Goal: Entertainment & Leisure: Browse casually

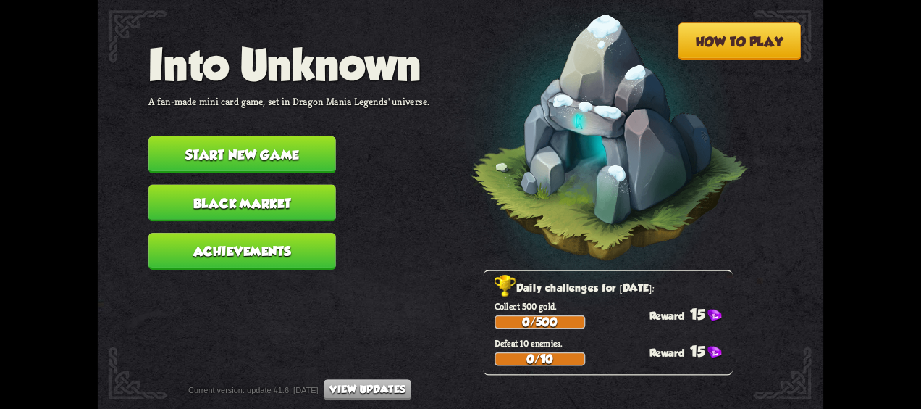
click at [298, 152] on button "Start new game" at bounding box center [242, 154] width 187 height 37
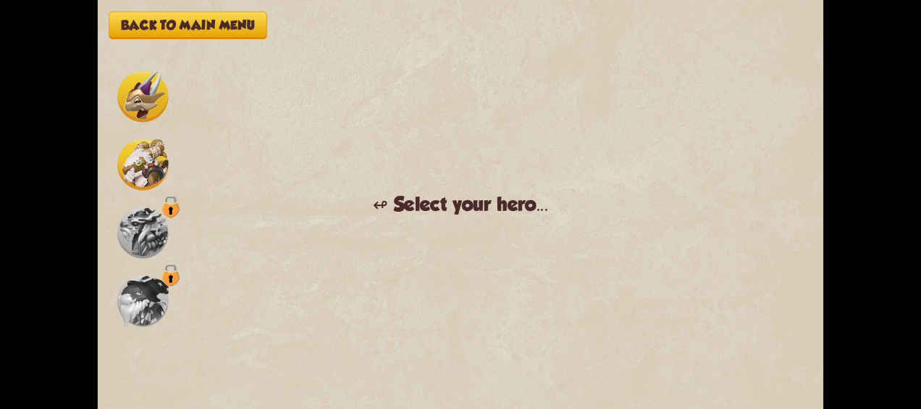
click at [146, 160] on img at bounding box center [142, 164] width 51 height 51
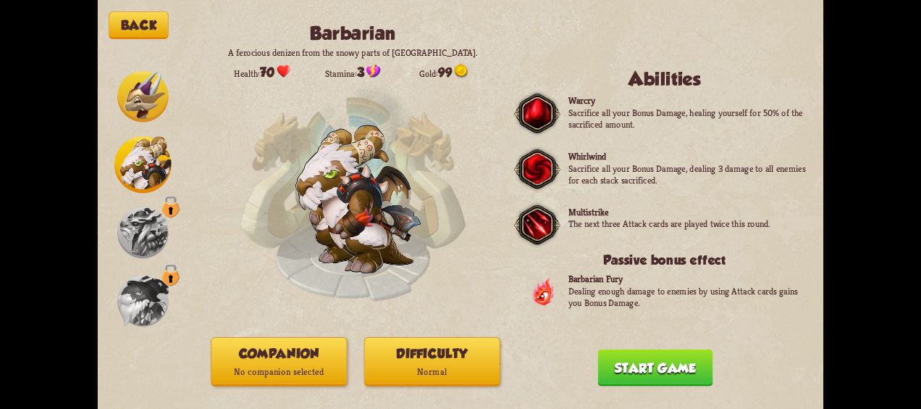
click at [304, 367] on p "No companion selected" at bounding box center [279, 372] width 135 height 18
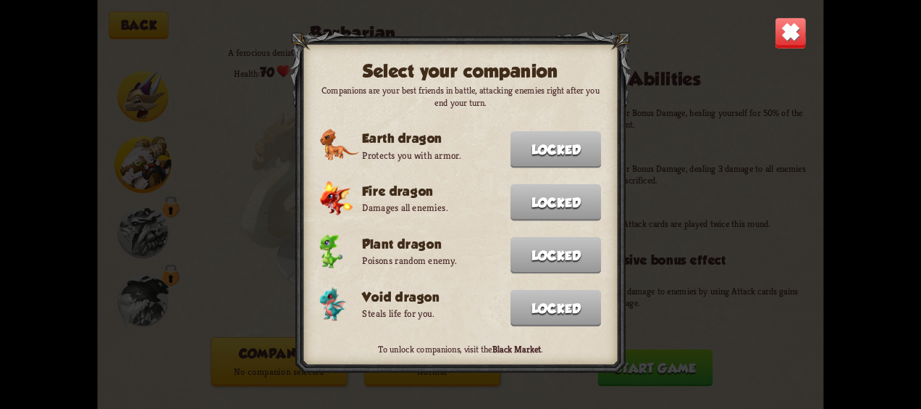
click at [793, 34] on img at bounding box center [791, 33] width 32 height 32
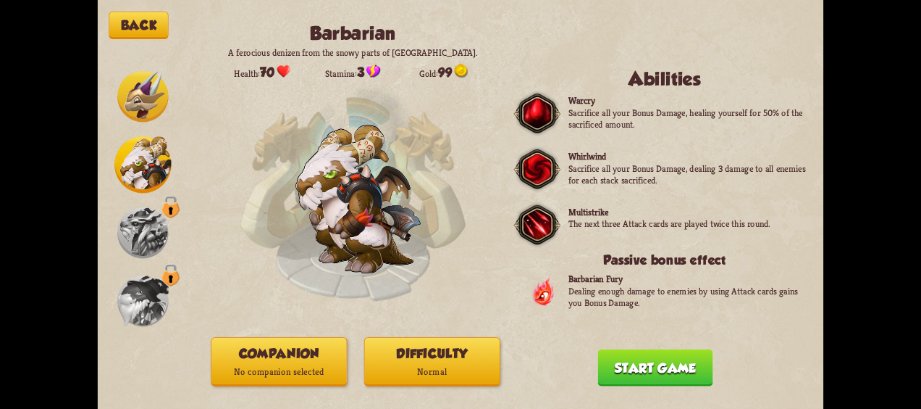
click at [402, 377] on p "Normal" at bounding box center [432, 372] width 135 height 18
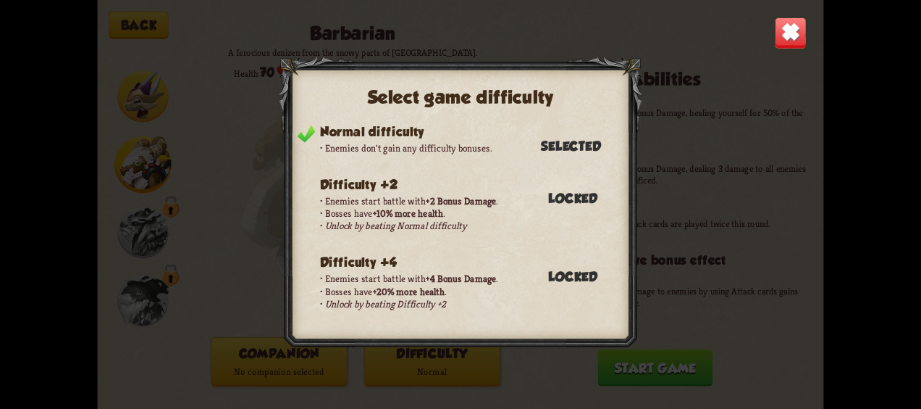
drag, startPoint x: 785, startPoint y: 29, endPoint x: 750, endPoint y: 197, distance: 171.6
click at [785, 29] on img at bounding box center [791, 33] width 32 height 32
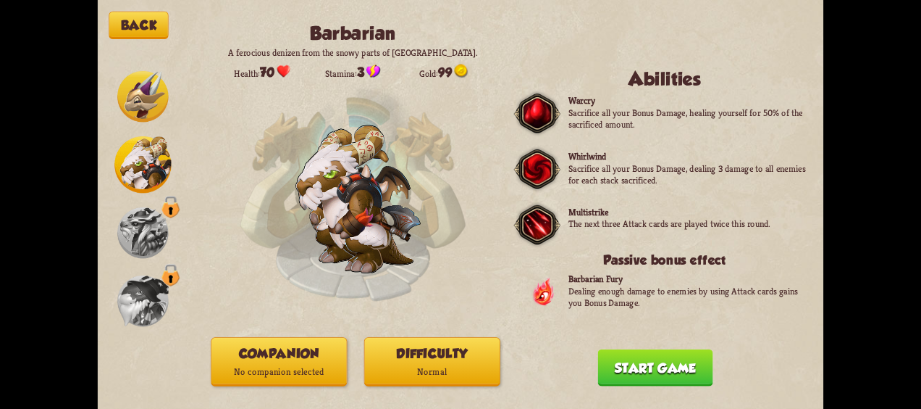
click at [685, 372] on button "Start game" at bounding box center [655, 367] width 115 height 37
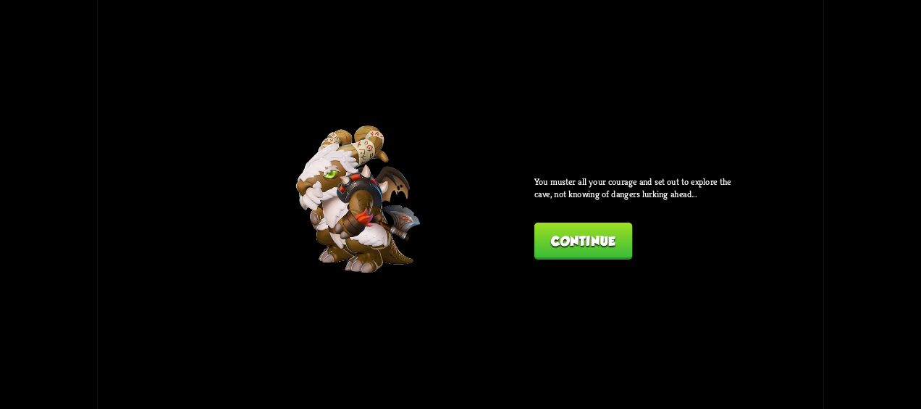
click at [588, 241] on button "Continue" at bounding box center [584, 240] width 99 height 37
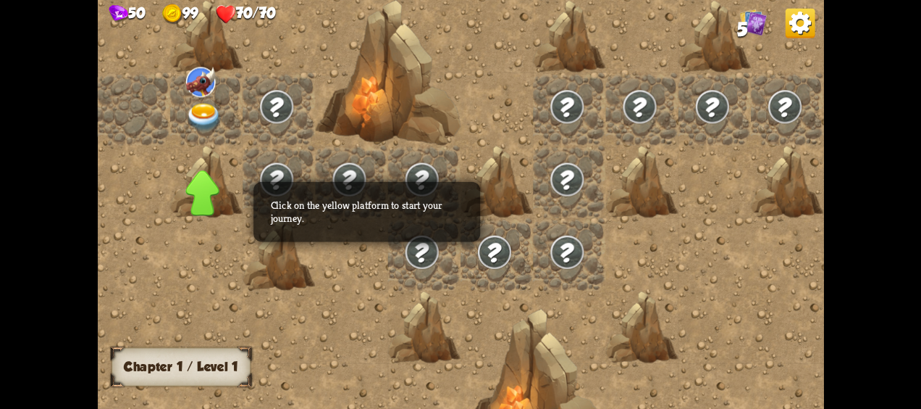
click at [202, 108] on img at bounding box center [204, 118] width 36 height 28
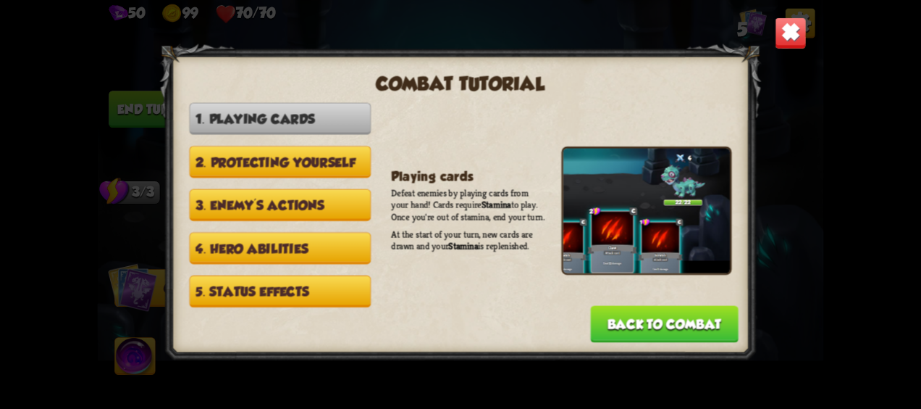
drag, startPoint x: 406, startPoint y: 160, endPoint x: 406, endPoint y: 172, distance: 11.6
click at [404, 163] on div at bounding box center [460, 203] width 601 height 321
drag, startPoint x: 406, startPoint y: 172, endPoint x: 443, endPoint y: 179, distance: 38.4
click at [409, 172] on div at bounding box center [460, 203] width 601 height 321
drag, startPoint x: 443, startPoint y: 179, endPoint x: 454, endPoint y: 177, distance: 11.1
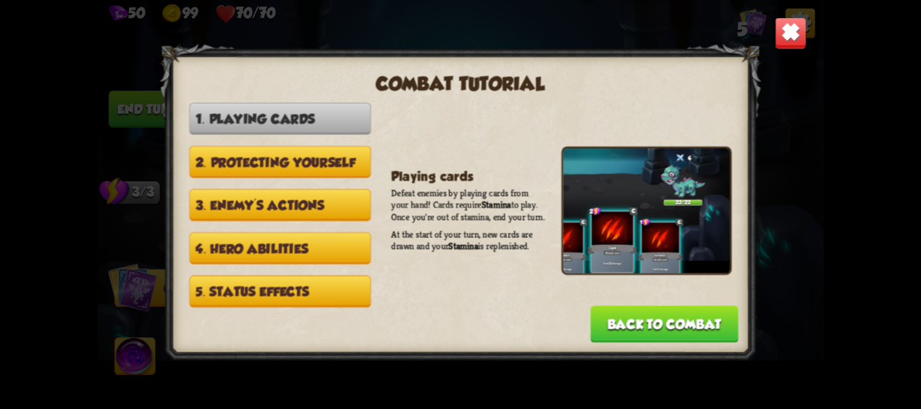
click at [445, 177] on div at bounding box center [460, 203] width 601 height 321
drag, startPoint x: 454, startPoint y: 177, endPoint x: 464, endPoint y: 175, distance: 9.5
click at [456, 175] on div "Combat tutorial 1. Playing cards 2. Protecting yourself 3. Enemy's actions 4. H…" at bounding box center [460, 203] width 601 height 321
drag, startPoint x: 464, startPoint y: 175, endPoint x: 481, endPoint y: 177, distance: 17.4
click at [466, 174] on div "Playing cards Defeat enemies by playing cards from your hand! Cards require Sta…" at bounding box center [561, 211] width 340 height 216
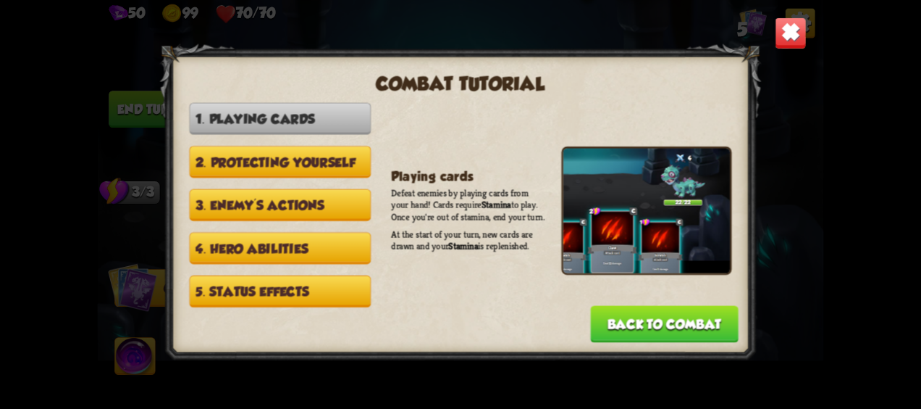
click at [775, 35] on img at bounding box center [791, 33] width 32 height 32
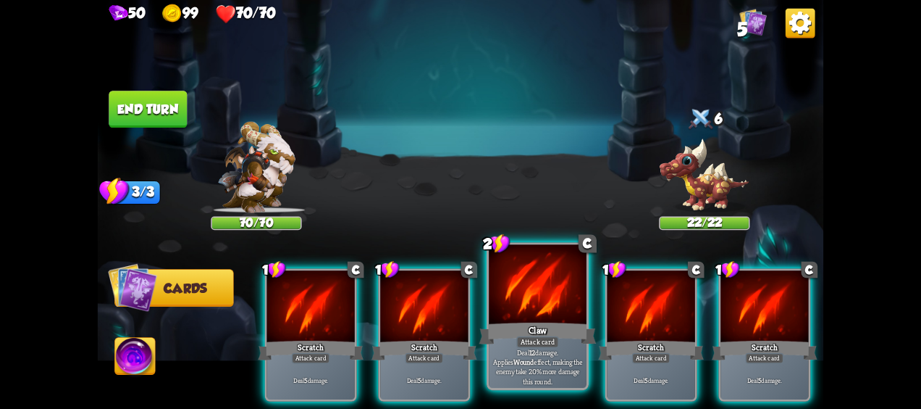
click at [527, 320] on div "Claw" at bounding box center [538, 333] width 117 height 26
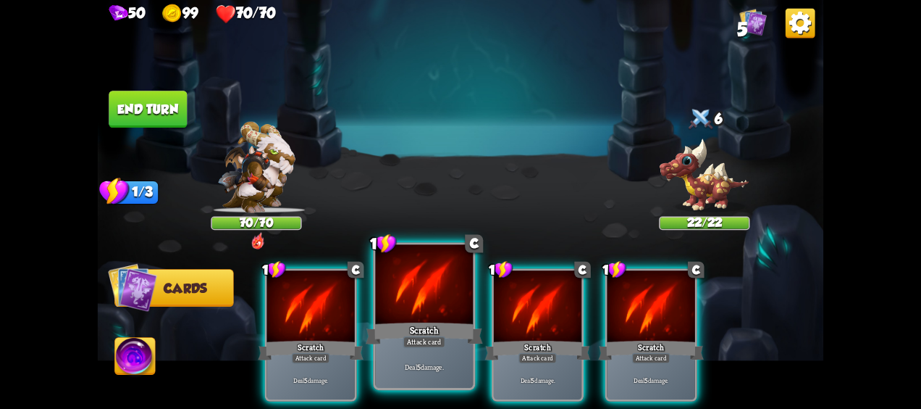
click at [433, 321] on div "Scratch" at bounding box center [424, 333] width 117 height 26
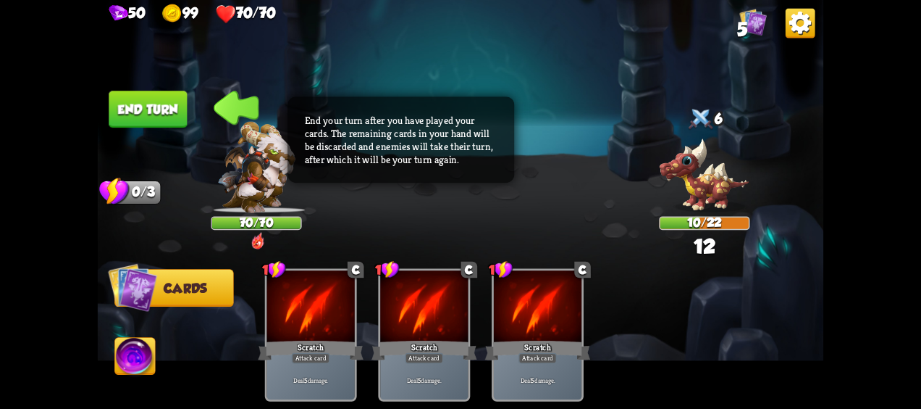
drag, startPoint x: 97, startPoint y: 362, endPoint x: 109, endPoint y: 364, distance: 11.7
click at [100, 364] on div "50 99 70/70 5 Select an enemy to attack... You don't have enough stamina to pla…" at bounding box center [460, 204] width 921 height 409
click at [123, 362] on img at bounding box center [135, 358] width 41 height 41
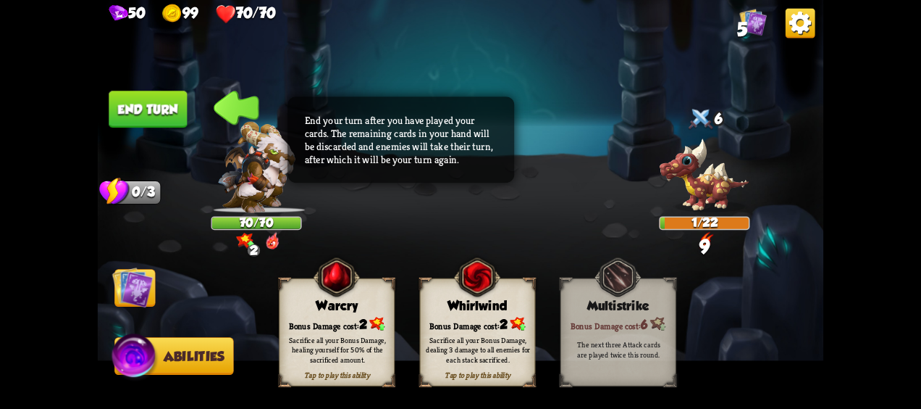
click at [493, 341] on div "Sacrifice all your Bonus Damage, dealing 3 damage to all enemies for each stack…" at bounding box center [478, 349] width 104 height 29
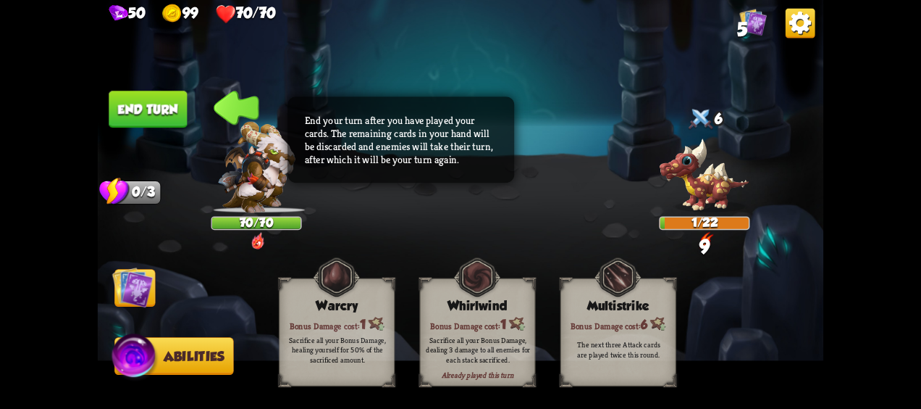
click at [146, 101] on button "End turn" at bounding box center [148, 109] width 78 height 37
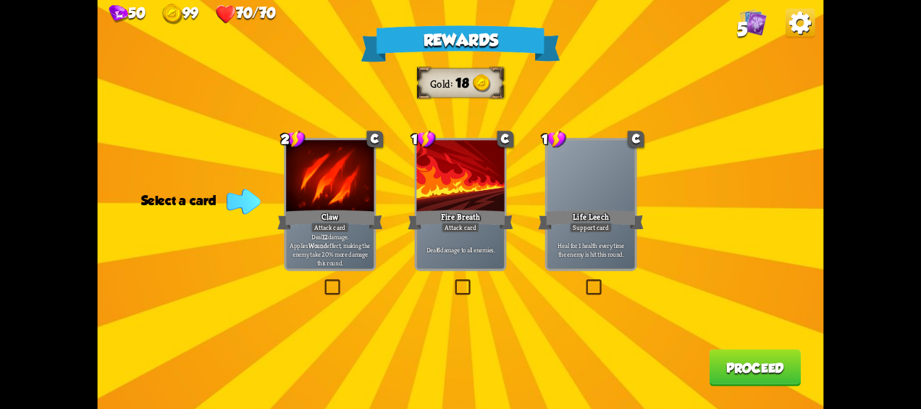
click at [343, 220] on div "Claw" at bounding box center [330, 219] width 106 height 23
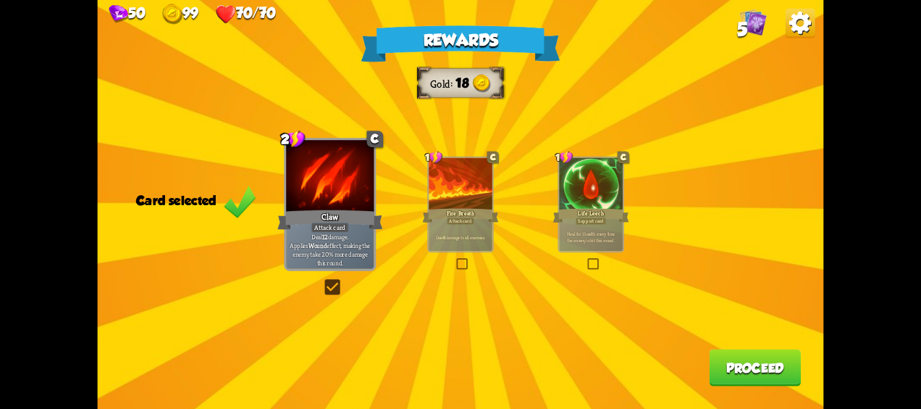
click at [588, 223] on div "Support card" at bounding box center [591, 221] width 31 height 8
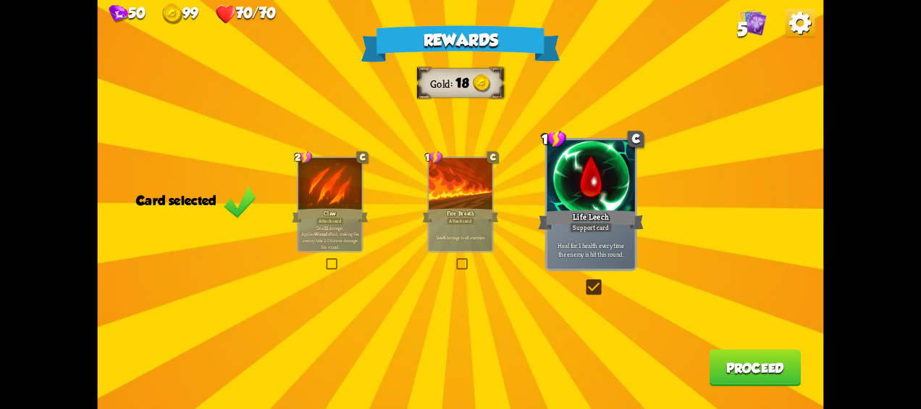
drag, startPoint x: 446, startPoint y: 201, endPoint x: 651, endPoint y: 325, distance: 239.2
click at [446, 200] on div at bounding box center [461, 185] width 64 height 54
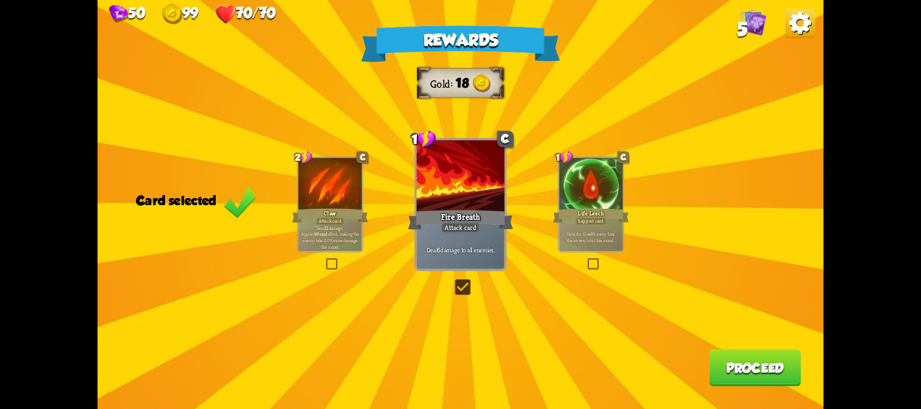
click at [772, 361] on button "Proceed" at bounding box center [755, 367] width 92 height 37
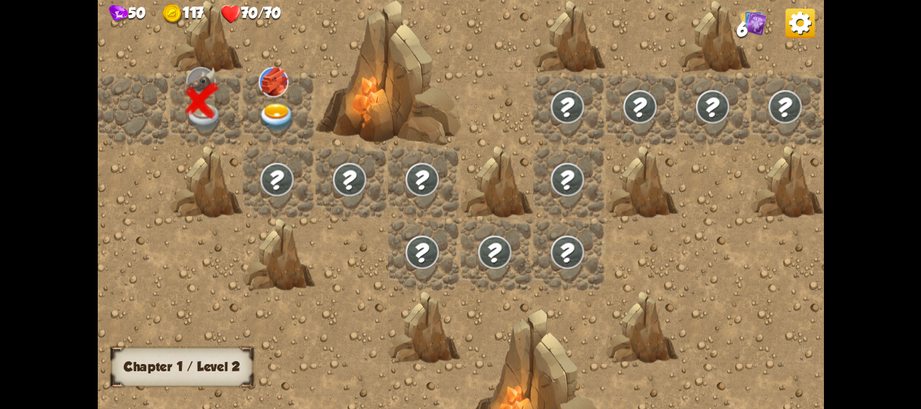
click at [267, 112] on img at bounding box center [277, 118] width 36 height 28
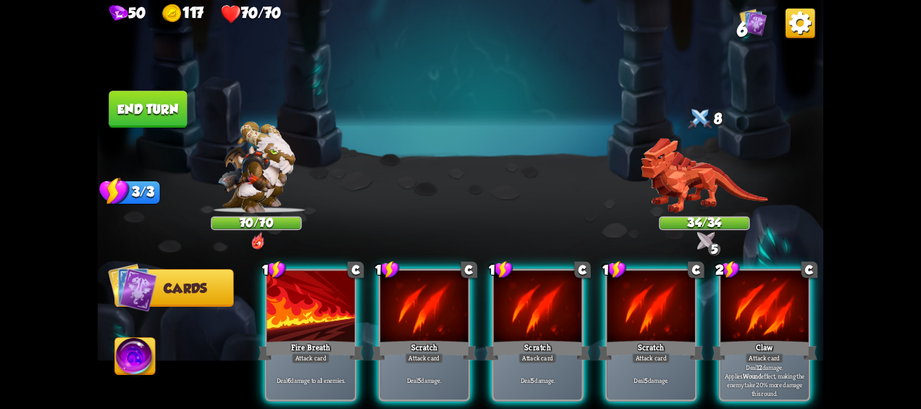
click at [802, 306] on div at bounding box center [765, 307] width 88 height 74
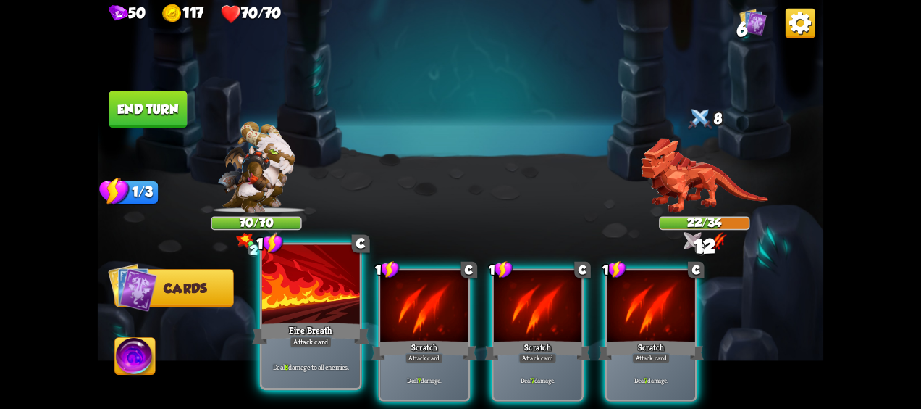
click at [293, 275] on div at bounding box center [311, 286] width 98 height 83
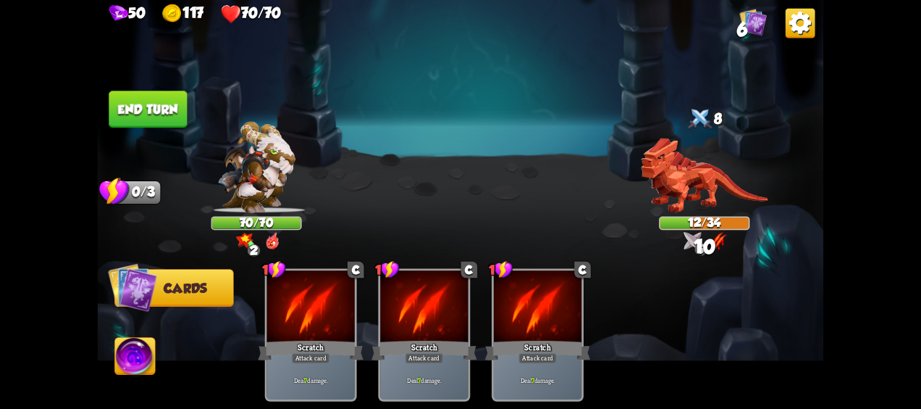
click at [138, 354] on img at bounding box center [135, 358] width 41 height 41
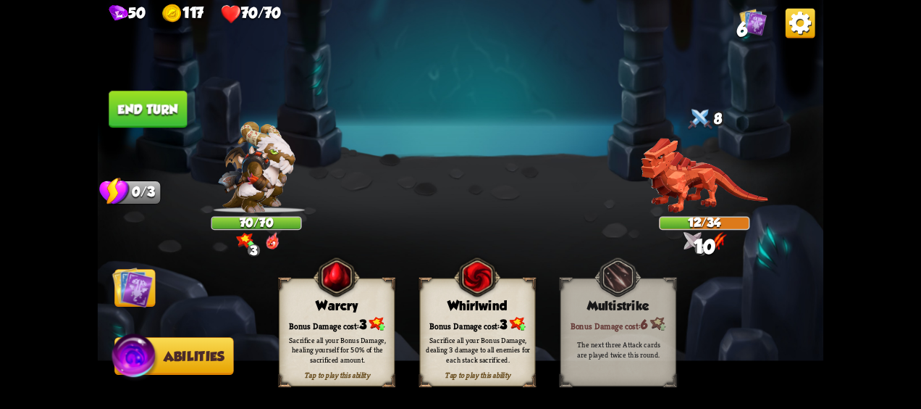
click at [503, 335] on div "Sacrifice all your Bonus Damage, dealing 3 damage to all enemies for each stack…" at bounding box center [478, 350] width 116 height 46
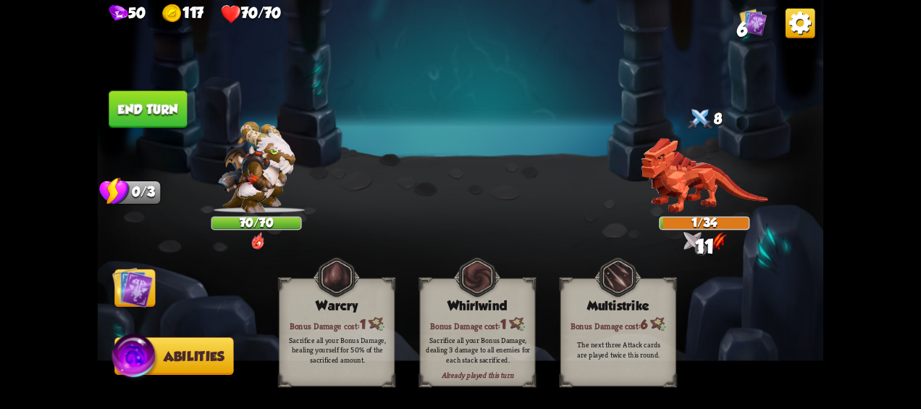
click at [120, 280] on img at bounding box center [132, 287] width 41 height 41
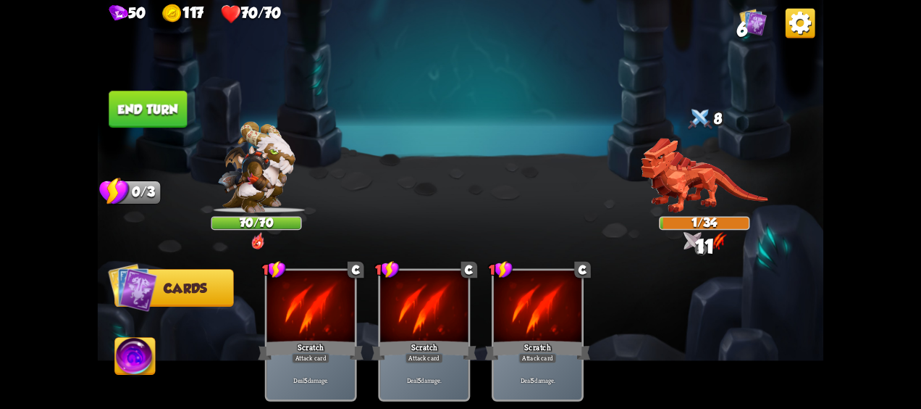
click at [135, 104] on button "End turn" at bounding box center [148, 109] width 78 height 37
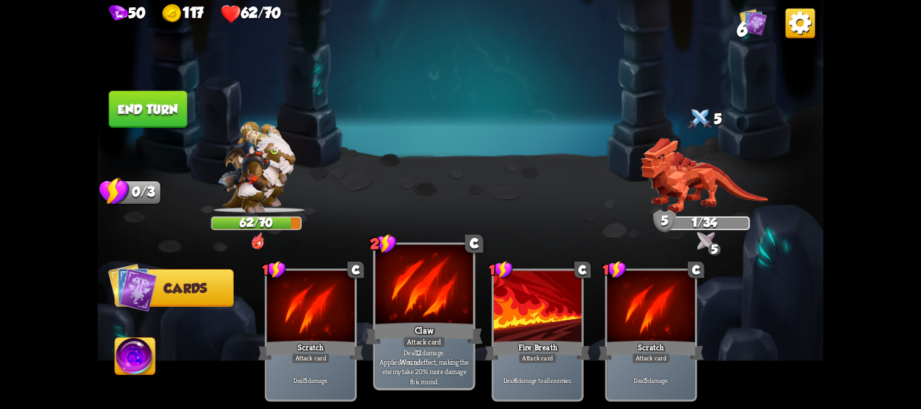
click at [416, 322] on div "Claw" at bounding box center [424, 333] width 117 height 26
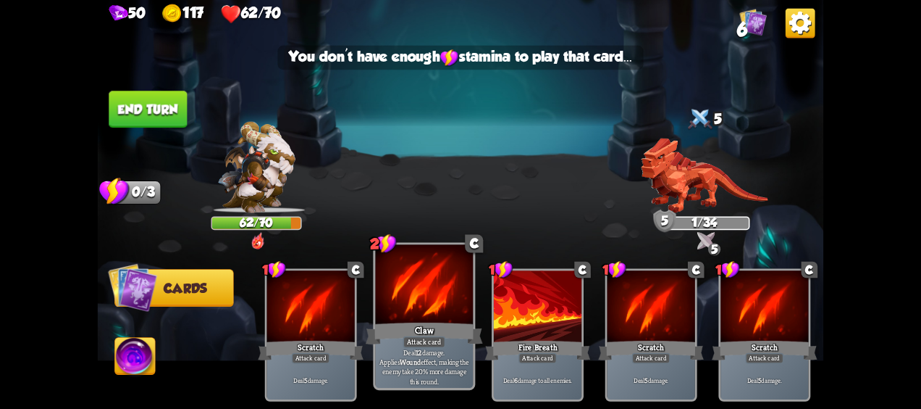
click at [415, 319] on div "2 C Claw Attack card Deal 12 damage. Applies Wound effect, making the enemy tak…" at bounding box center [424, 316] width 102 height 148
click at [415, 319] on div at bounding box center [425, 286] width 98 height 83
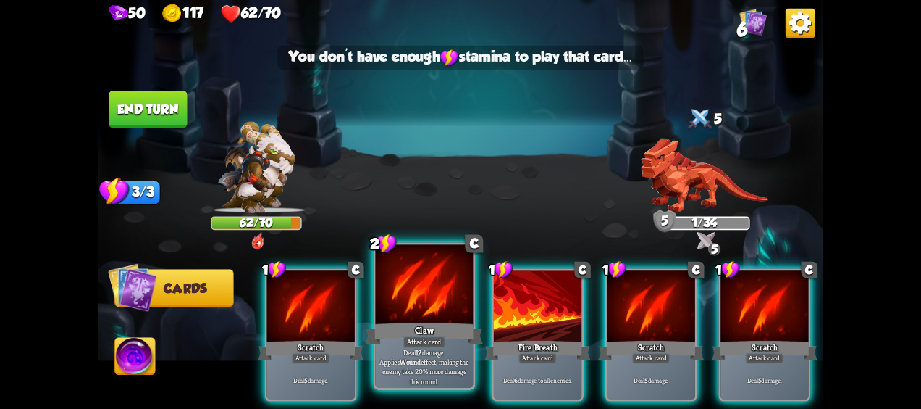
click at [418, 320] on div "2 C Claw Attack card Deal 12 damage. Applies Wound effect, making the enemy tak…" at bounding box center [424, 316] width 102 height 148
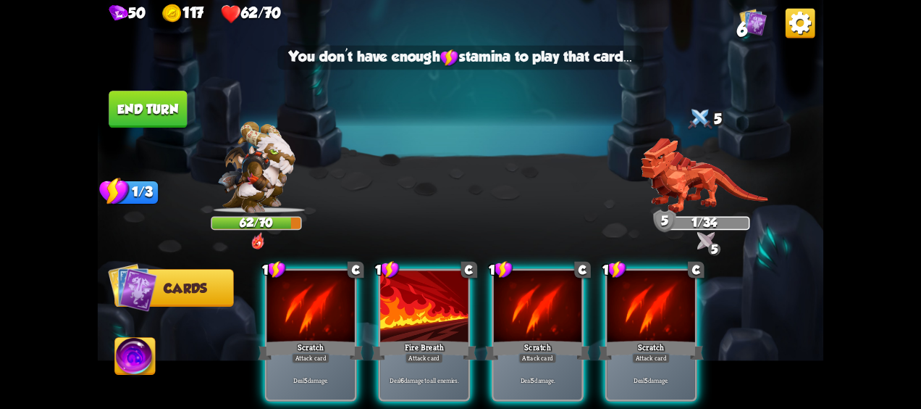
click at [419, 338] on div "Fire Breath" at bounding box center [425, 349] width 106 height 23
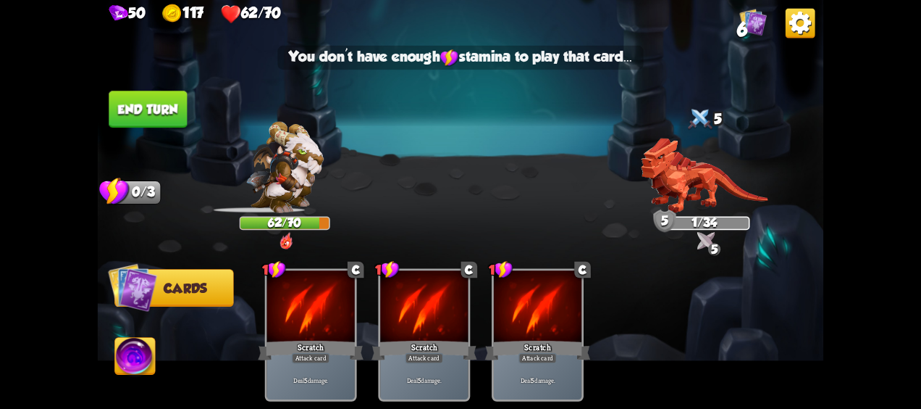
click at [420, 338] on div "Scratch" at bounding box center [425, 349] width 106 height 23
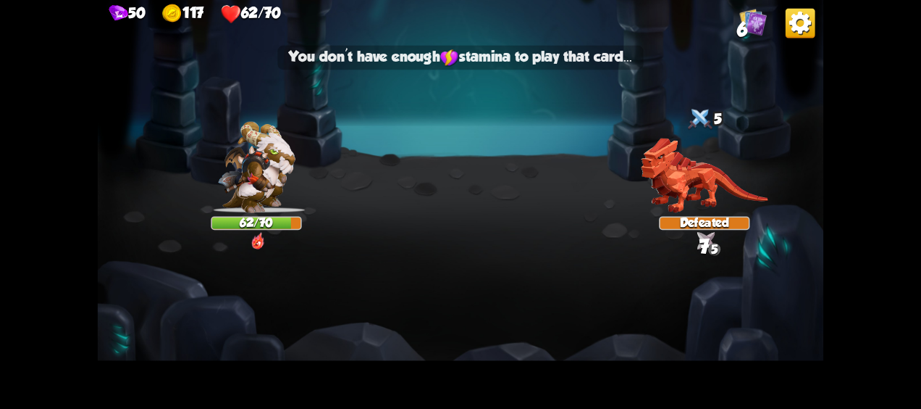
click at [422, 319] on div "Select an enemy to attack... You don't have enough stamina to play that card...…" at bounding box center [461, 204] width 727 height 409
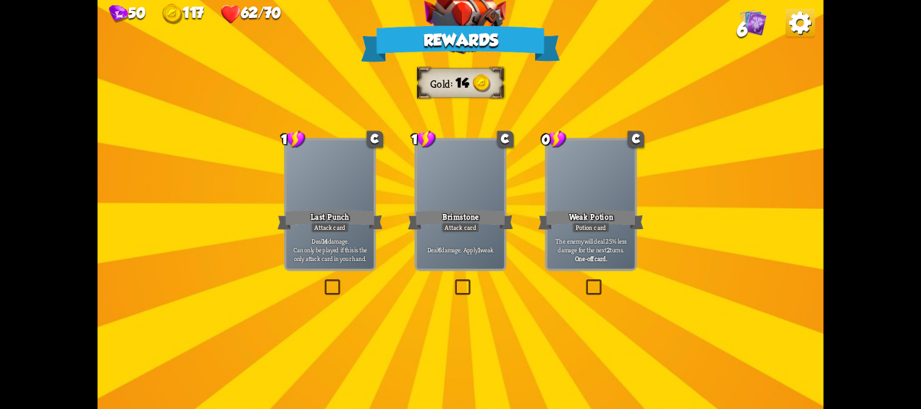
click at [462, 227] on div "Attack card" at bounding box center [461, 227] width 38 height 11
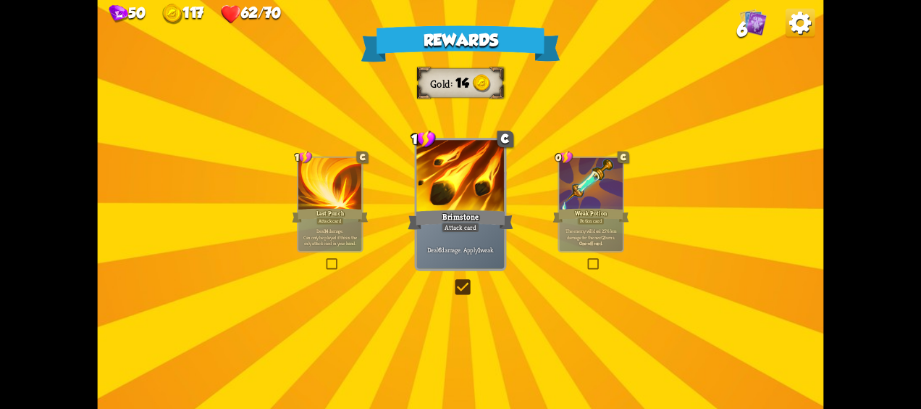
click at [606, 229] on p "The enemy will deal 25% less damage for the next 2 turns." at bounding box center [591, 233] width 60 height 12
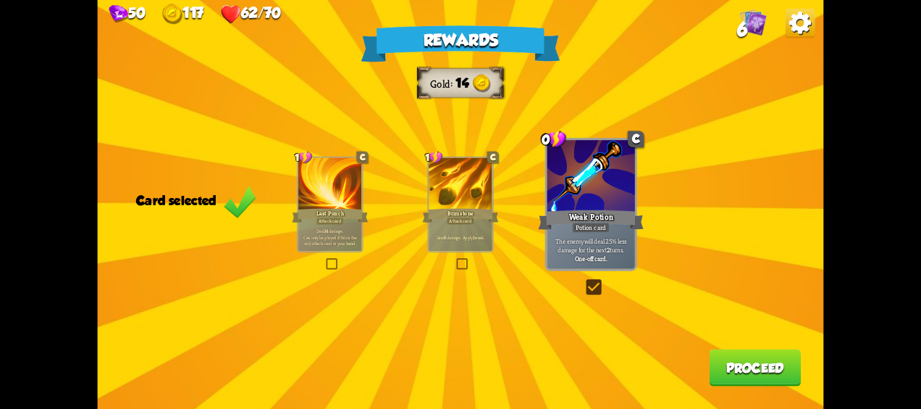
click at [470, 233] on div "Deal 6 damage. Apply 1 weak." at bounding box center [461, 237] width 64 height 28
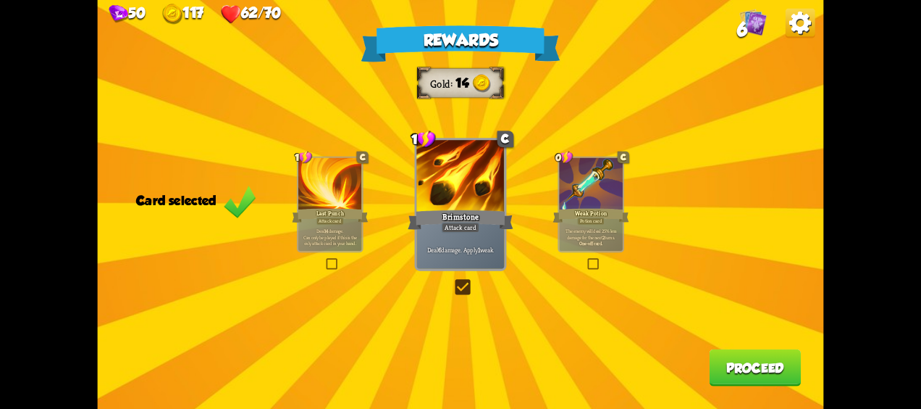
click at [784, 368] on button "Proceed" at bounding box center [755, 367] width 92 height 37
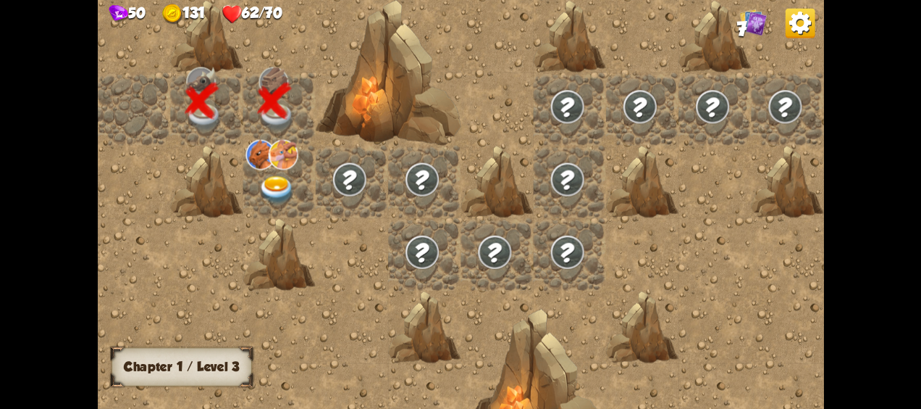
click at [272, 187] on img at bounding box center [277, 190] width 36 height 28
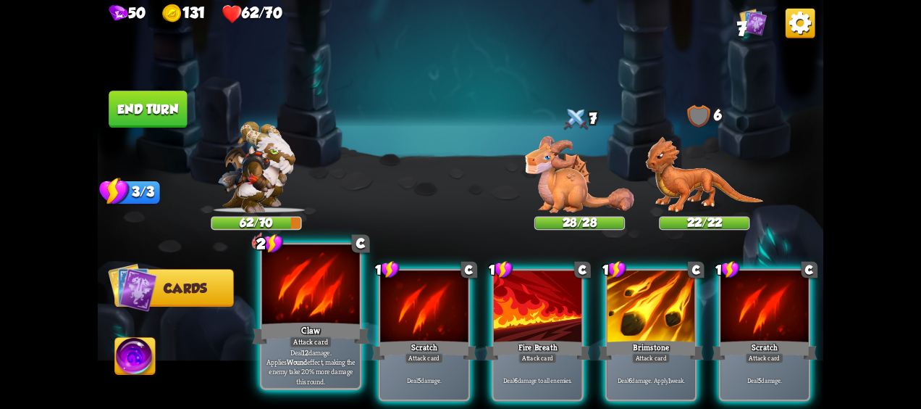
drag, startPoint x: 324, startPoint y: 308, endPoint x: 349, endPoint y: 296, distance: 28.2
click at [325, 310] on div at bounding box center [311, 286] width 98 height 83
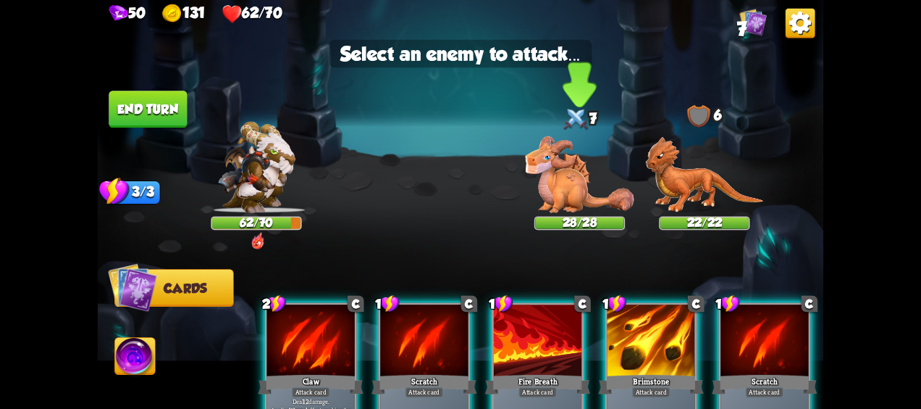
click at [584, 200] on img at bounding box center [579, 174] width 109 height 77
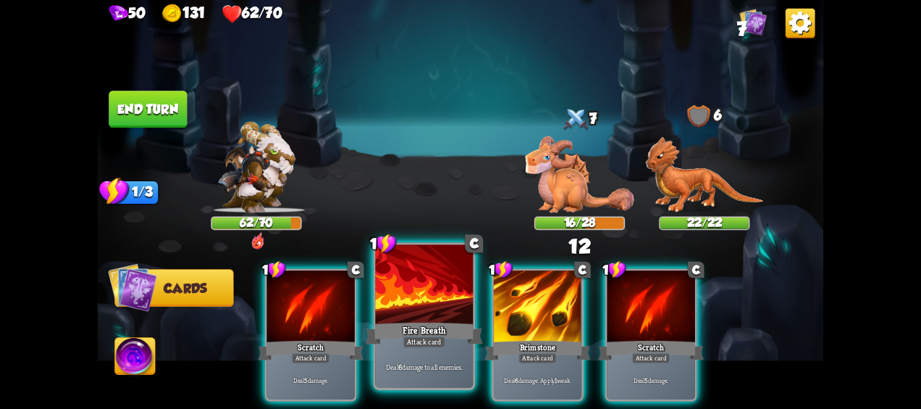
click at [432, 346] on div "Attack card" at bounding box center [424, 342] width 43 height 12
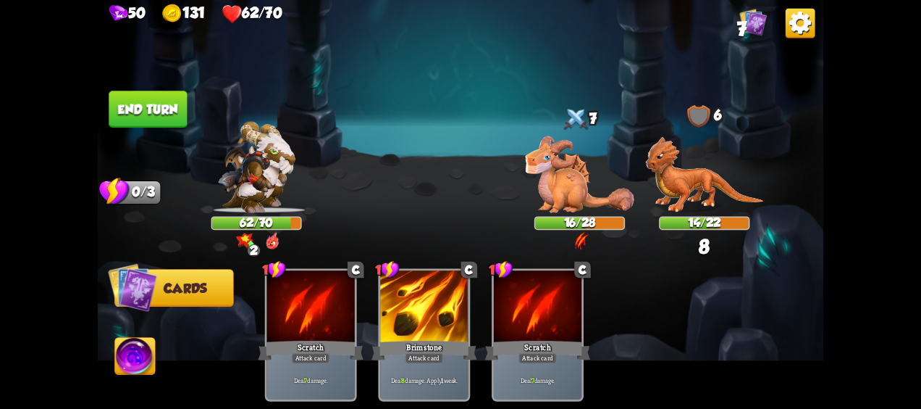
click at [141, 357] on img at bounding box center [135, 358] width 41 height 41
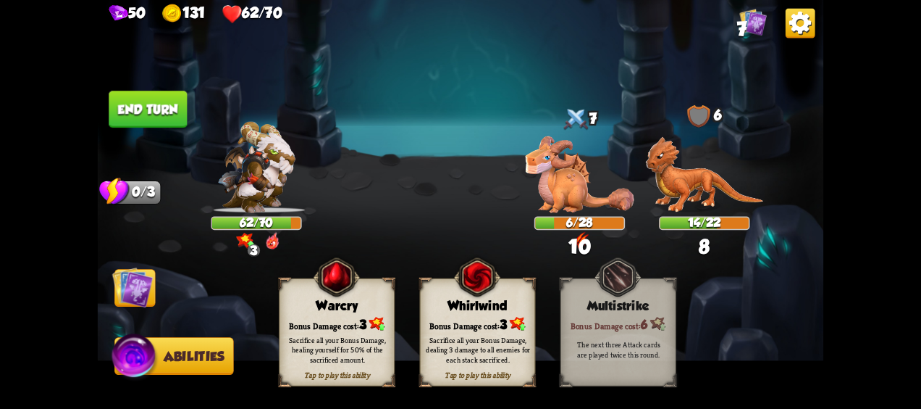
click at [479, 332] on div "Sacrifice all your Bonus Damage, dealing 3 damage to all enemies for each stack…" at bounding box center [478, 350] width 116 height 46
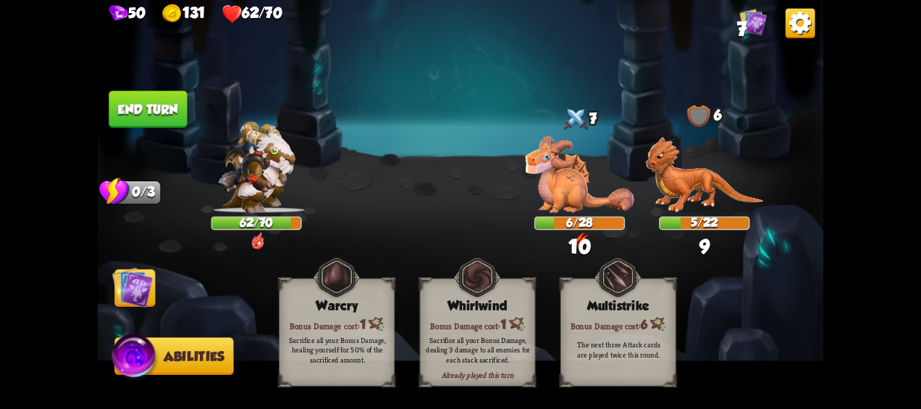
click at [132, 282] on img at bounding box center [132, 287] width 41 height 41
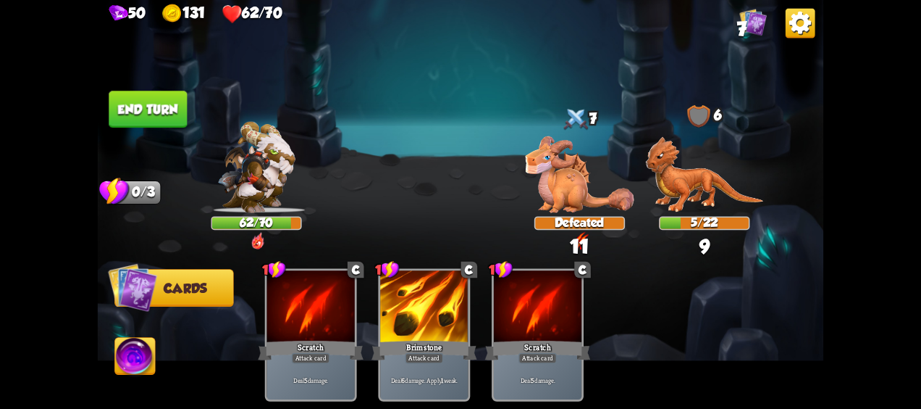
click at [162, 119] on button "End turn" at bounding box center [148, 109] width 78 height 37
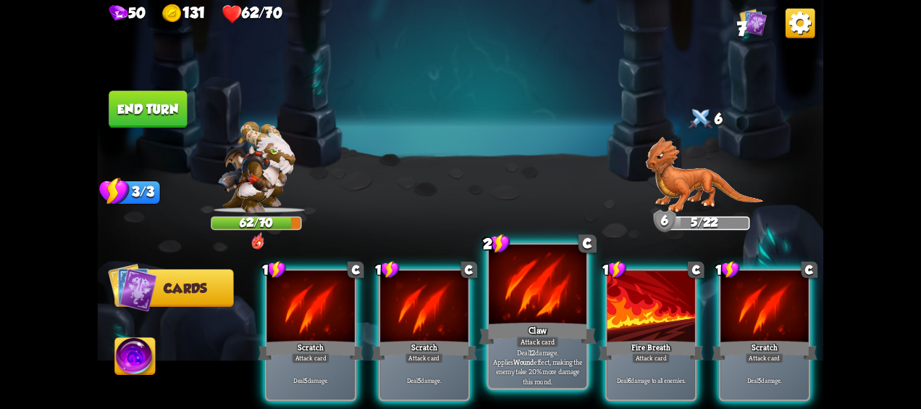
click at [546, 272] on div at bounding box center [538, 286] width 98 height 83
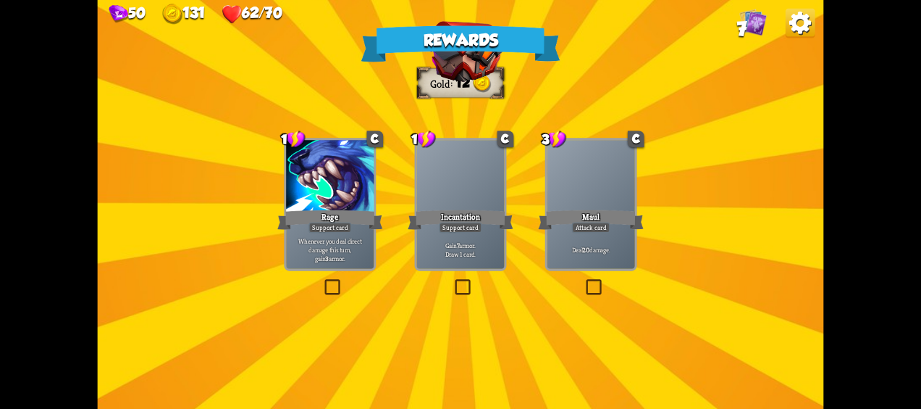
click at [471, 232] on div "Support card" at bounding box center [460, 227] width 43 height 11
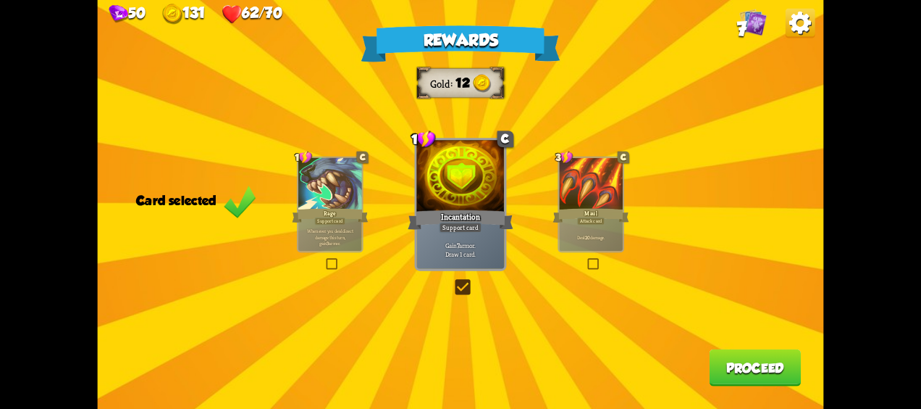
click at [766, 372] on button "Proceed" at bounding box center [755, 367] width 92 height 37
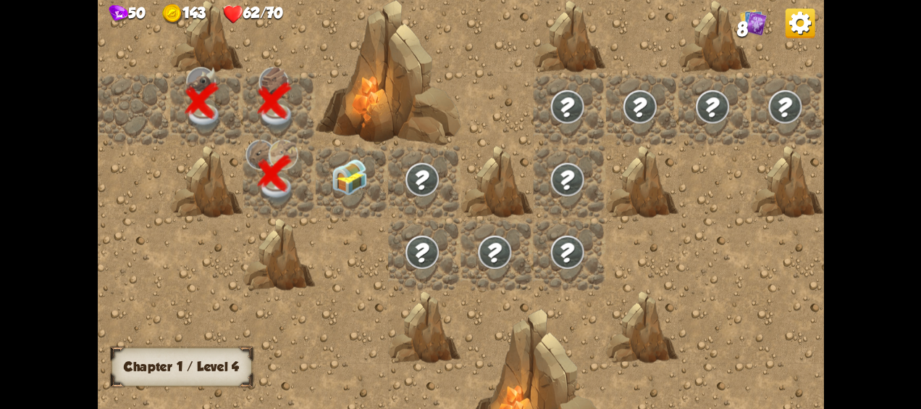
click at [343, 183] on img at bounding box center [349, 177] width 36 height 36
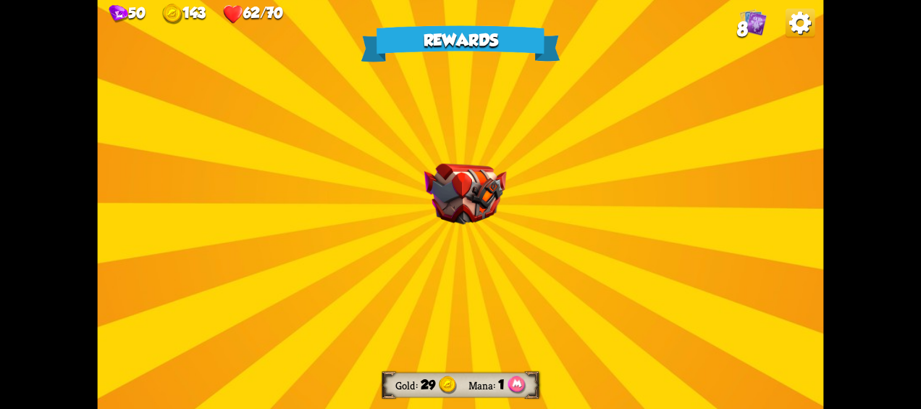
drag, startPoint x: 590, startPoint y: 269, endPoint x: 597, endPoint y: 276, distance: 9.7
click at [594, 274] on div "Rewards Gold 29 Mana 1 Select a card 1 R Disarm Support card Enemy loses 2 Bonu…" at bounding box center [461, 204] width 727 height 409
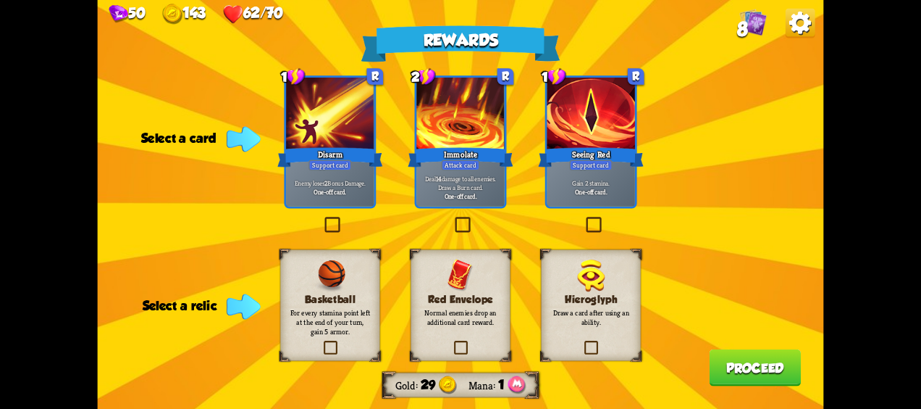
click at [609, 180] on p "Gain 2 stamina." at bounding box center [591, 182] width 83 height 9
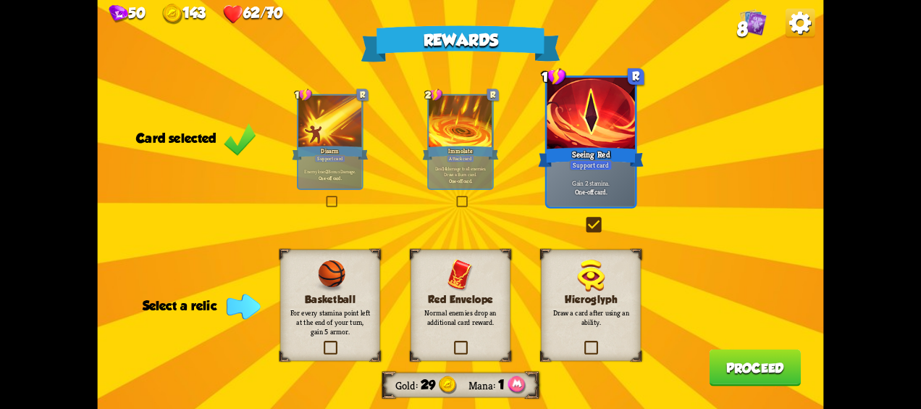
click at [338, 309] on p "For every stamina point left at the end of your turn, gain 5 armor." at bounding box center [330, 321] width 81 height 28
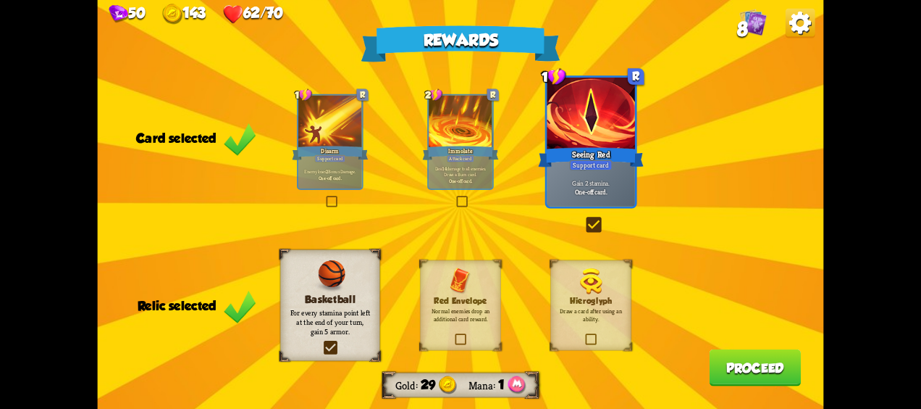
click at [755, 359] on button "Proceed" at bounding box center [755, 367] width 92 height 37
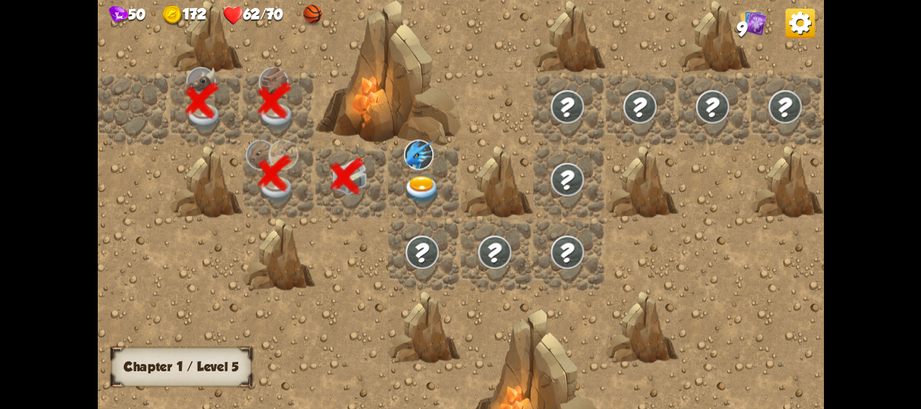
click at [401, 167] on div at bounding box center [424, 182] width 72 height 72
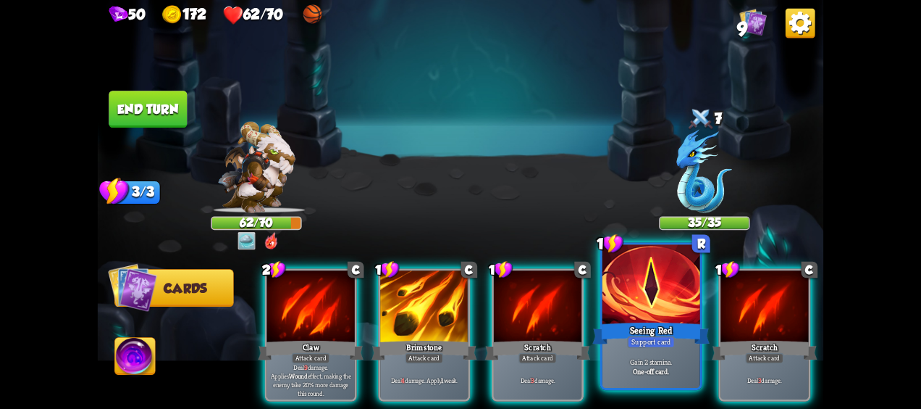
click at [674, 298] on div at bounding box center [652, 286] width 98 height 83
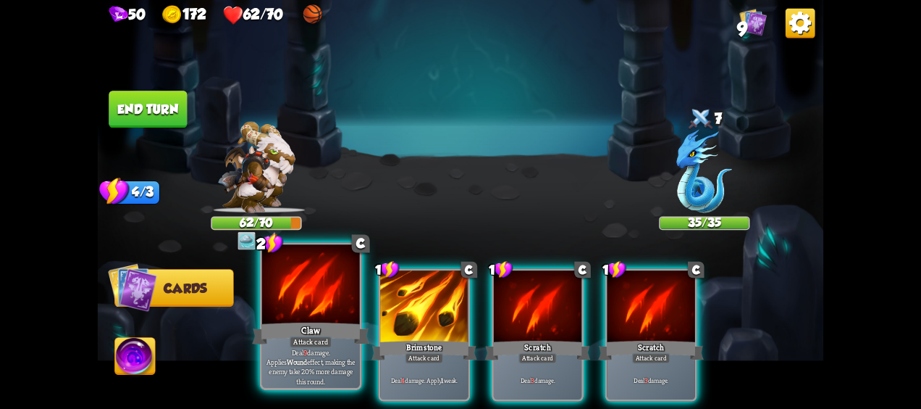
click at [309, 319] on div at bounding box center [311, 286] width 98 height 83
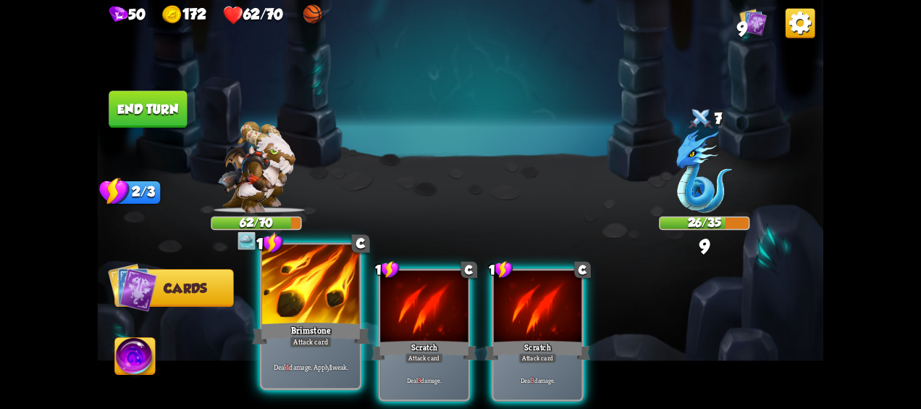
click at [296, 309] on div at bounding box center [311, 286] width 98 height 83
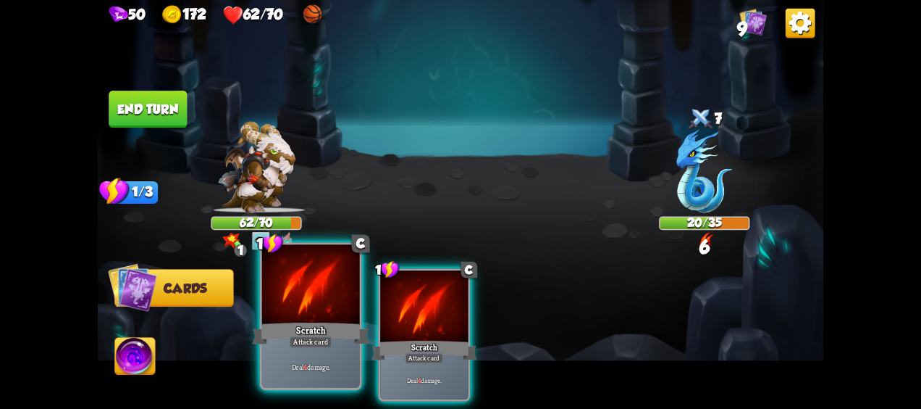
click at [299, 306] on div at bounding box center [311, 286] width 98 height 83
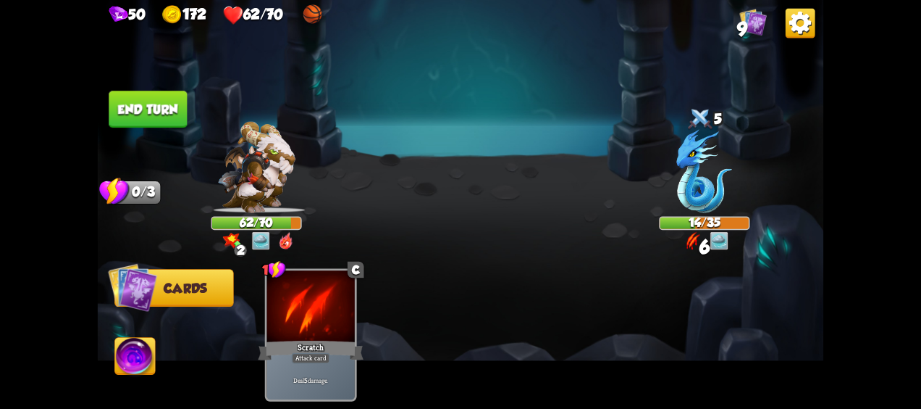
click at [148, 359] on img at bounding box center [135, 358] width 41 height 41
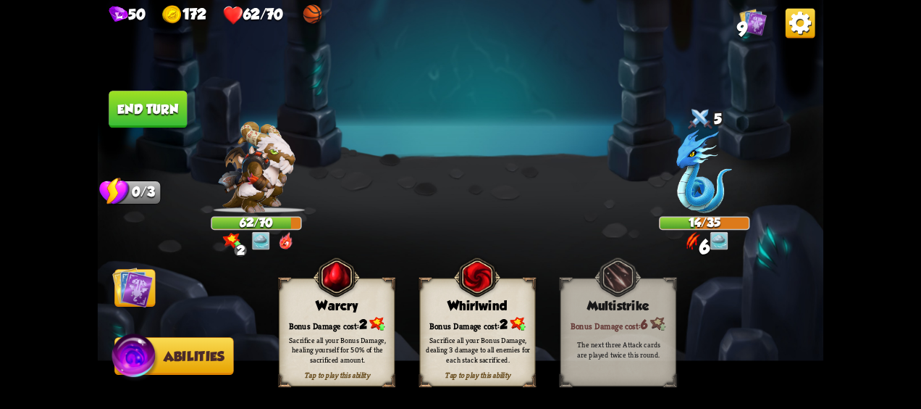
click at [509, 338] on div "Sacrifice all your Bonus Damage, dealing 3 damage to all enemies for each stack…" at bounding box center [478, 349] width 104 height 29
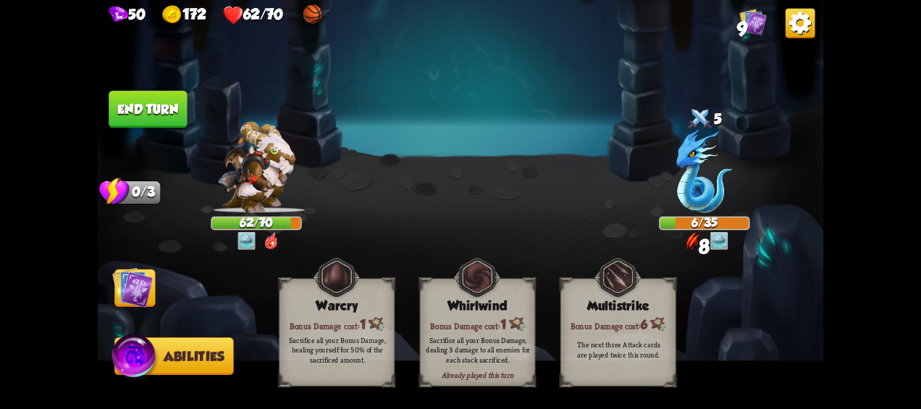
click at [123, 300] on img at bounding box center [132, 287] width 41 height 41
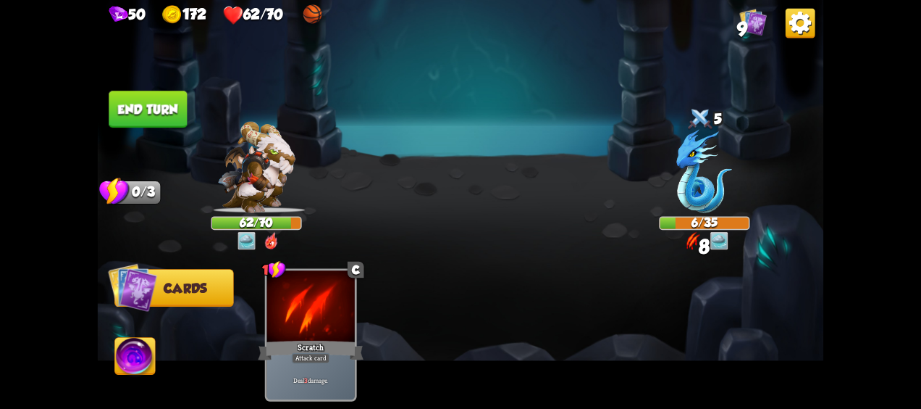
click at [143, 104] on button "End turn" at bounding box center [148, 109] width 78 height 37
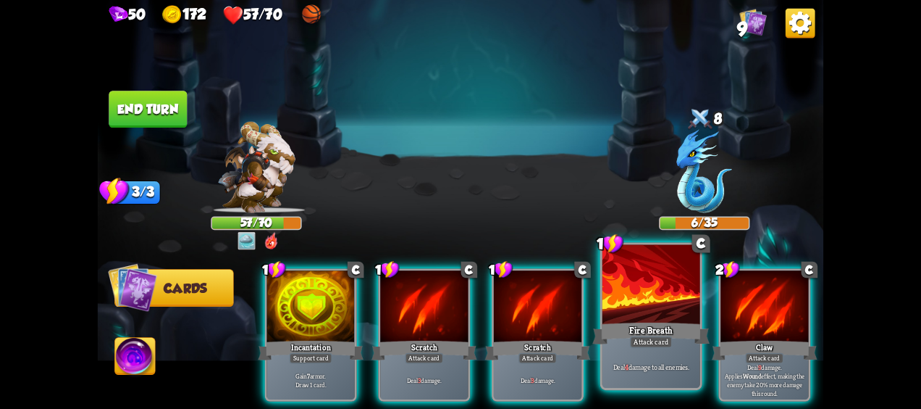
click at [664, 312] on div at bounding box center [652, 286] width 98 height 83
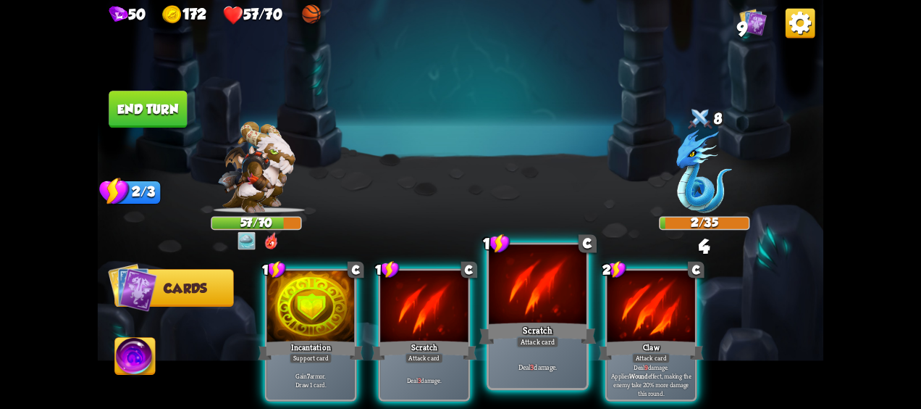
click at [512, 298] on div at bounding box center [538, 286] width 98 height 83
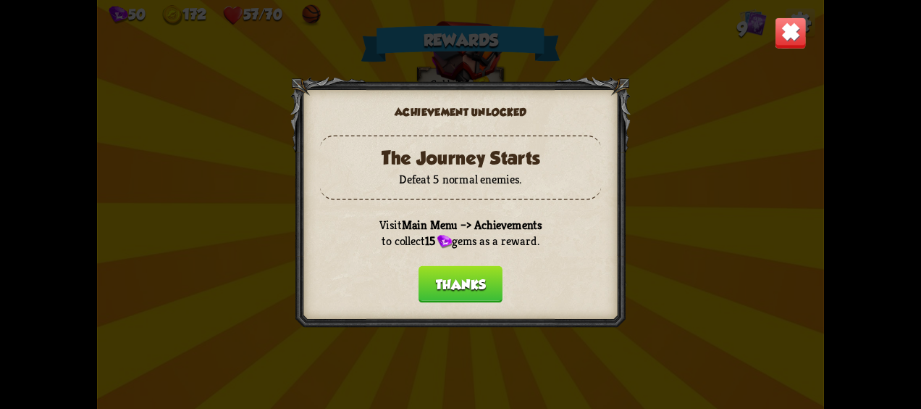
click at [448, 287] on button "Thanks" at bounding box center [461, 284] width 84 height 37
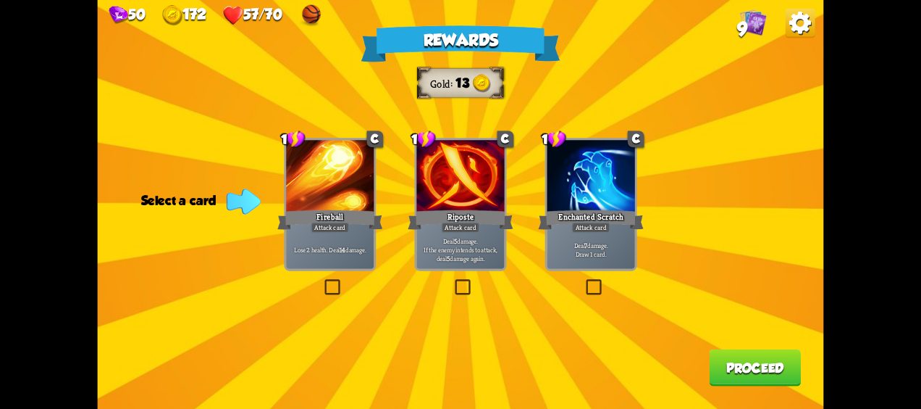
drag, startPoint x: 474, startPoint y: 238, endPoint x: 588, endPoint y: 286, distance: 123.7
click at [474, 237] on p "Deal 5 damage. If the enemy intends to attack, deal 5 damage again." at bounding box center [460, 249] width 83 height 26
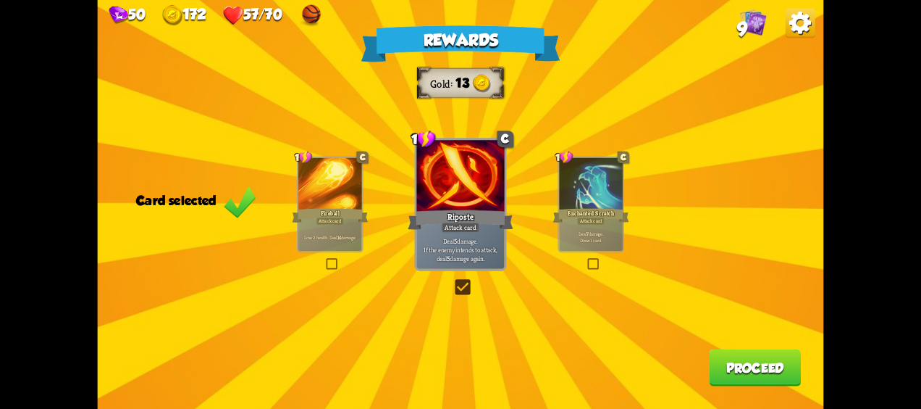
drag, startPoint x: 778, startPoint y: 358, endPoint x: 783, endPoint y: 364, distance: 8.3
click at [783, 364] on button "Proceed" at bounding box center [755, 367] width 92 height 37
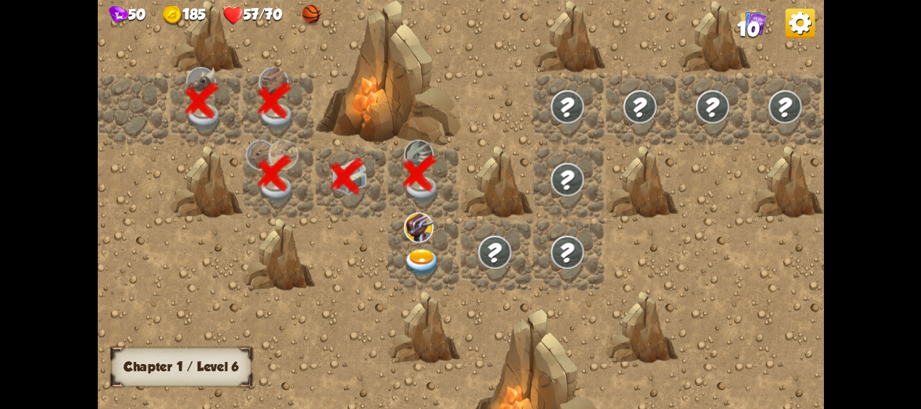
click at [783, 364] on div at bounding box center [570, 205] width 944 height 554
click at [410, 246] on div at bounding box center [424, 254] width 72 height 72
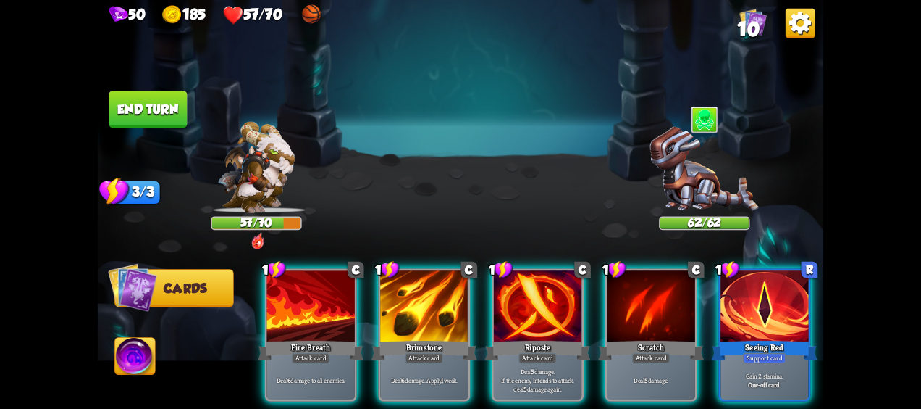
click at [762, 312] on div at bounding box center [765, 307] width 88 height 74
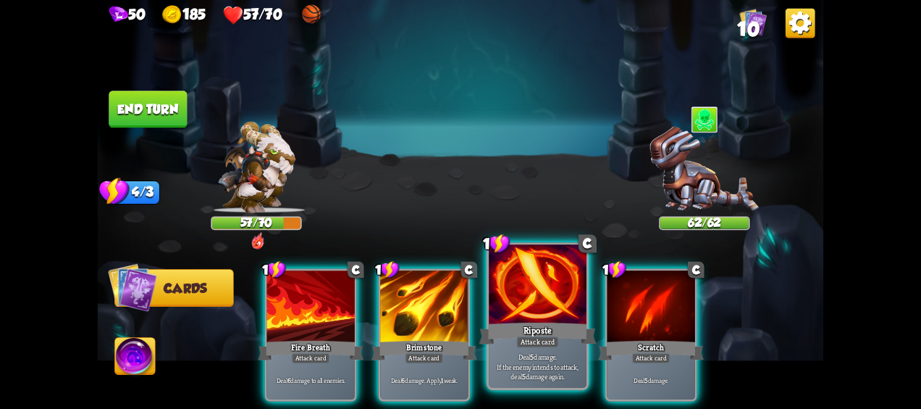
click at [540, 316] on div at bounding box center [538, 286] width 98 height 83
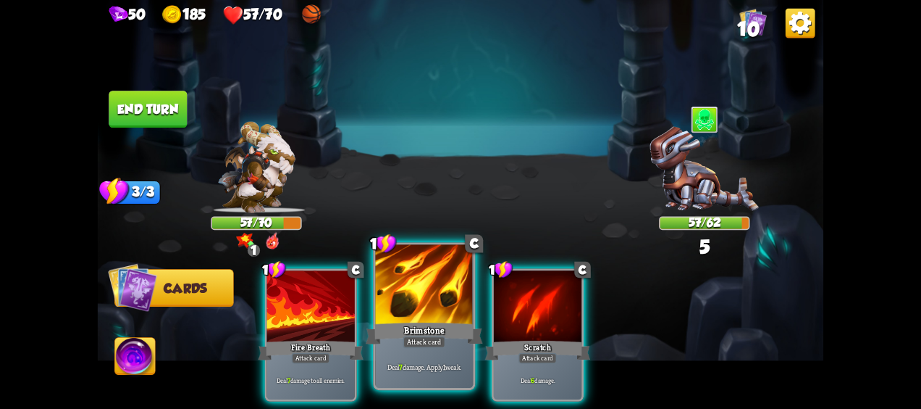
click at [423, 313] on div at bounding box center [425, 286] width 98 height 83
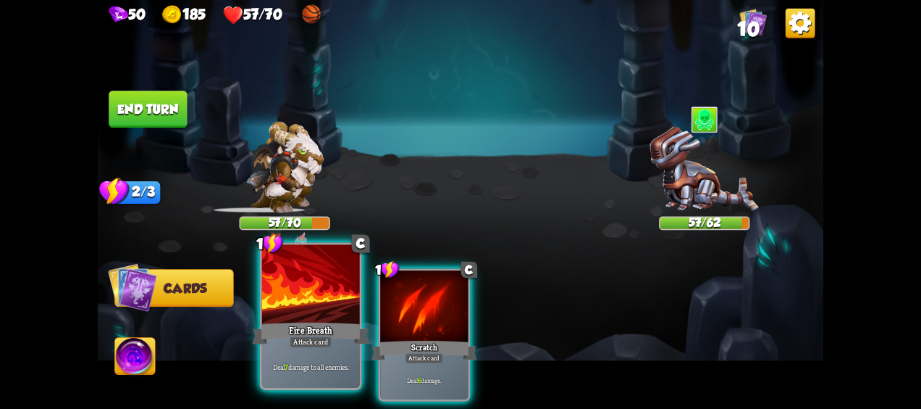
click at [301, 319] on div at bounding box center [311, 286] width 98 height 83
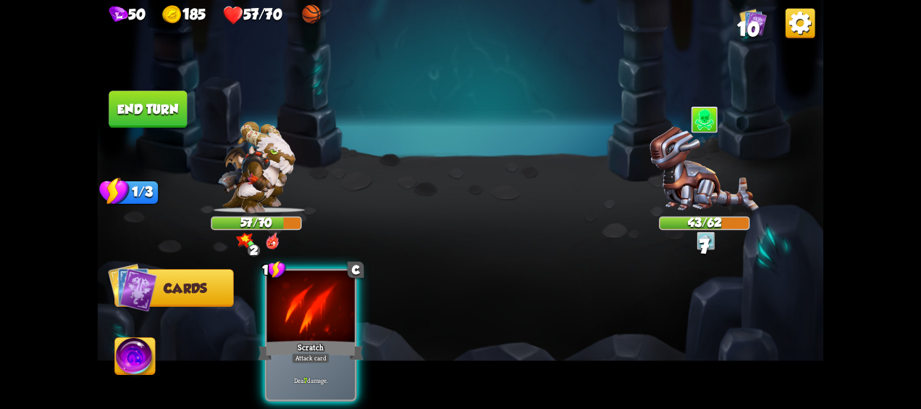
click at [327, 319] on div at bounding box center [311, 307] width 88 height 74
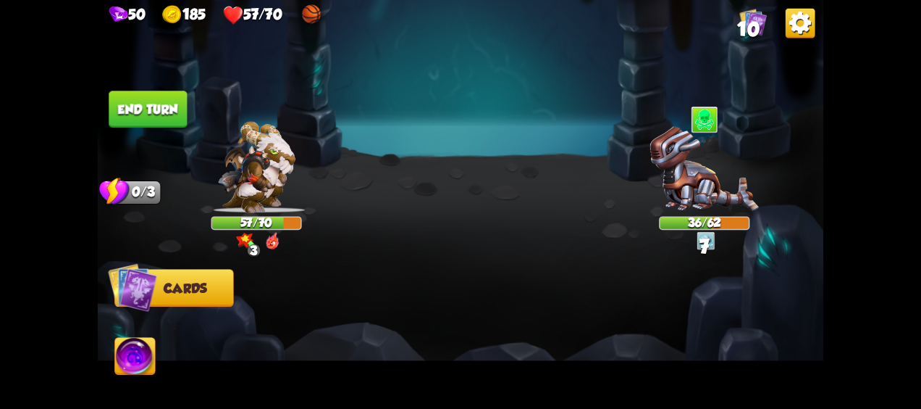
click at [151, 105] on button "End turn" at bounding box center [148, 109] width 78 height 37
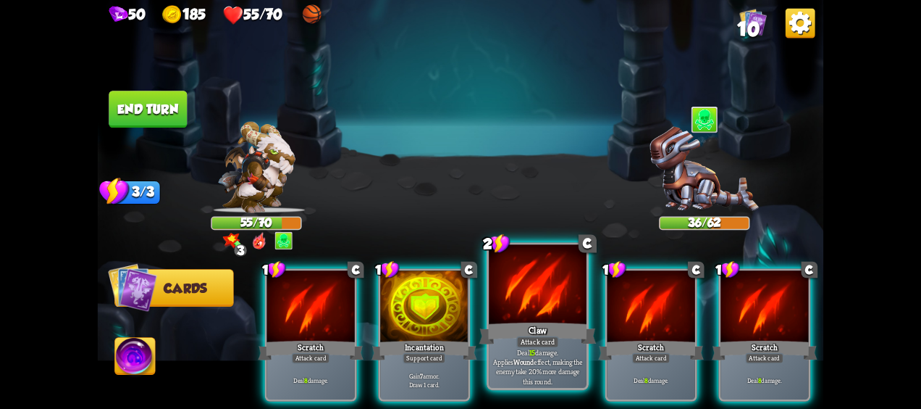
click at [517, 302] on div at bounding box center [538, 286] width 98 height 83
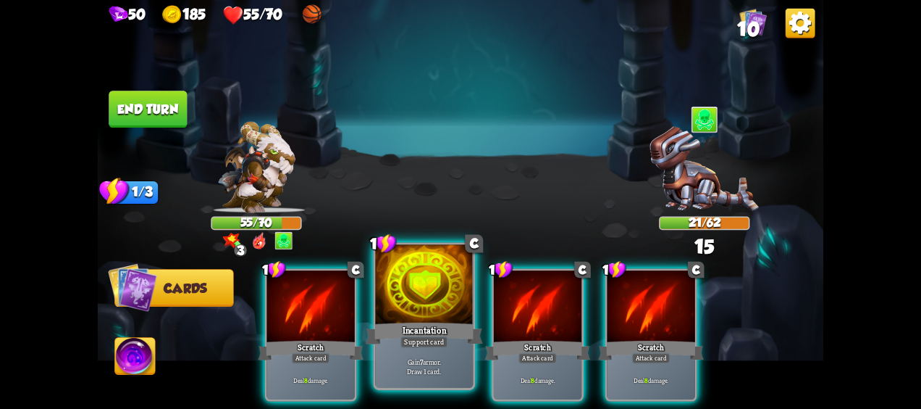
click at [417, 285] on div at bounding box center [425, 286] width 98 height 83
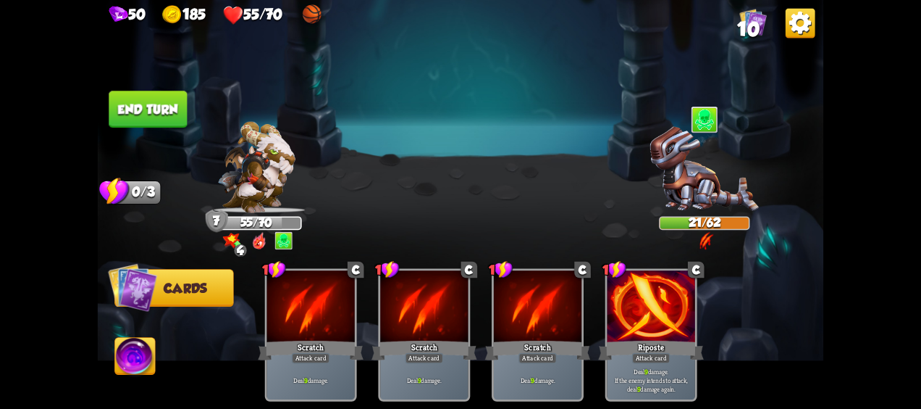
click at [150, 114] on button "End turn" at bounding box center [148, 109] width 78 height 37
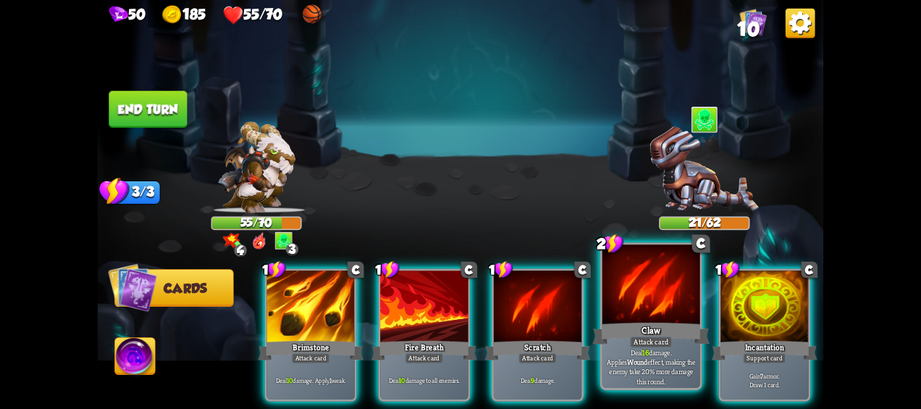
click at [665, 301] on div at bounding box center [652, 286] width 98 height 83
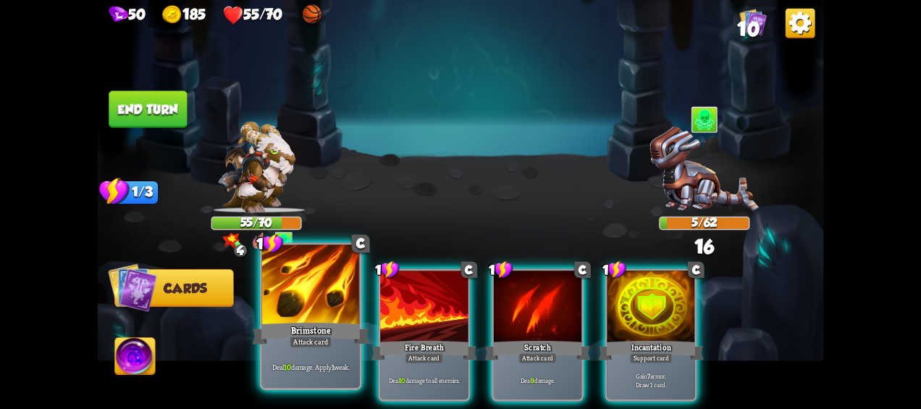
click at [322, 326] on div "Brimstone" at bounding box center [310, 333] width 117 height 26
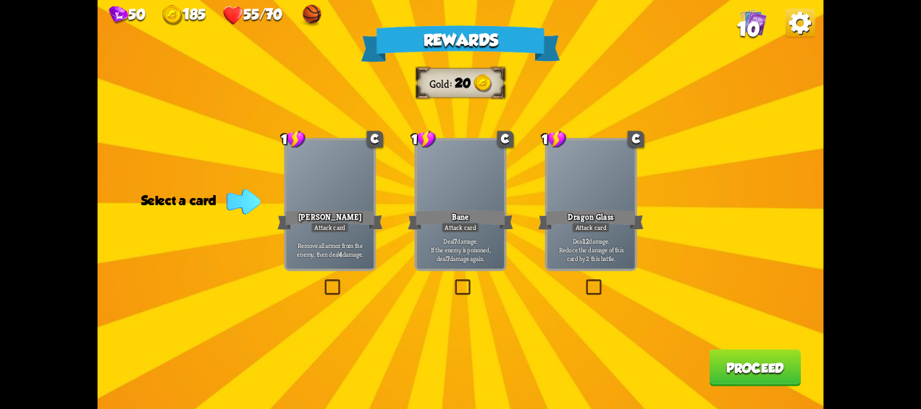
click at [603, 213] on div "Dragon Glass" at bounding box center [591, 219] width 106 height 23
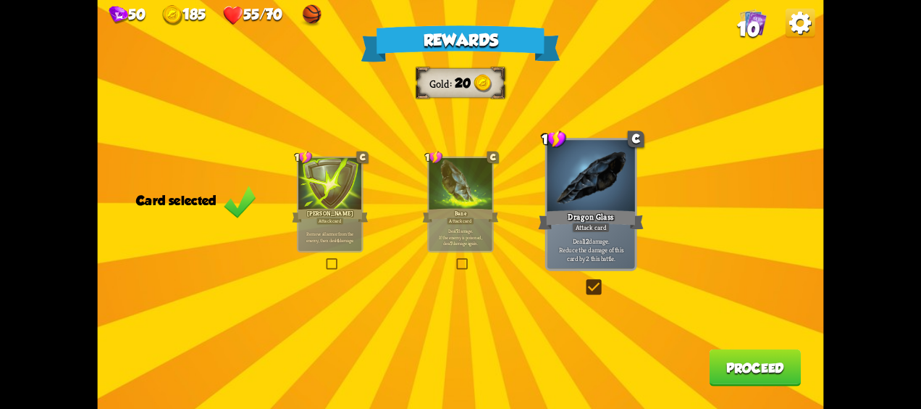
click at [737, 369] on button "Proceed" at bounding box center [755, 367] width 92 height 37
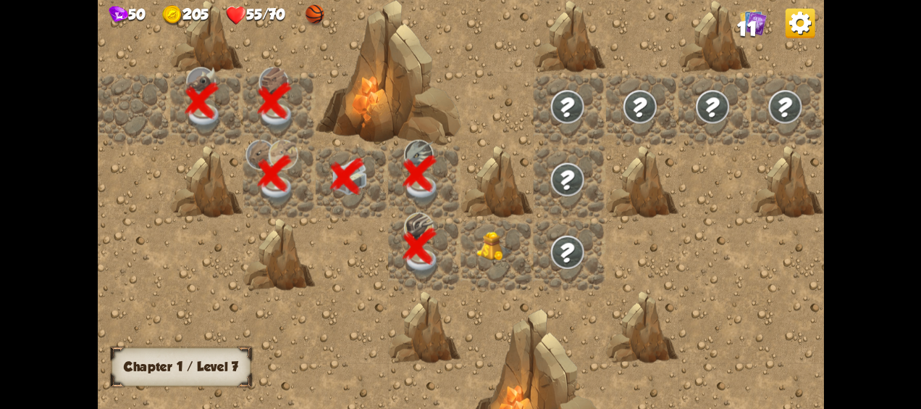
click at [487, 246] on img at bounding box center [495, 247] width 36 height 30
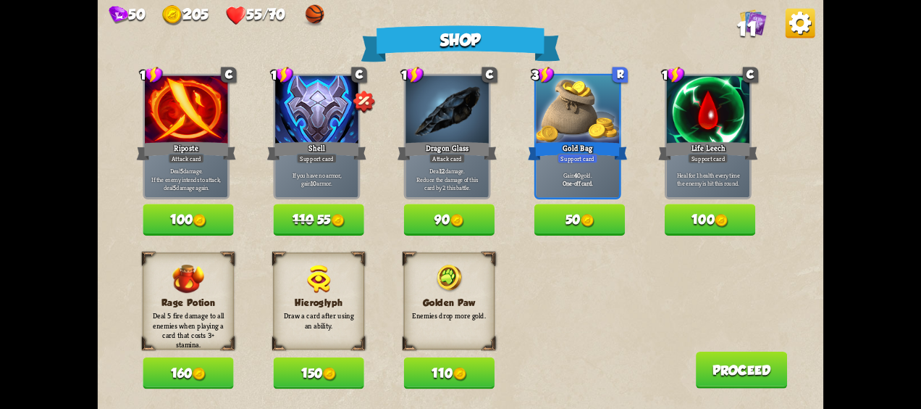
click at [451, 372] on button "110" at bounding box center [449, 373] width 91 height 32
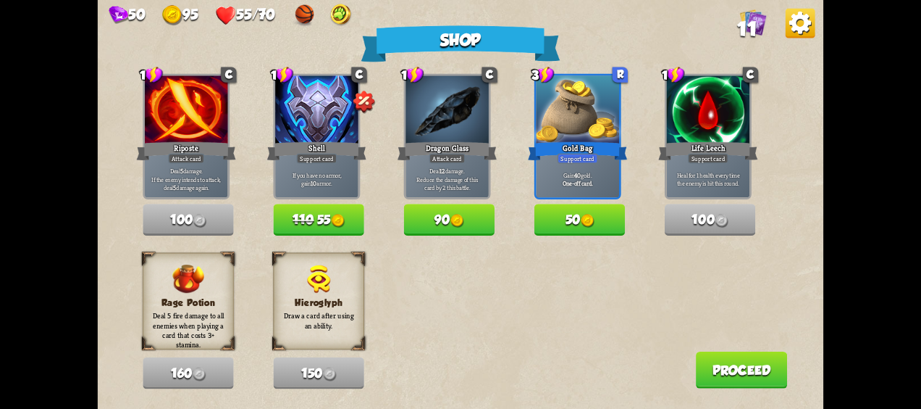
click at [763, 372] on button "Proceed" at bounding box center [742, 369] width 92 height 37
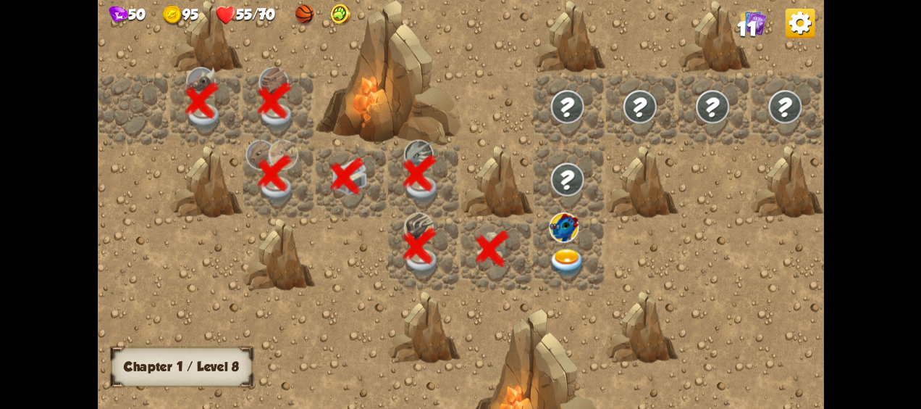
click at [564, 258] on img at bounding box center [567, 262] width 36 height 28
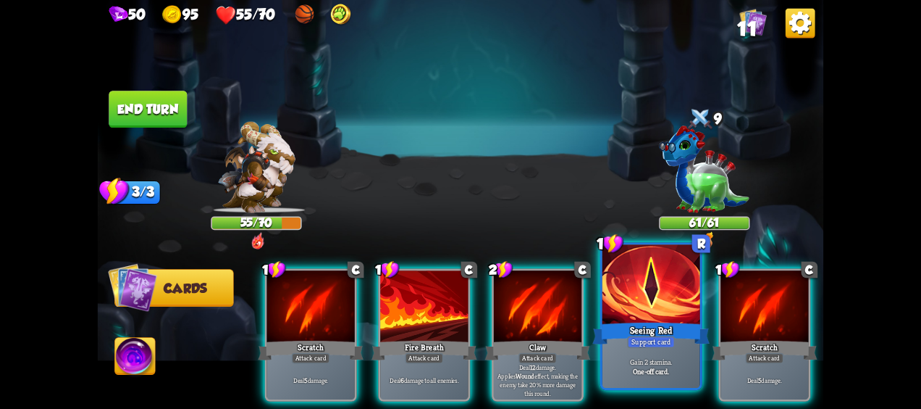
click at [639, 305] on div at bounding box center [652, 286] width 98 height 83
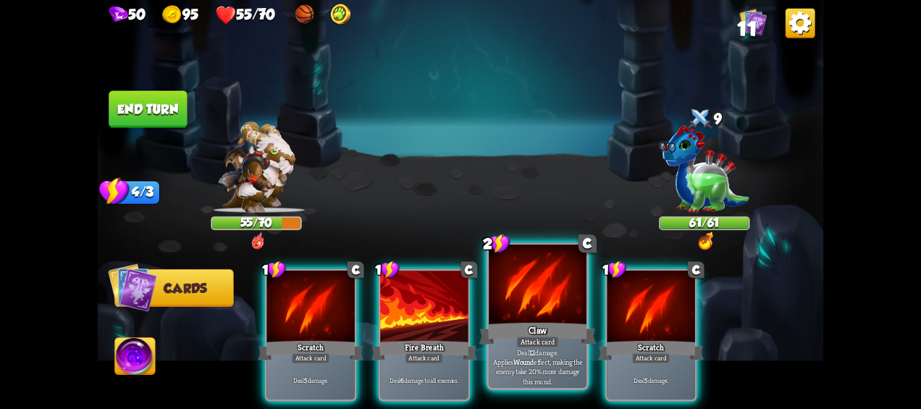
click at [514, 320] on div "Claw" at bounding box center [538, 333] width 117 height 26
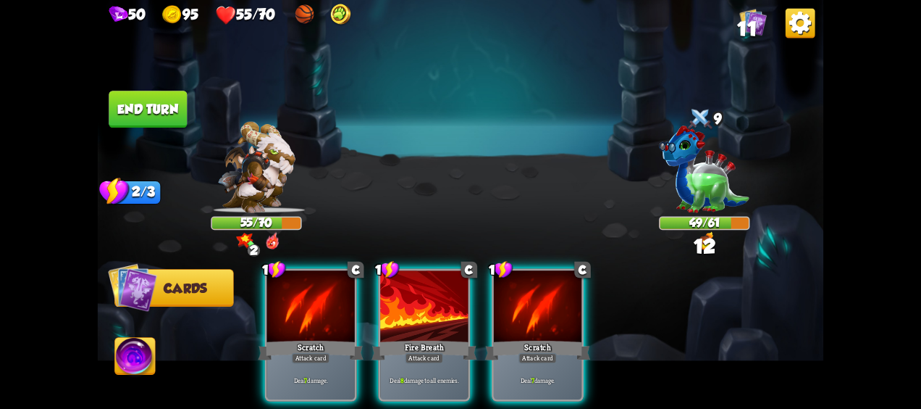
click at [150, 103] on button "End turn" at bounding box center [148, 109] width 78 height 37
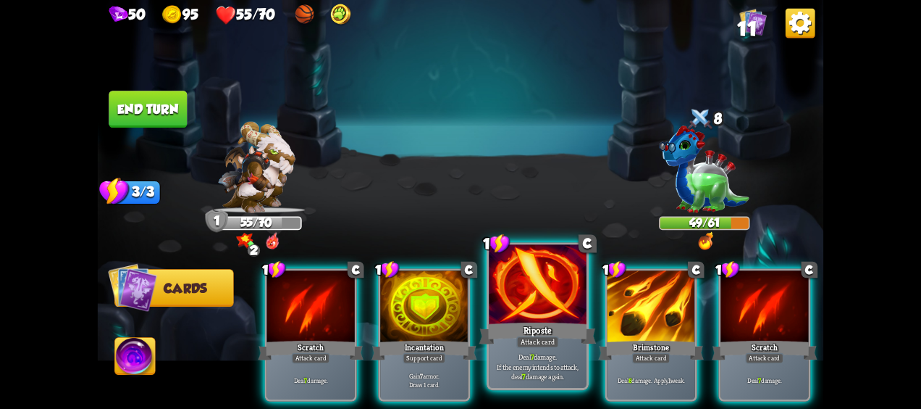
click at [548, 288] on div at bounding box center [538, 286] width 98 height 83
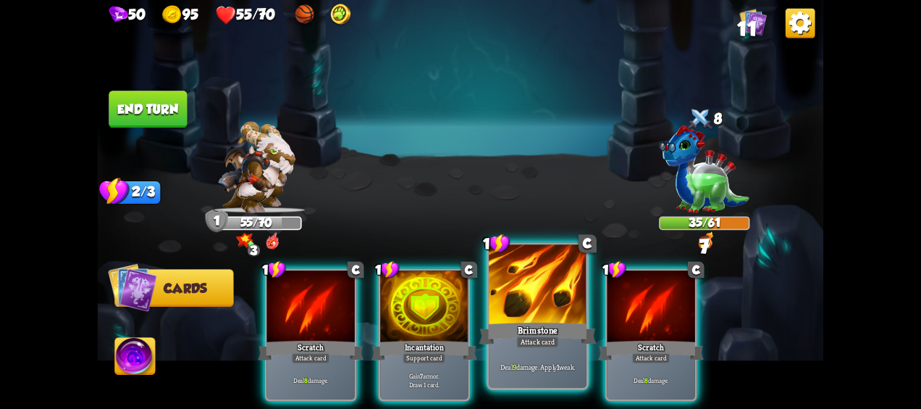
click at [543, 294] on div at bounding box center [538, 286] width 98 height 83
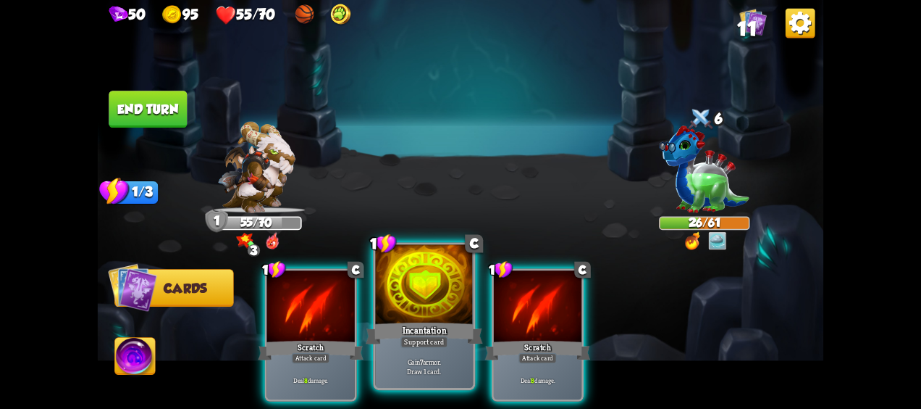
click at [400, 309] on div at bounding box center [425, 286] width 98 height 83
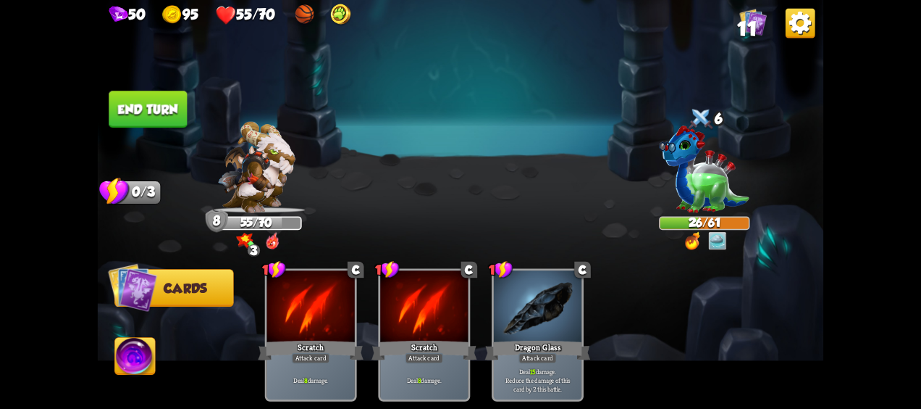
click at [158, 101] on button "End turn" at bounding box center [148, 109] width 78 height 37
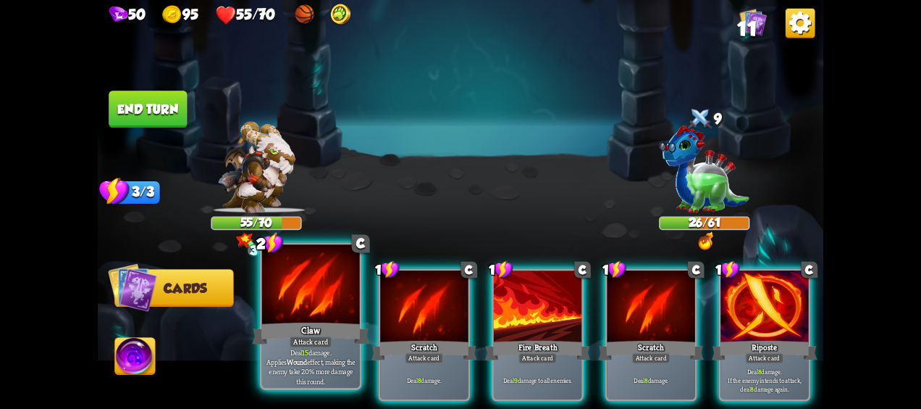
click at [294, 348] on div "Attack card" at bounding box center [311, 342] width 43 height 12
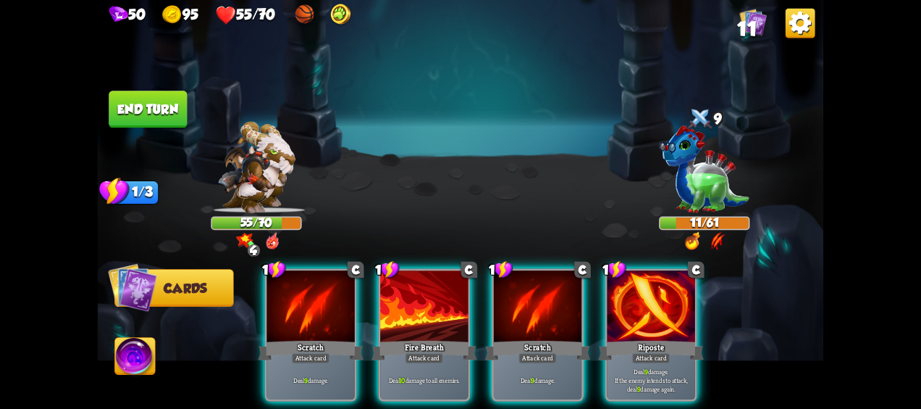
click at [663, 353] on div "Attack card" at bounding box center [651, 358] width 38 height 11
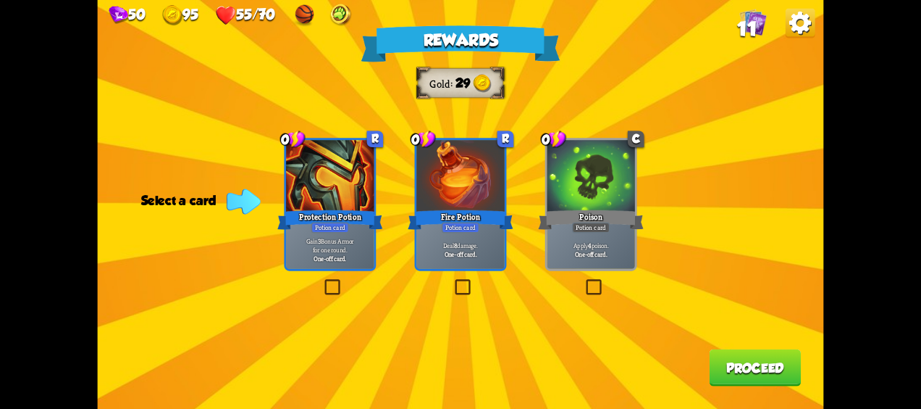
click at [459, 254] on b "One-off card." at bounding box center [461, 253] width 33 height 9
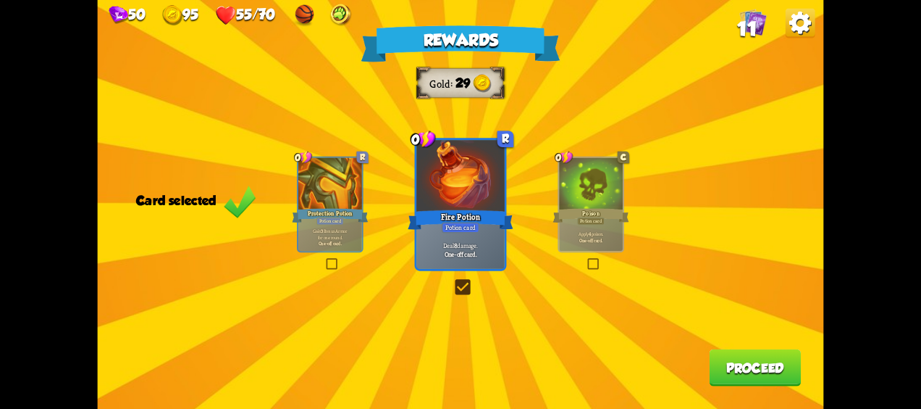
click at [777, 362] on button "Proceed" at bounding box center [755, 367] width 92 height 37
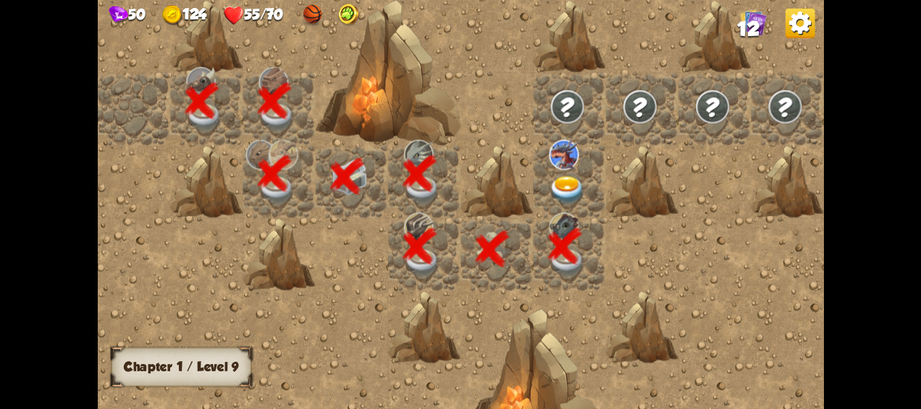
click at [563, 163] on img at bounding box center [564, 155] width 30 height 30
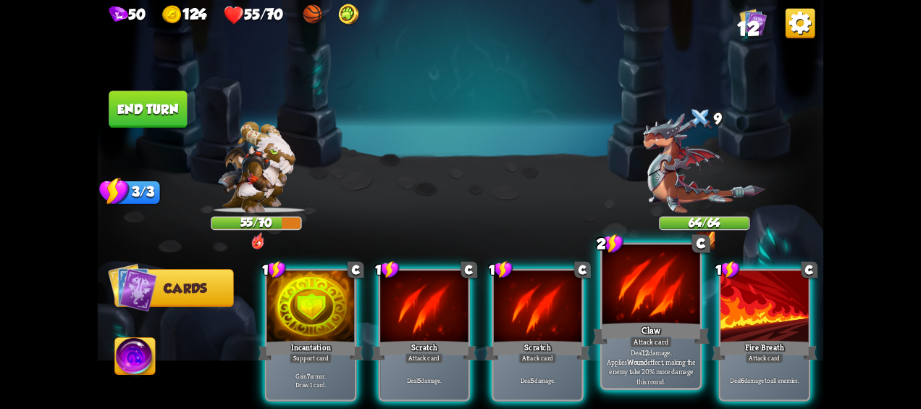
click at [658, 306] on div at bounding box center [652, 286] width 98 height 83
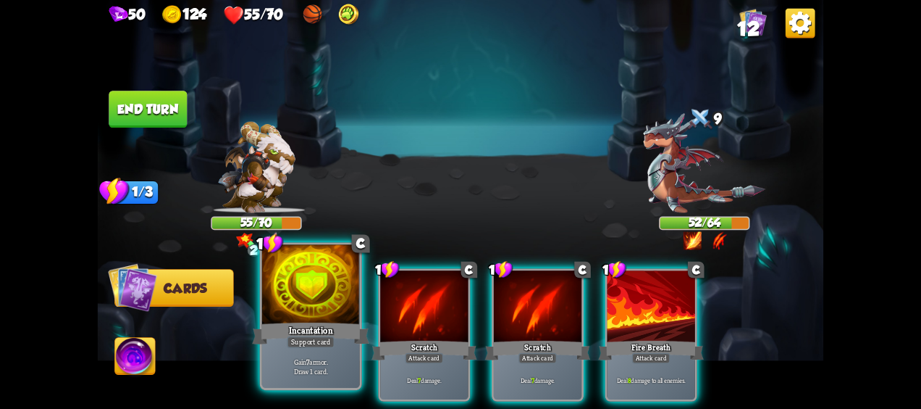
click at [329, 310] on div at bounding box center [311, 286] width 98 height 83
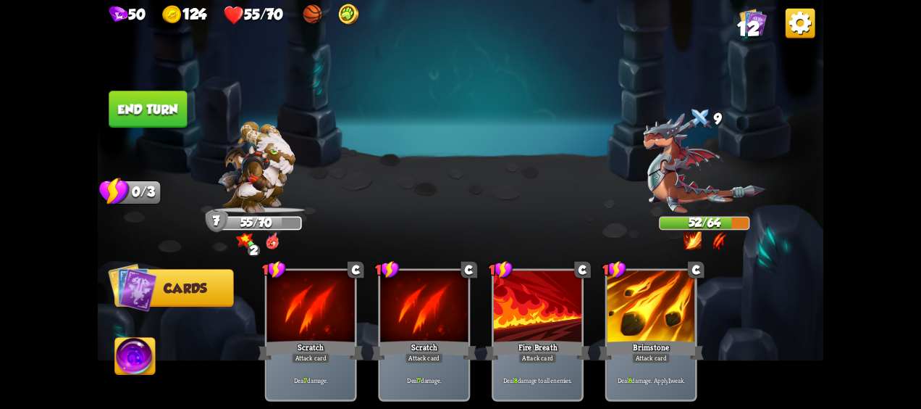
click at [148, 101] on button "End turn" at bounding box center [148, 109] width 78 height 37
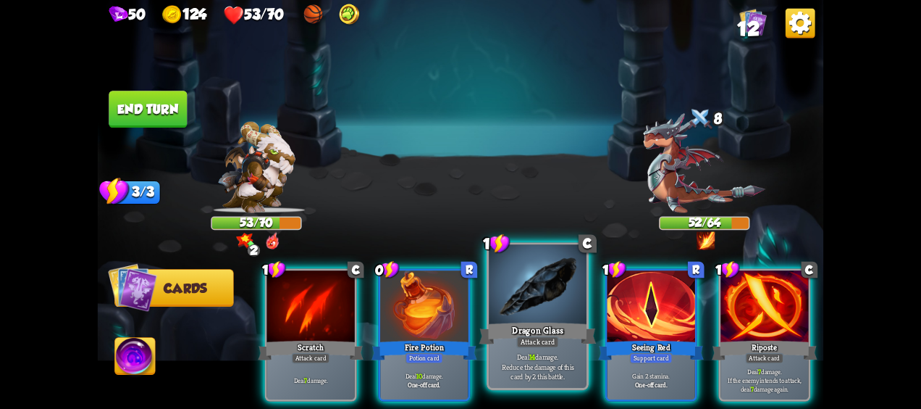
drag, startPoint x: 650, startPoint y: 277, endPoint x: 583, endPoint y: 287, distance: 67.4
click at [649, 280] on div at bounding box center [652, 307] width 88 height 74
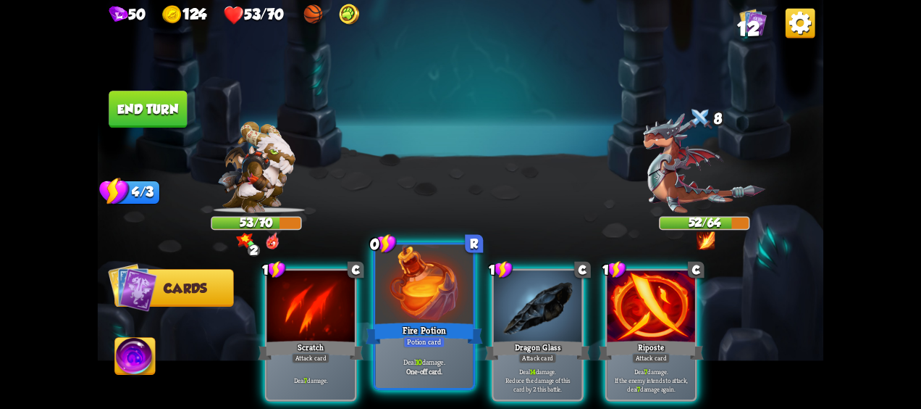
click at [433, 306] on div at bounding box center [425, 286] width 98 height 83
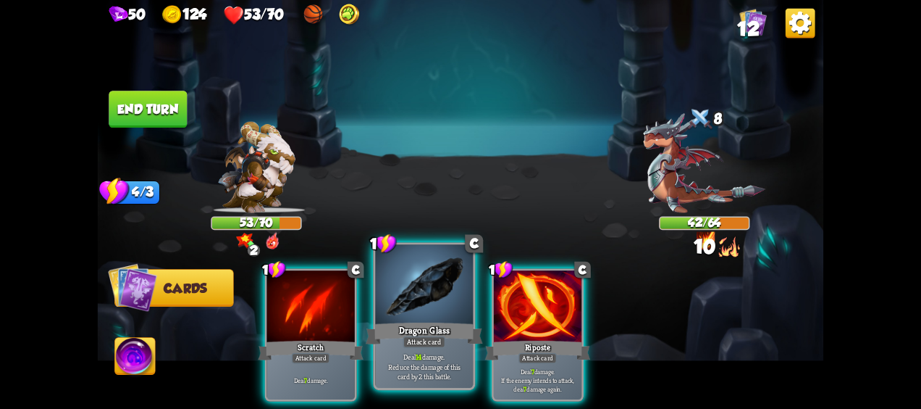
click at [446, 318] on div at bounding box center [425, 286] width 98 height 83
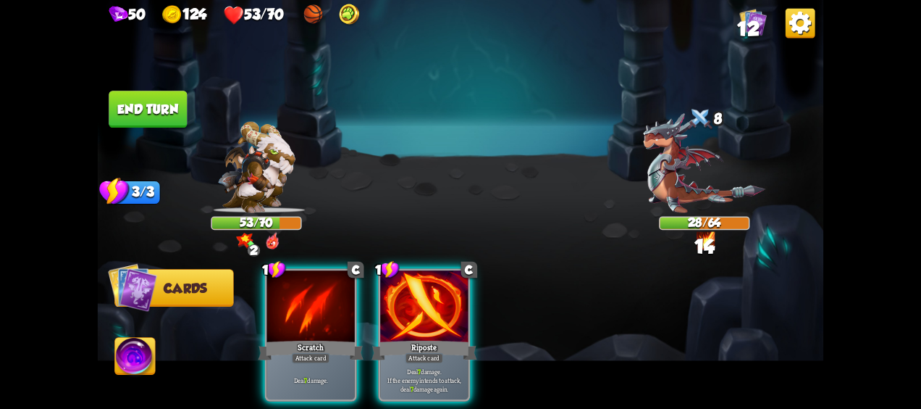
drag, startPoint x: 432, startPoint y: 281, endPoint x: 426, endPoint y: 293, distance: 13.0
click at [430, 287] on div at bounding box center [424, 307] width 88 height 74
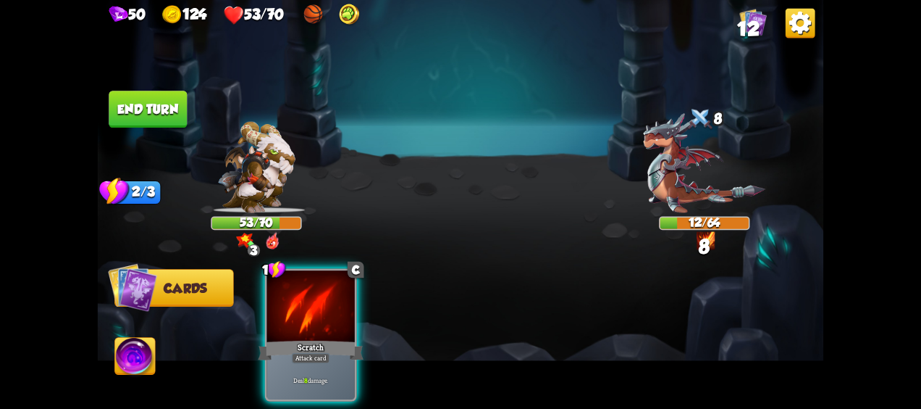
click at [311, 313] on div "1 C Scratch Attack card Deal 8 damage." at bounding box center [311, 335] width 92 height 133
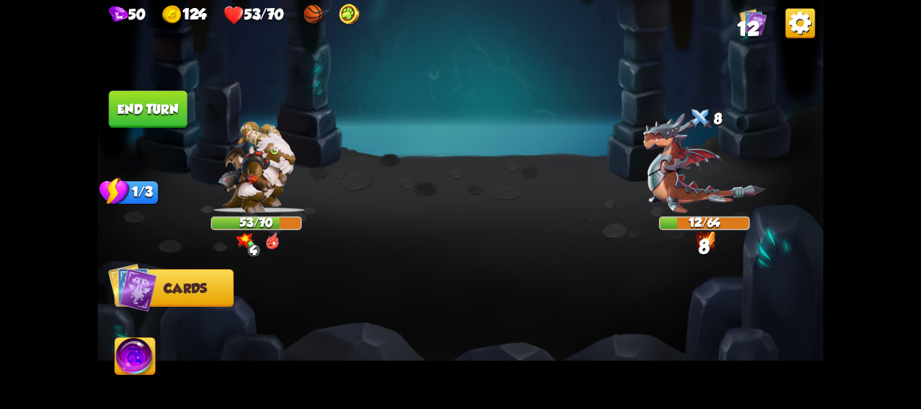
click at [141, 361] on img at bounding box center [135, 358] width 41 height 41
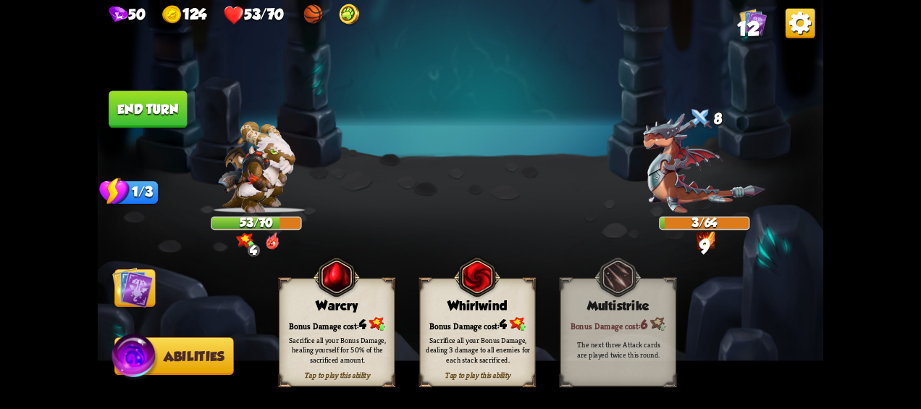
drag, startPoint x: 487, startPoint y: 330, endPoint x: 482, endPoint y: 325, distance: 7.7
click at [487, 329] on div "Sacrifice all your Bonus Damage, dealing 3 damage to all enemies for each stack…" at bounding box center [478, 350] width 116 height 46
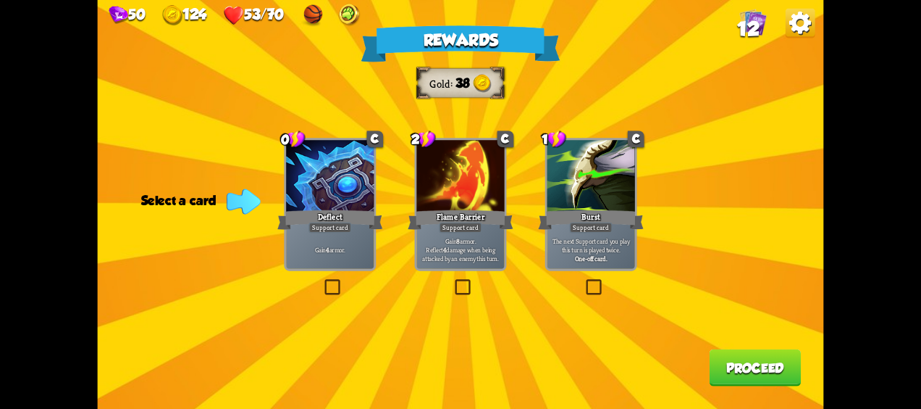
click at [325, 234] on div "Gain 4 armor." at bounding box center [330, 249] width 88 height 38
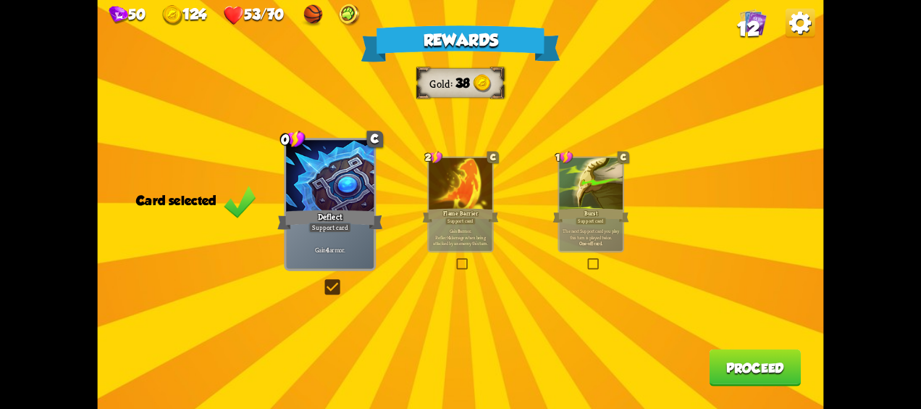
click at [748, 362] on button "Proceed" at bounding box center [755, 367] width 92 height 37
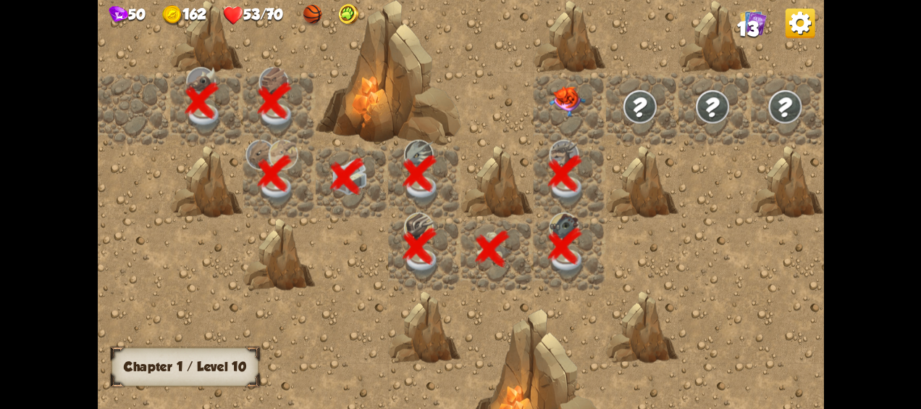
click at [567, 106] on img at bounding box center [567, 101] width 36 height 30
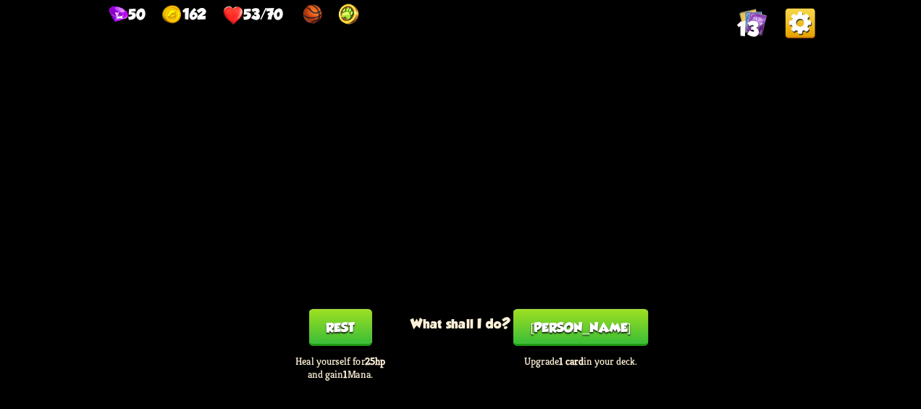
click at [593, 309] on div "You feel rested! What shall I do? Rest Heal yourself for 25hp and gain 1 Mana. …" at bounding box center [461, 204] width 727 height 409
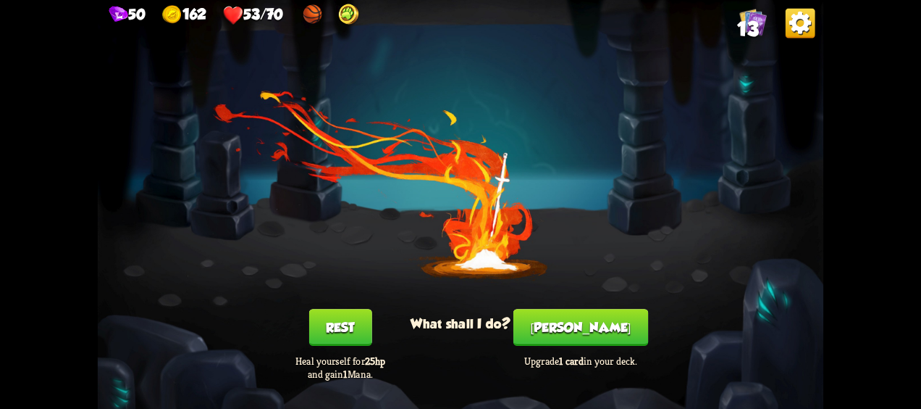
click at [595, 319] on button "[PERSON_NAME]" at bounding box center [581, 327] width 135 height 37
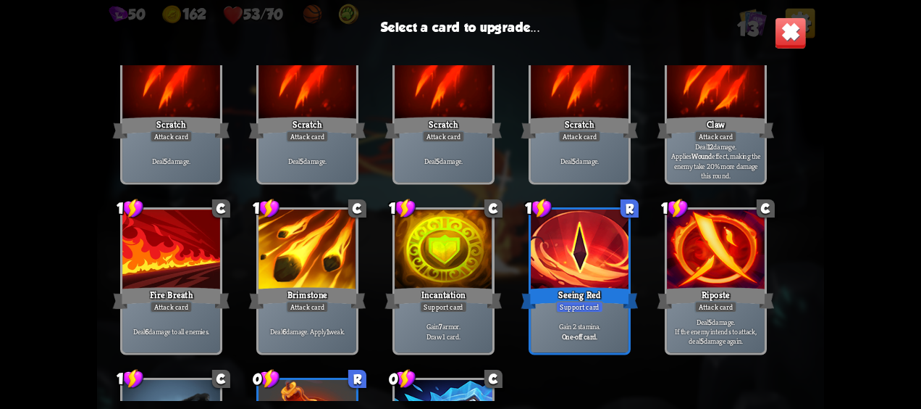
scroll to position [217, 0]
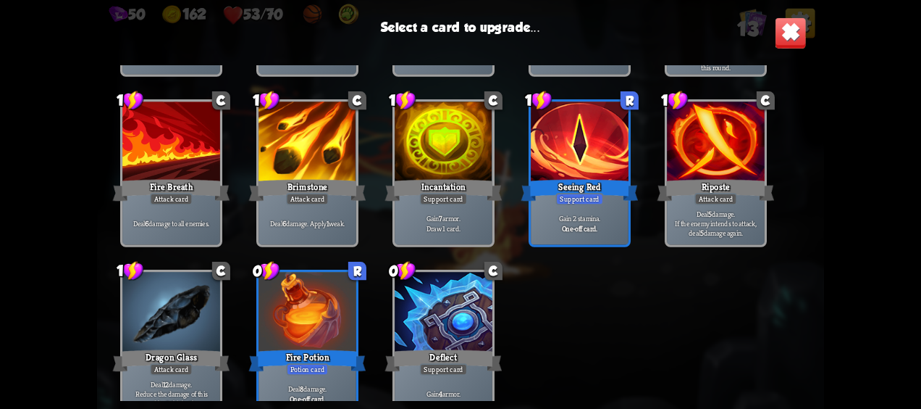
click at [562, 183] on div "Seeing Red" at bounding box center [580, 190] width 117 height 26
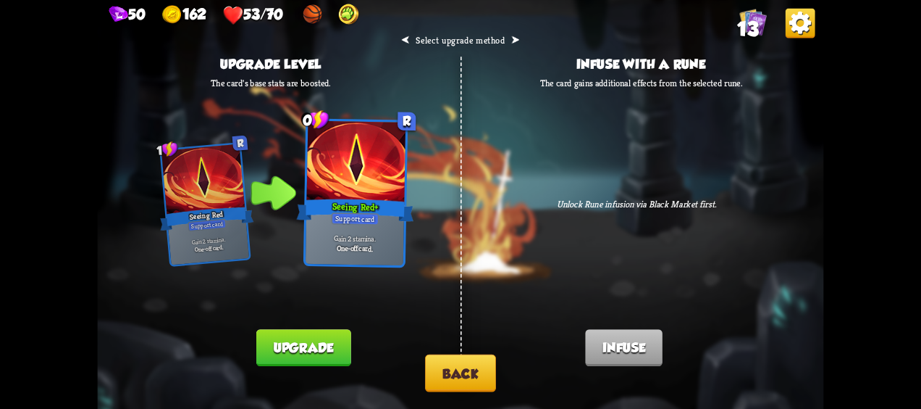
click at [333, 342] on button "Upgrade" at bounding box center [303, 347] width 94 height 37
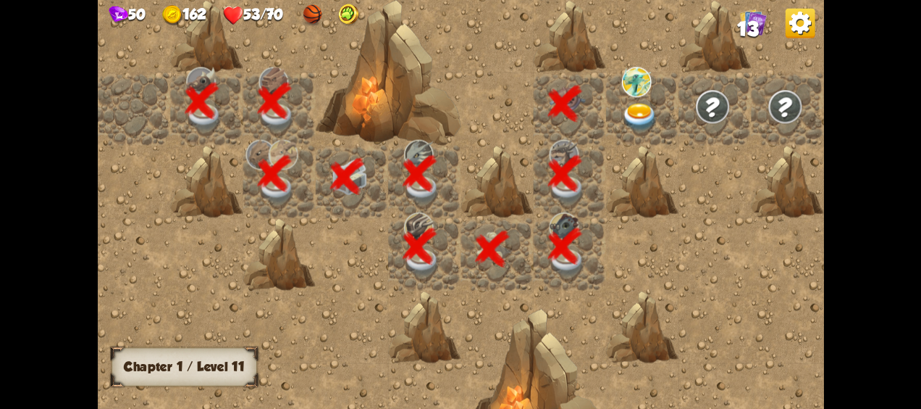
scroll to position [0, 278]
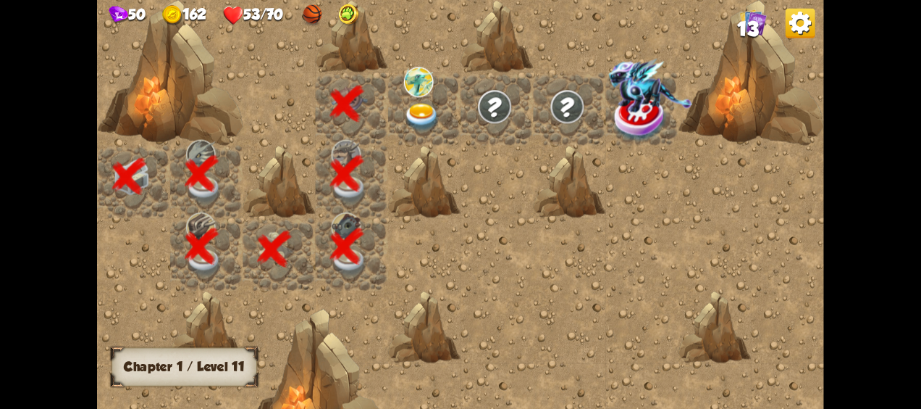
click at [431, 122] on img at bounding box center [422, 118] width 36 height 28
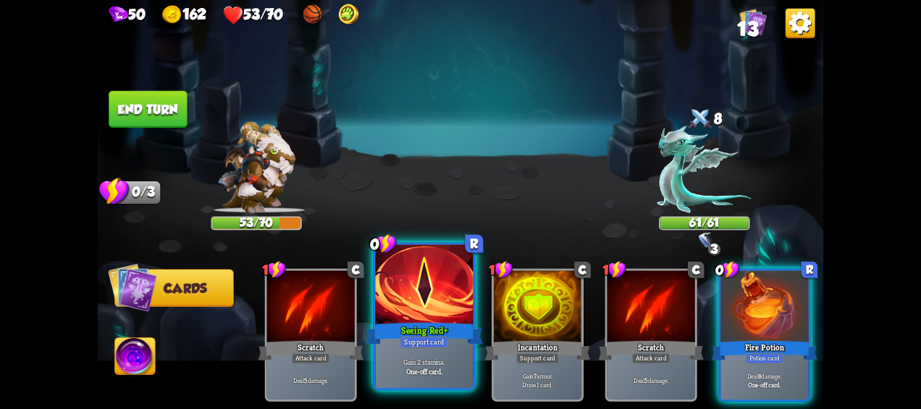
click at [453, 291] on div at bounding box center [425, 286] width 98 height 83
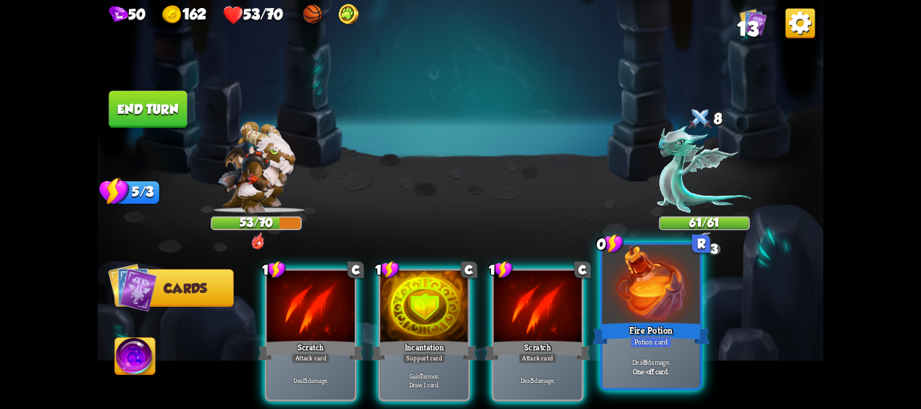
click at [623, 327] on div "Fire Potion" at bounding box center [651, 333] width 117 height 26
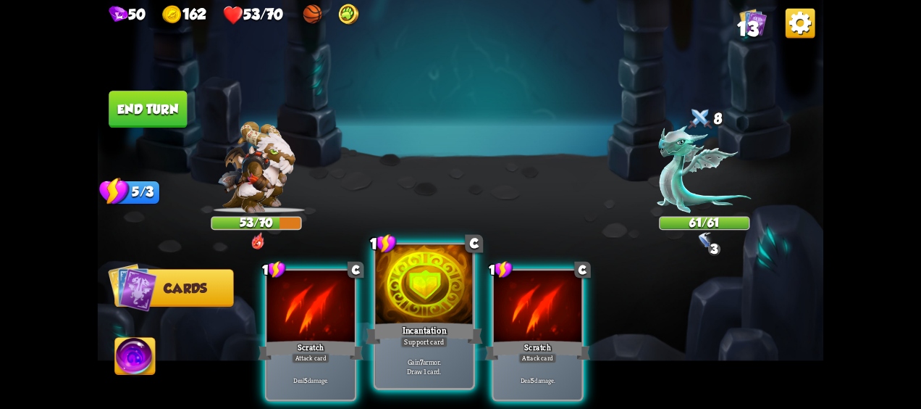
click at [413, 326] on div "Incantation" at bounding box center [424, 333] width 117 height 26
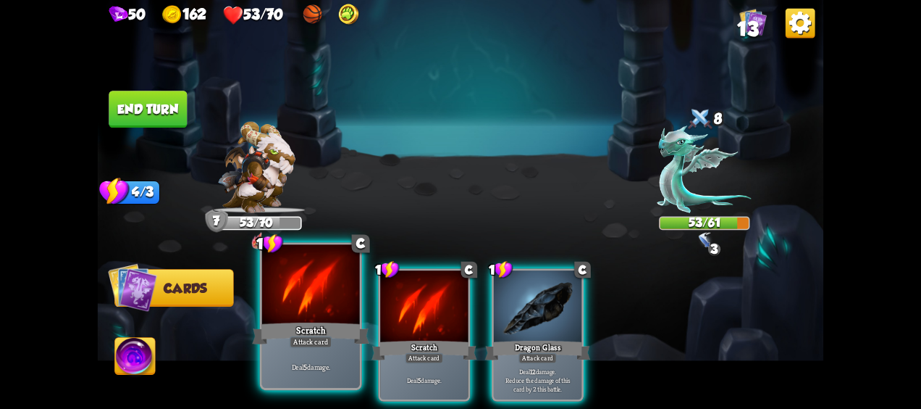
click at [259, 327] on div "Scratch" at bounding box center [310, 333] width 117 height 26
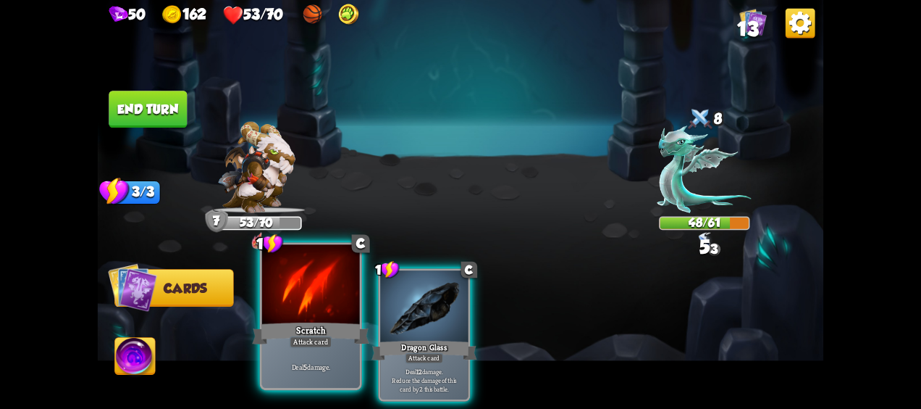
click at [293, 304] on div at bounding box center [311, 286] width 98 height 83
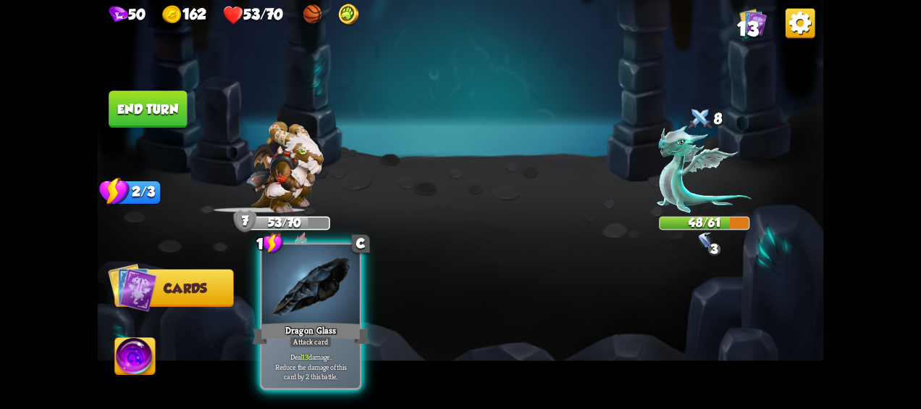
click at [327, 329] on div "Dragon Glass" at bounding box center [310, 333] width 117 height 26
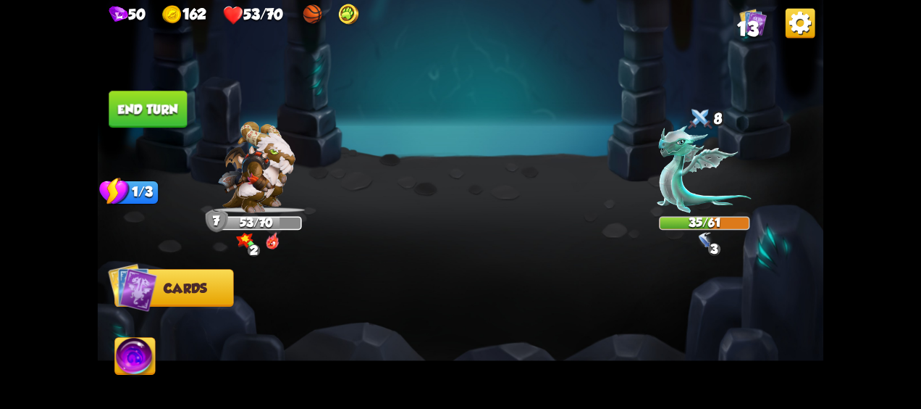
click at [160, 101] on button "End turn" at bounding box center [148, 109] width 78 height 37
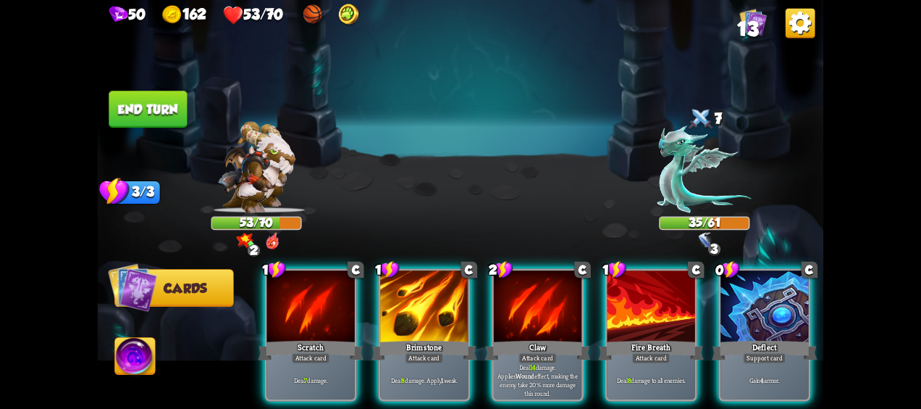
click at [774, 338] on div "Deflect" at bounding box center [765, 349] width 106 height 23
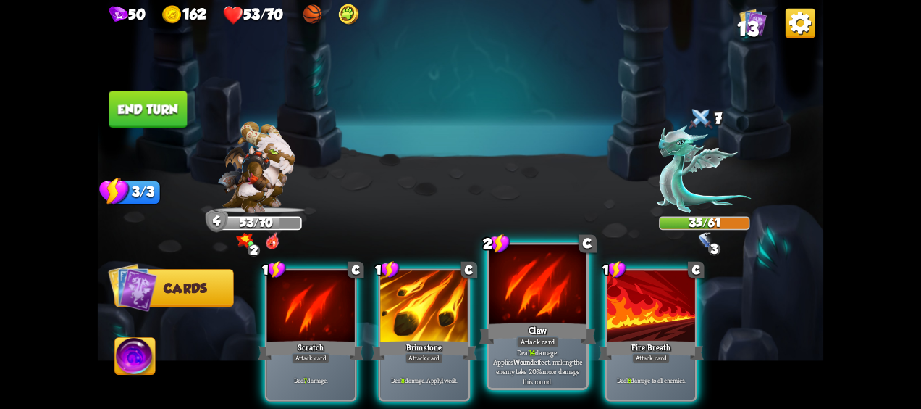
click at [544, 338] on div "Attack card" at bounding box center [538, 342] width 43 height 12
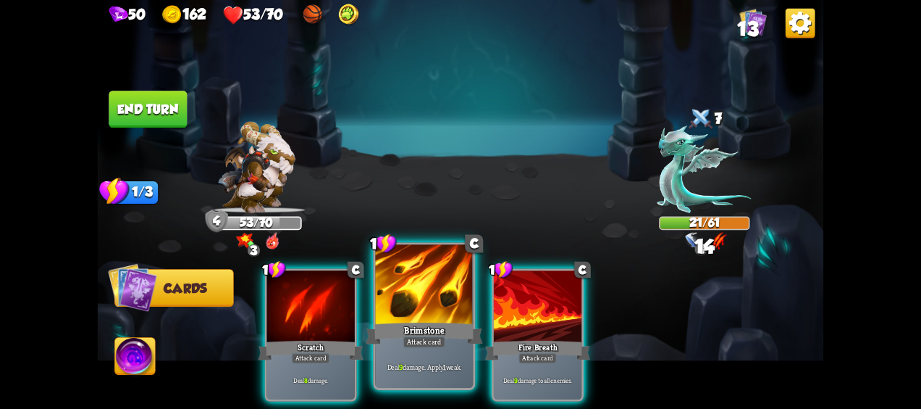
click at [416, 312] on div at bounding box center [425, 286] width 98 height 83
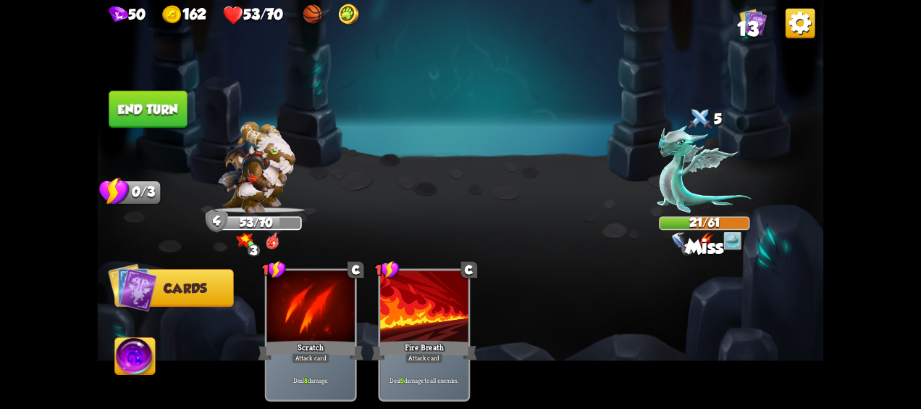
click at [131, 104] on button "End turn" at bounding box center [148, 109] width 78 height 37
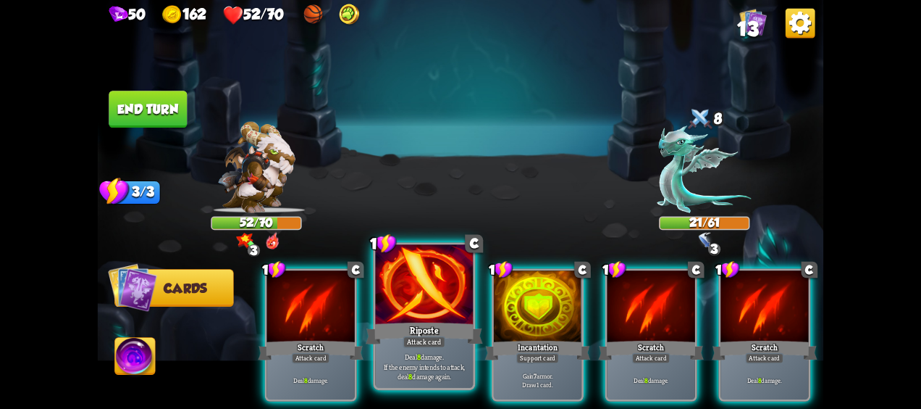
click at [430, 318] on div at bounding box center [425, 286] width 98 height 83
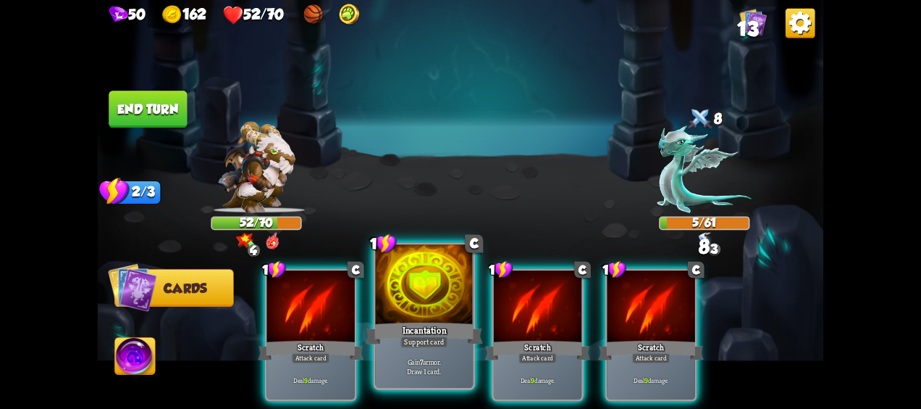
click at [439, 304] on div at bounding box center [425, 286] width 98 height 83
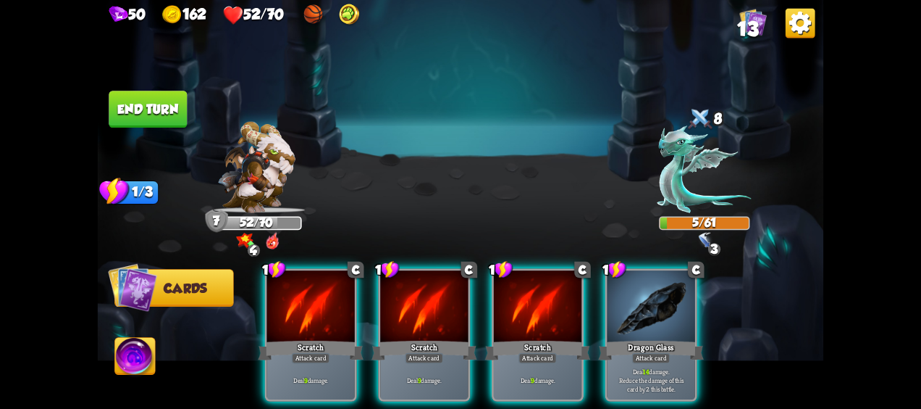
drag, startPoint x: 653, startPoint y: 333, endPoint x: 635, endPoint y: 329, distance: 19.3
click at [653, 338] on div "Dragon Glass" at bounding box center [651, 349] width 106 height 23
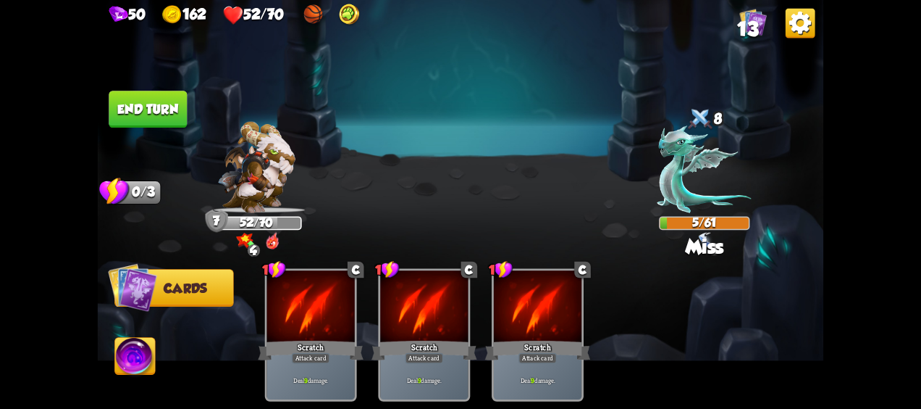
click at [128, 349] on img at bounding box center [135, 358] width 41 height 41
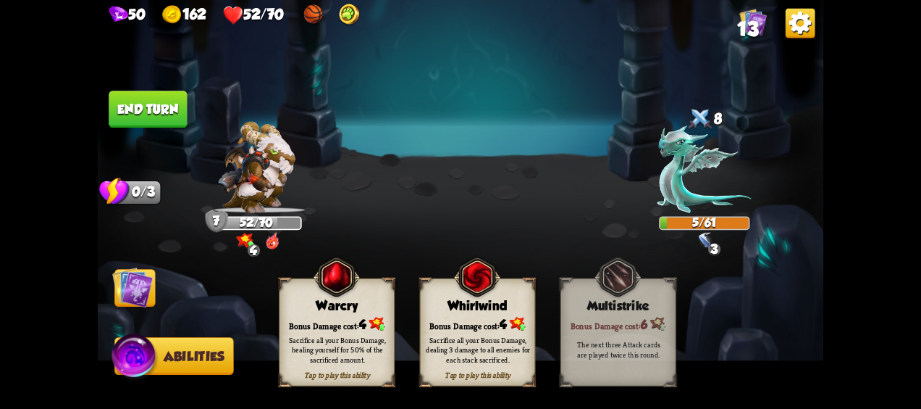
click at [469, 338] on div "Sacrifice all your Bonus Damage, dealing 3 damage to all enemies for each stack…" at bounding box center [478, 349] width 104 height 29
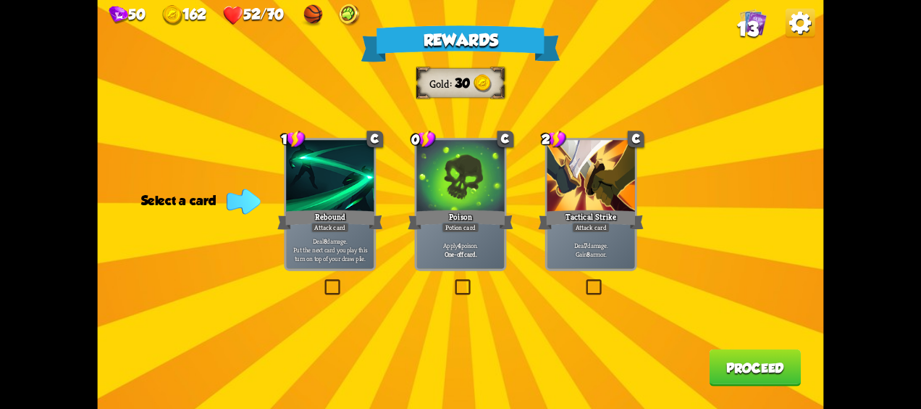
click at [472, 203] on div at bounding box center [461, 177] width 88 height 74
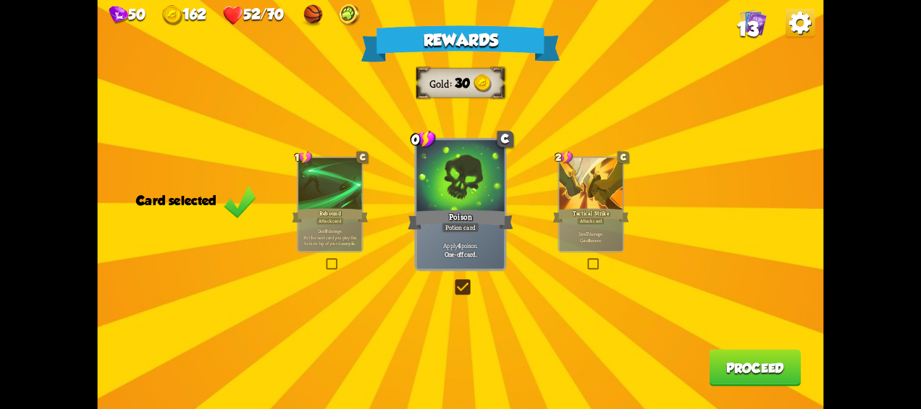
click at [604, 190] on div at bounding box center [591, 185] width 64 height 54
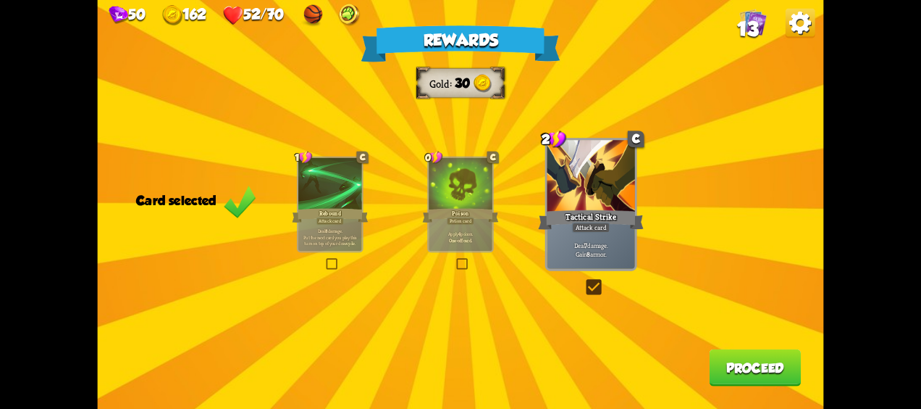
click at [761, 375] on button "Proceed" at bounding box center [755, 367] width 92 height 37
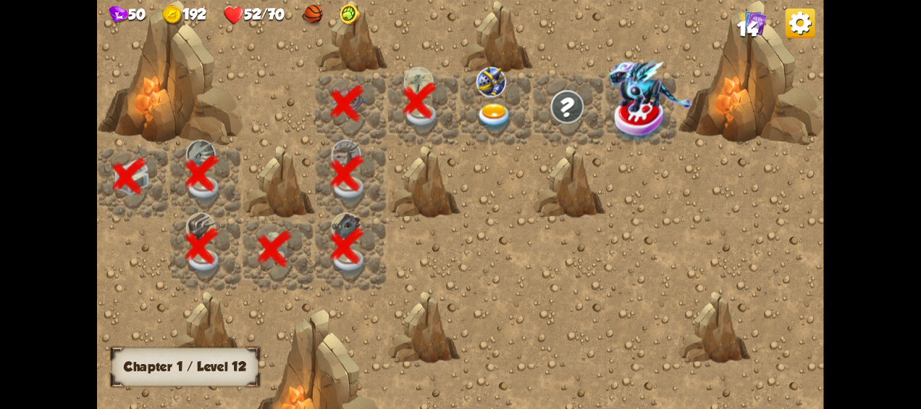
click at [493, 121] on img at bounding box center [495, 118] width 36 height 28
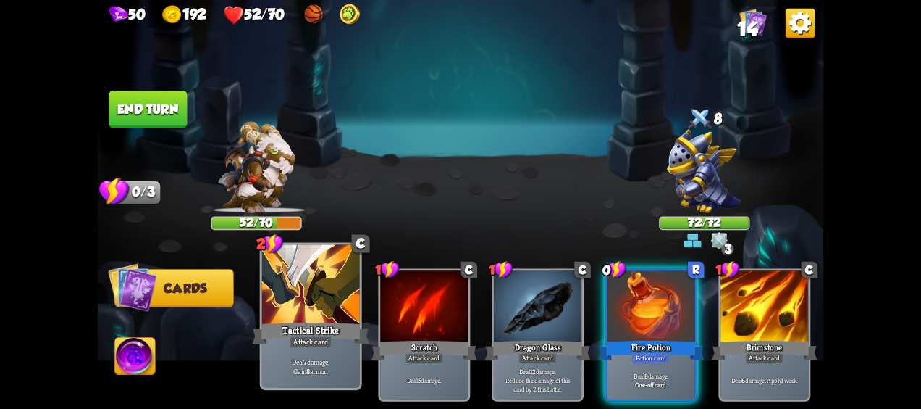
click at [349, 327] on div "Tactical Strike" at bounding box center [310, 333] width 117 height 26
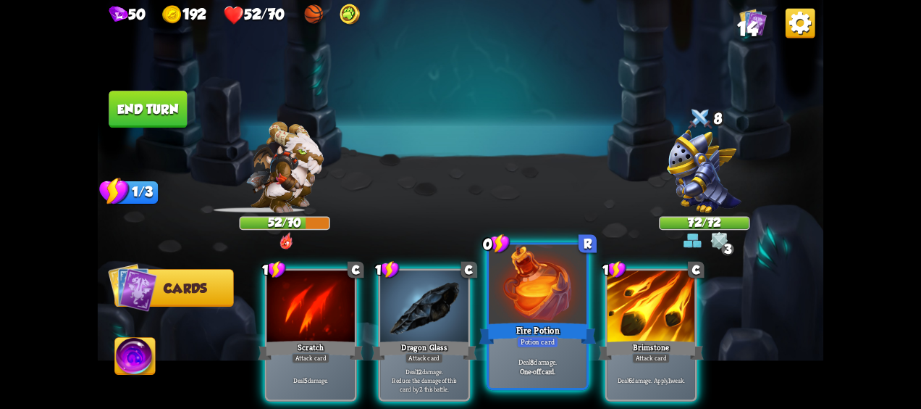
click at [520, 312] on div at bounding box center [538, 286] width 98 height 83
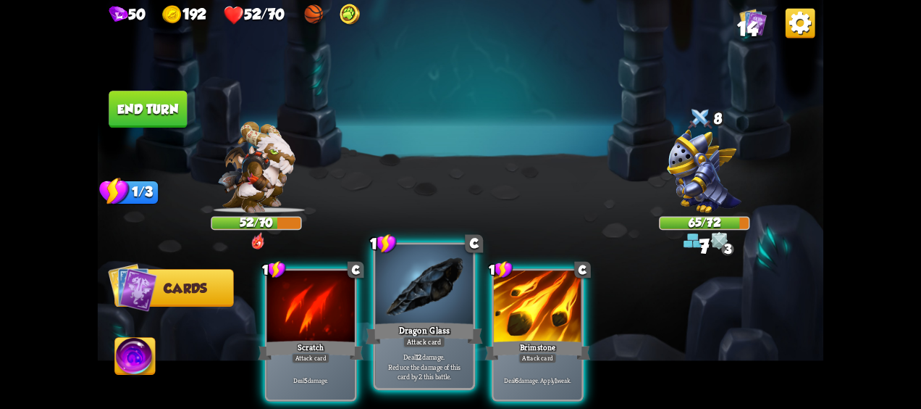
click at [417, 316] on div at bounding box center [425, 286] width 98 height 83
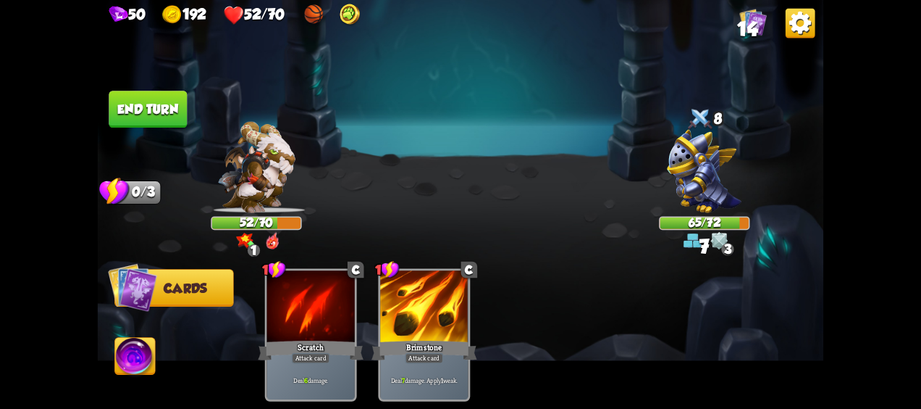
click at [151, 106] on button "End turn" at bounding box center [148, 109] width 78 height 37
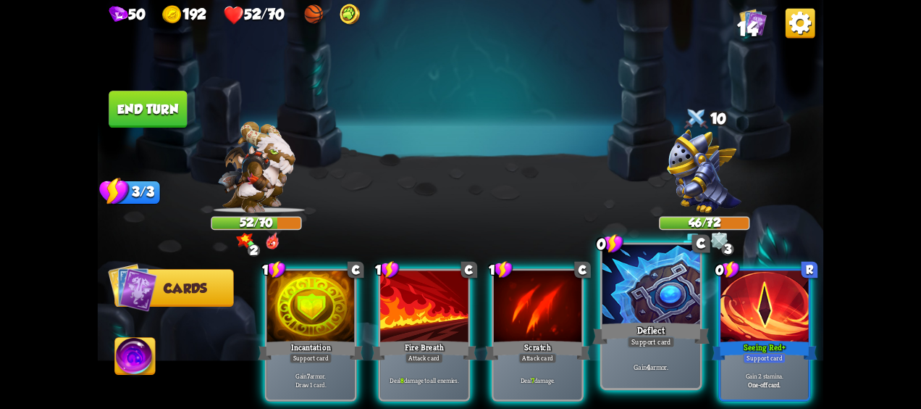
click at [659, 330] on div "Deflect" at bounding box center [651, 333] width 117 height 26
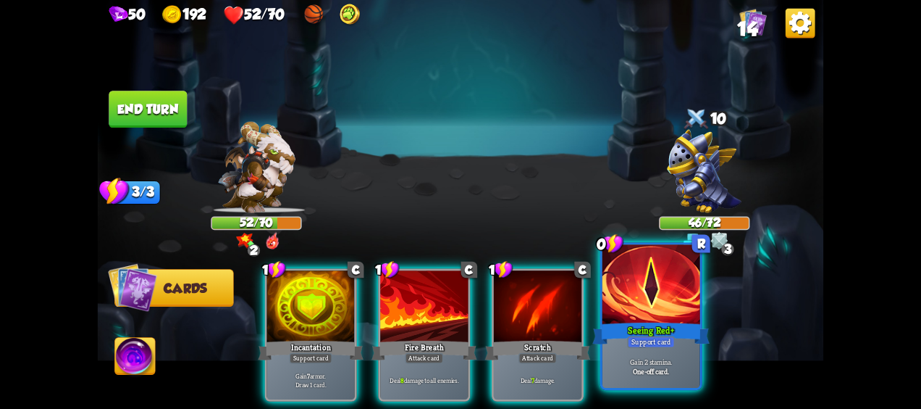
click at [707, 332] on div "Seeing Red +" at bounding box center [651, 333] width 117 height 26
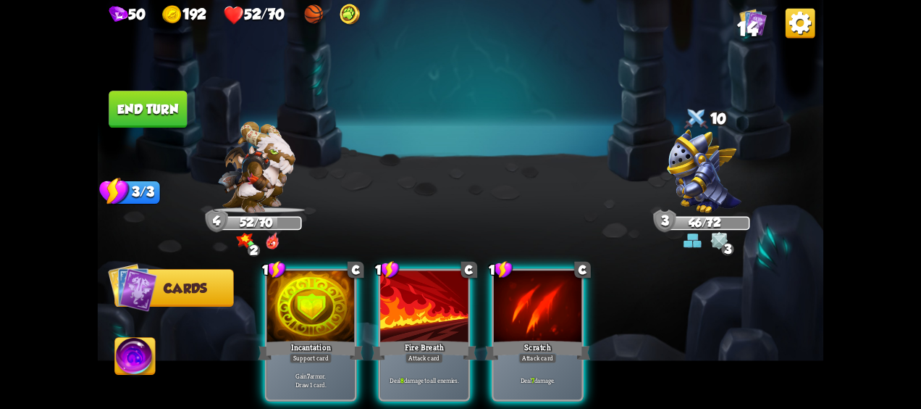
drag, startPoint x: 402, startPoint y: 318, endPoint x: 372, endPoint y: 312, distance: 31.1
click at [403, 317] on div at bounding box center [424, 307] width 88 height 74
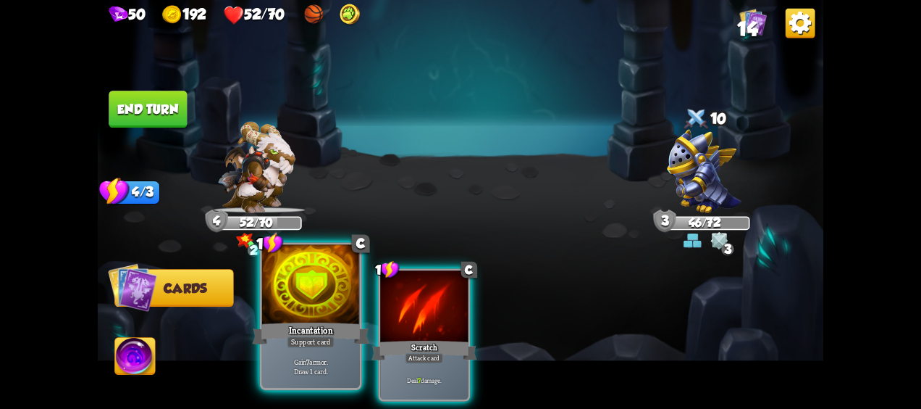
click at [327, 310] on div at bounding box center [311, 286] width 98 height 83
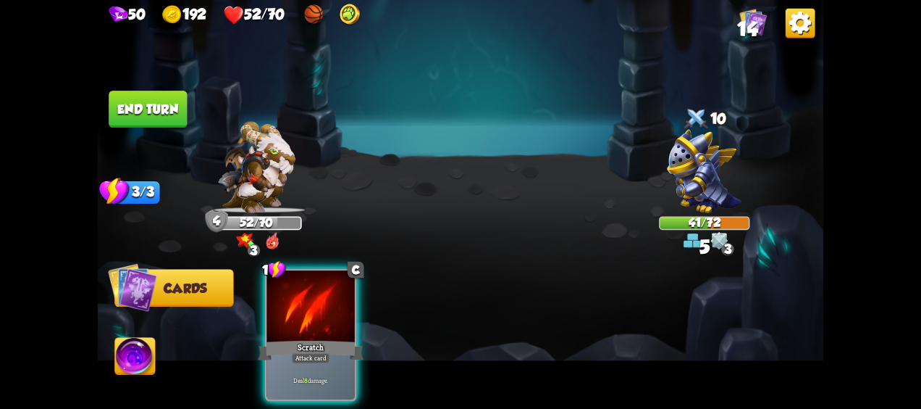
click at [325, 338] on div "Scratch" at bounding box center [311, 349] width 106 height 23
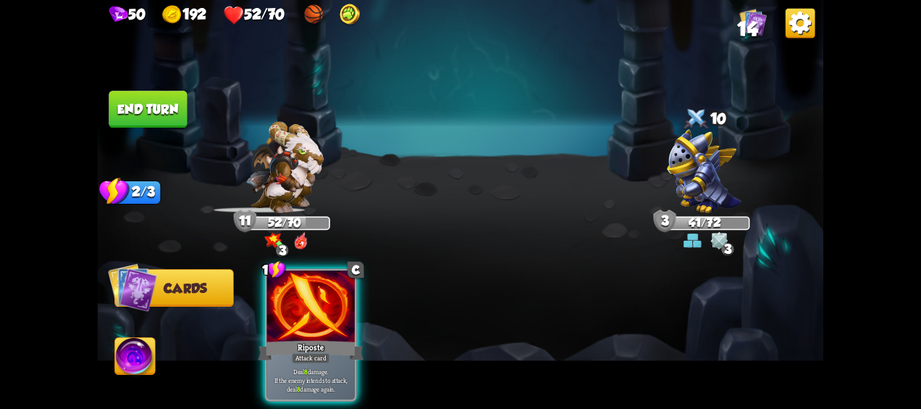
drag, startPoint x: 313, startPoint y: 298, endPoint x: 306, endPoint y: 303, distance: 8.4
click at [309, 301] on div at bounding box center [311, 307] width 88 height 74
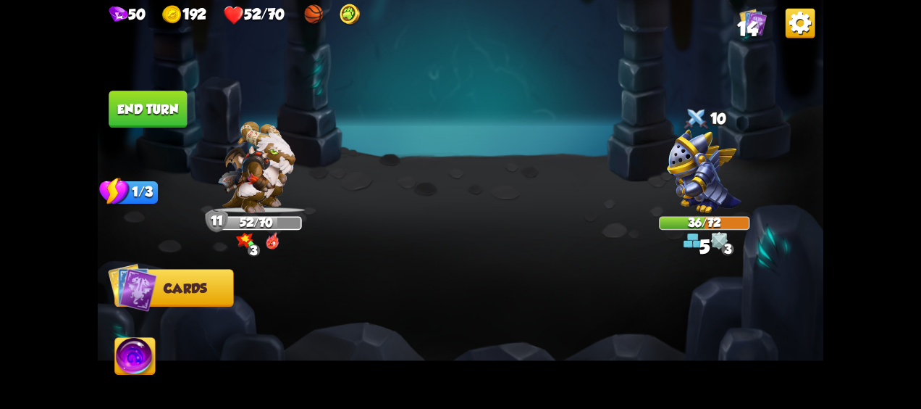
click at [301, 306] on div at bounding box center [533, 318] width 581 height 182
click at [156, 109] on button "End turn" at bounding box center [148, 109] width 78 height 37
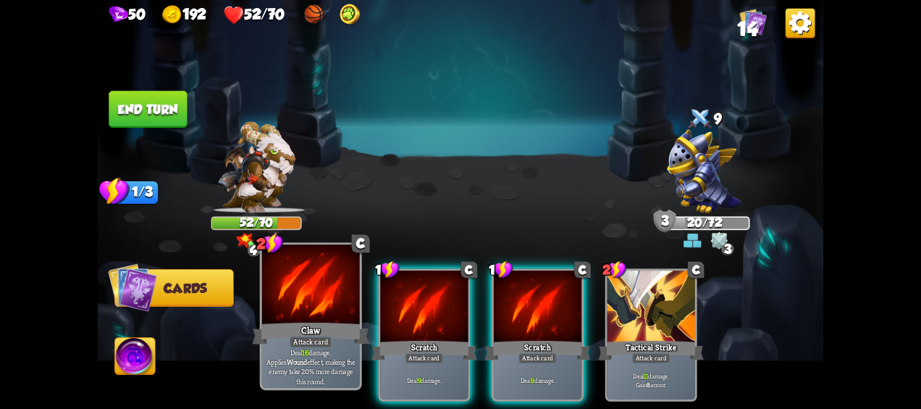
click at [320, 316] on div at bounding box center [311, 286] width 98 height 83
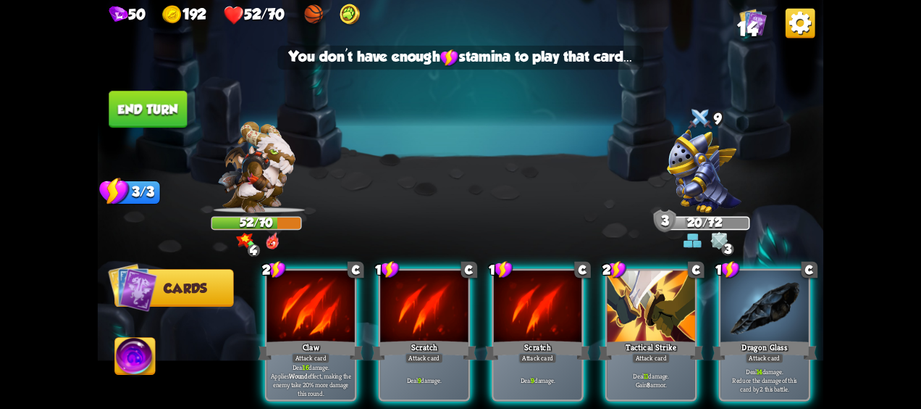
drag, startPoint x: 324, startPoint y: 285, endPoint x: 477, endPoint y: 304, distance: 154.8
click at [323, 284] on div at bounding box center [311, 307] width 88 height 74
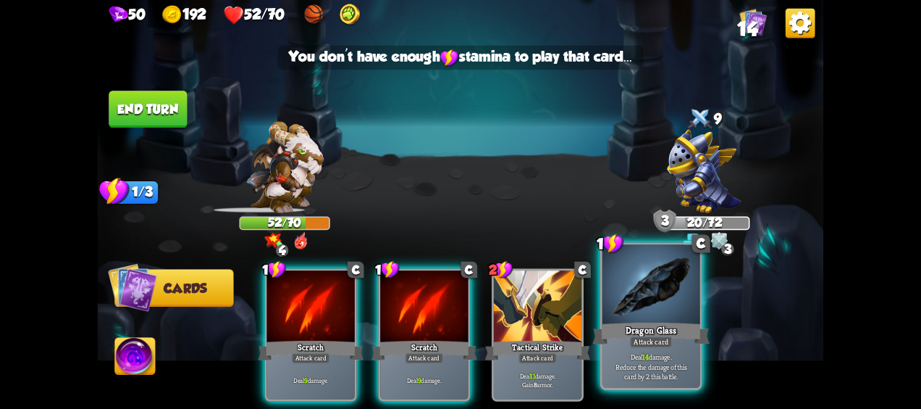
click at [678, 359] on p "Deal 14 damage. Reduce the damage of this card by 2 this battle." at bounding box center [651, 366] width 93 height 29
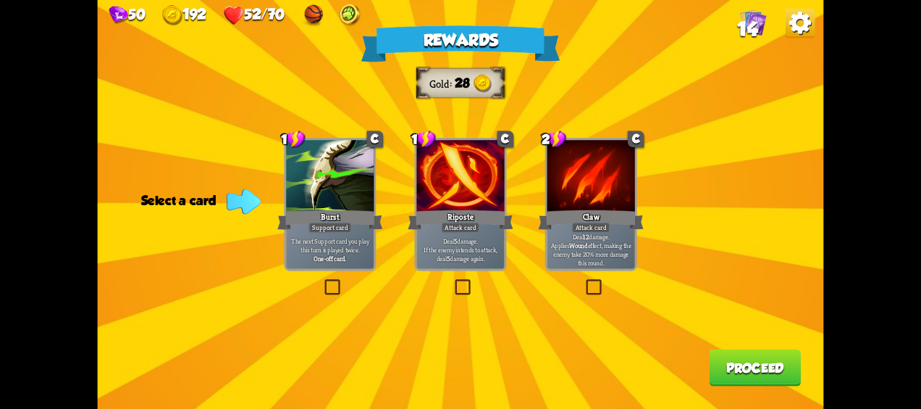
drag, startPoint x: 329, startPoint y: 222, endPoint x: 526, endPoint y: 277, distance: 204.6
click at [329, 219] on div "1 C Burst Support card The next Support card you play this turn is played twice…" at bounding box center [330, 204] width 92 height 133
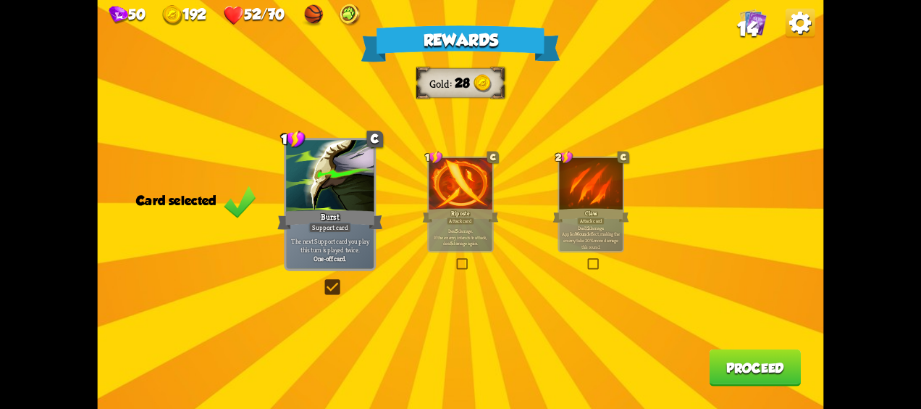
click at [753, 364] on button "Proceed" at bounding box center [755, 367] width 92 height 37
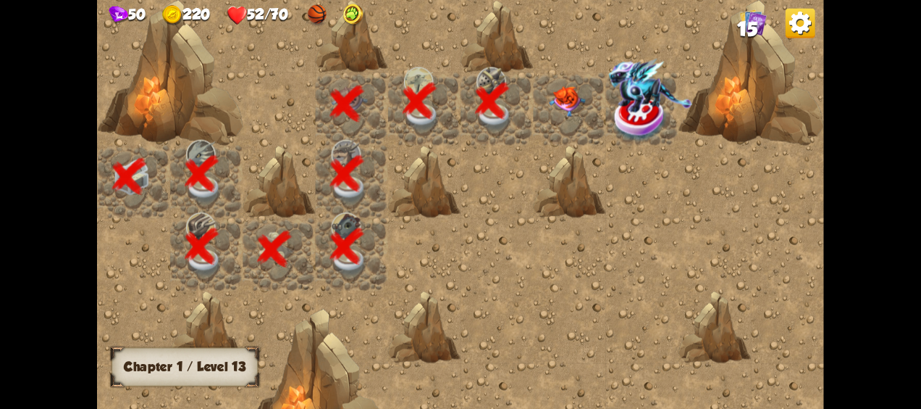
click at [567, 83] on div at bounding box center [569, 108] width 72 height 72
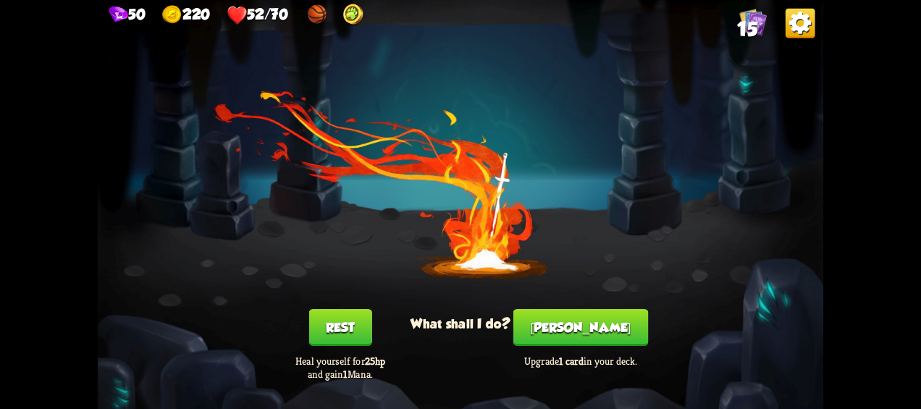
click at [604, 317] on button "[PERSON_NAME]" at bounding box center [581, 327] width 135 height 37
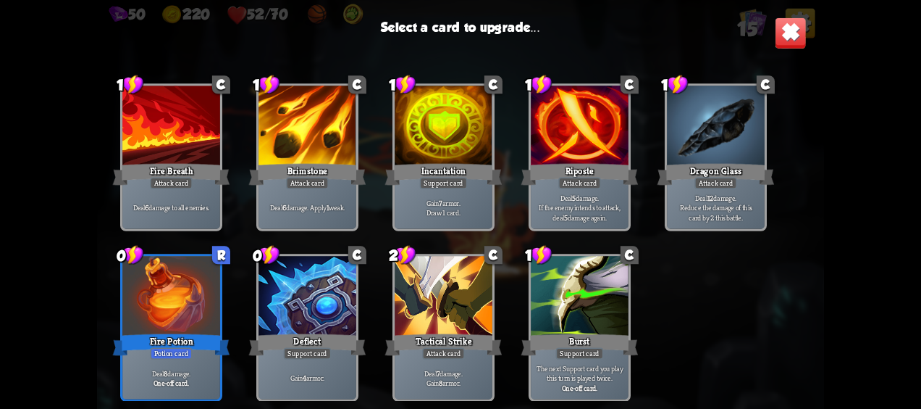
scroll to position [238, 0]
click at [212, 326] on div at bounding box center [171, 297] width 98 height 83
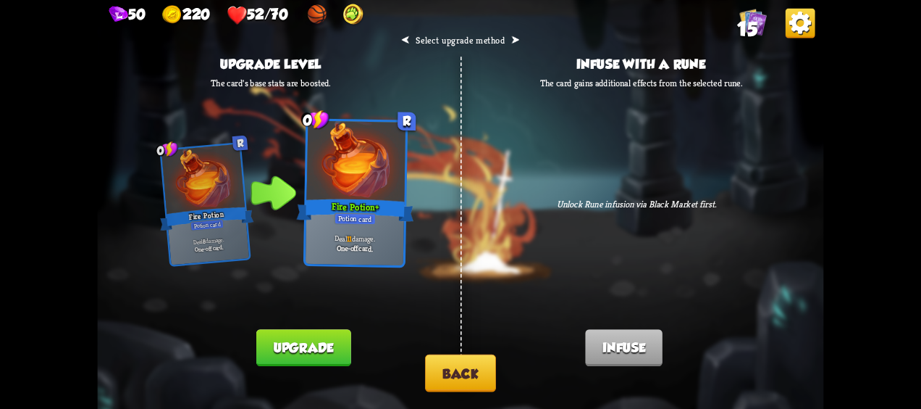
click at [338, 350] on button "Upgrade" at bounding box center [303, 347] width 94 height 37
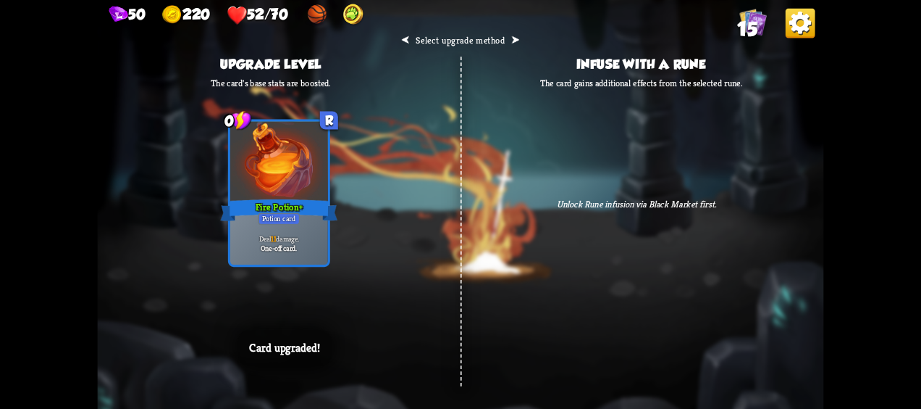
drag, startPoint x: 467, startPoint y: 349, endPoint x: 472, endPoint y: 342, distance: 8.8
click at [468, 349] on div "⮜ Select upgrade method ⮞ Upgrade level The card's base stats are boosted. 0 R …" at bounding box center [461, 204] width 727 height 409
click at [472, 339] on div "⮜ Select upgrade method ⮞ Upgrade level The card's base stats are boosted. 0 R …" at bounding box center [461, 204] width 727 height 409
drag, startPoint x: 581, startPoint y: 201, endPoint x: 607, endPoint y: 248, distance: 54.5
click at [603, 223] on div "⮜ Select upgrade method ⮞ Upgrade level The card's base stats are boosted. 0 R …" at bounding box center [461, 204] width 727 height 409
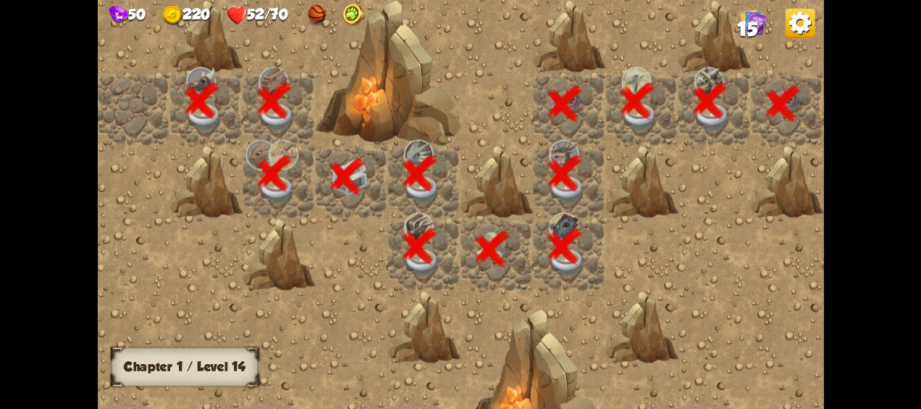
click at [575, 225] on div at bounding box center [570, 205] width 944 height 554
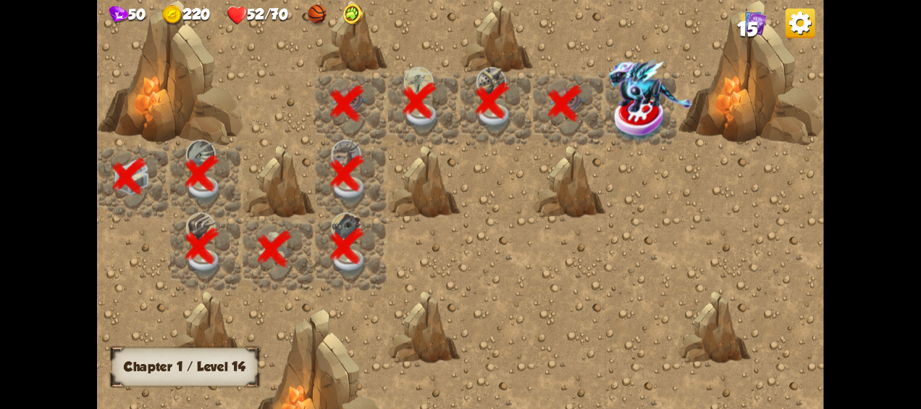
click at [572, 229] on div at bounding box center [352, 205] width 944 height 554
click at [643, 112] on img at bounding box center [651, 86] width 84 height 54
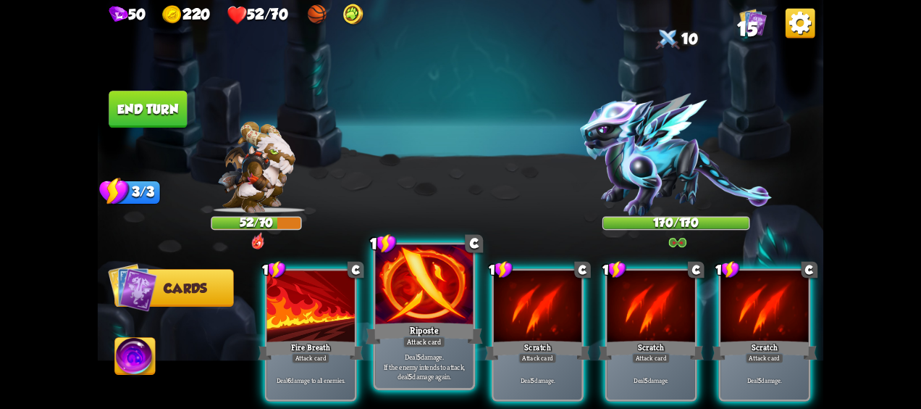
click at [416, 311] on div at bounding box center [425, 286] width 98 height 83
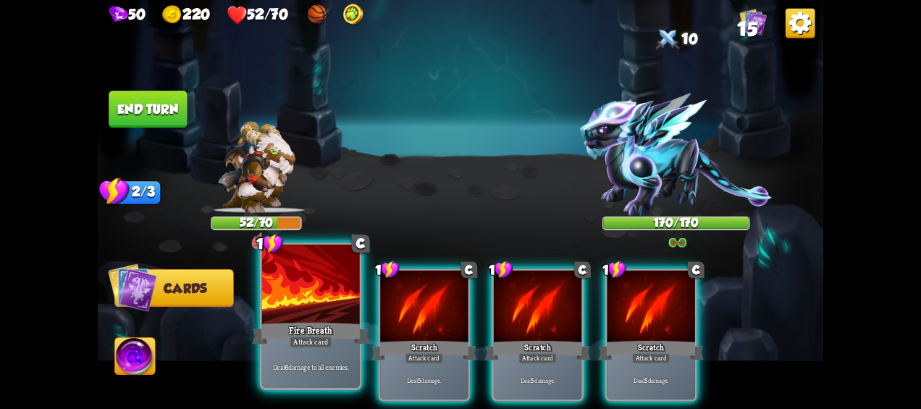
click at [296, 293] on div at bounding box center [311, 286] width 98 height 83
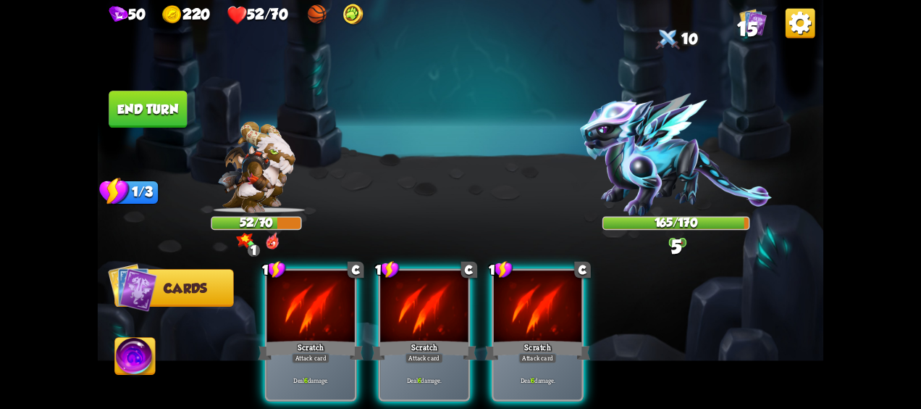
click at [172, 106] on button "End turn" at bounding box center [148, 109] width 78 height 37
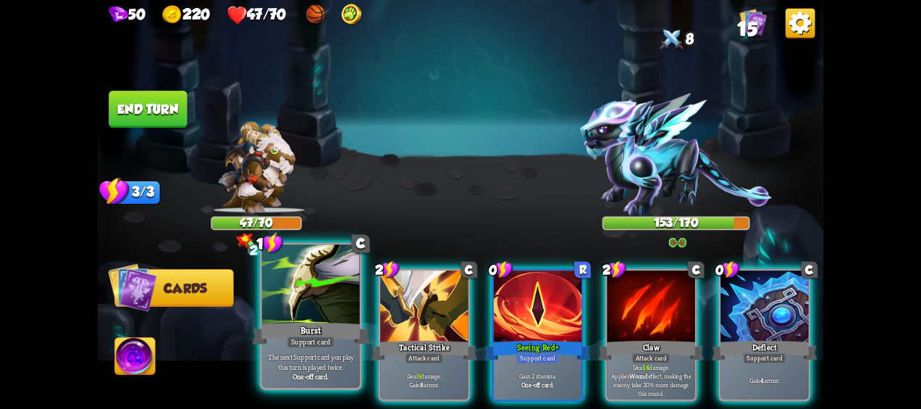
click at [284, 288] on div at bounding box center [311, 286] width 98 height 83
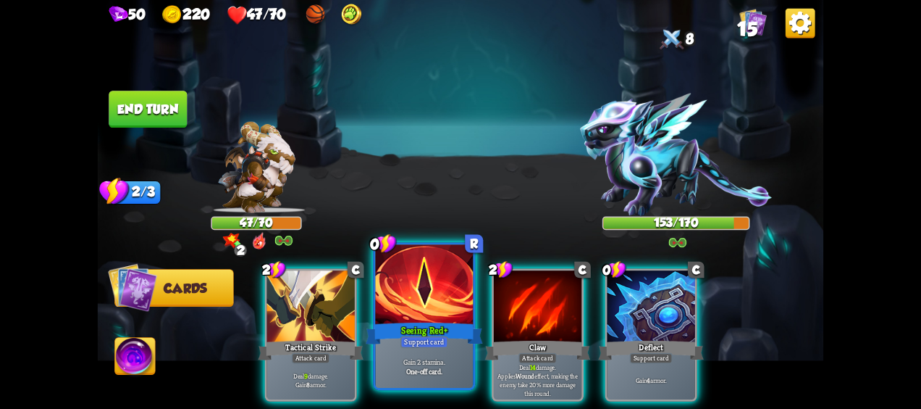
click at [410, 288] on div at bounding box center [425, 286] width 98 height 83
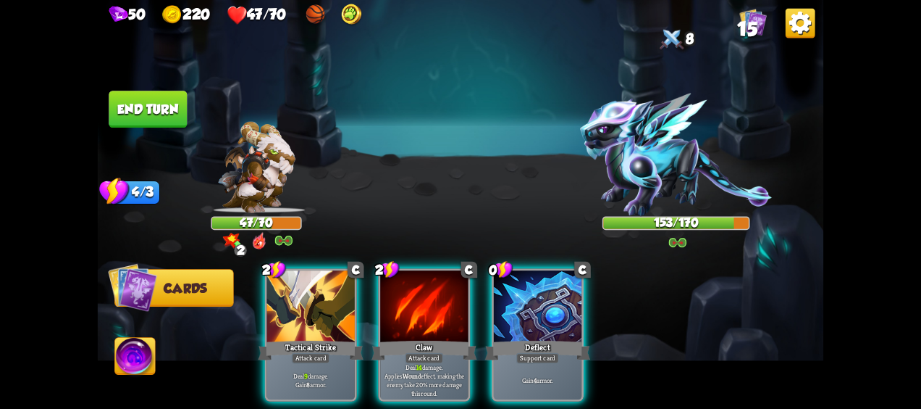
drag, startPoint x: 535, startPoint y: 325, endPoint x: 533, endPoint y: 315, distance: 9.7
click at [535, 338] on div "Deflect" at bounding box center [538, 349] width 106 height 23
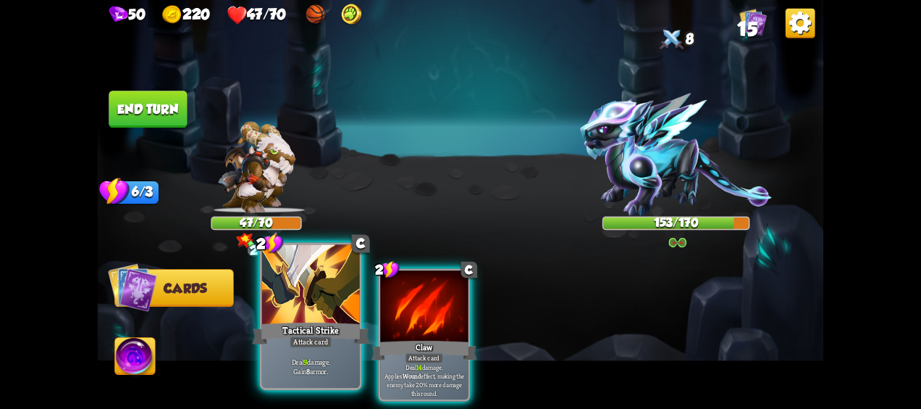
click at [325, 341] on div "Attack card" at bounding box center [311, 342] width 43 height 12
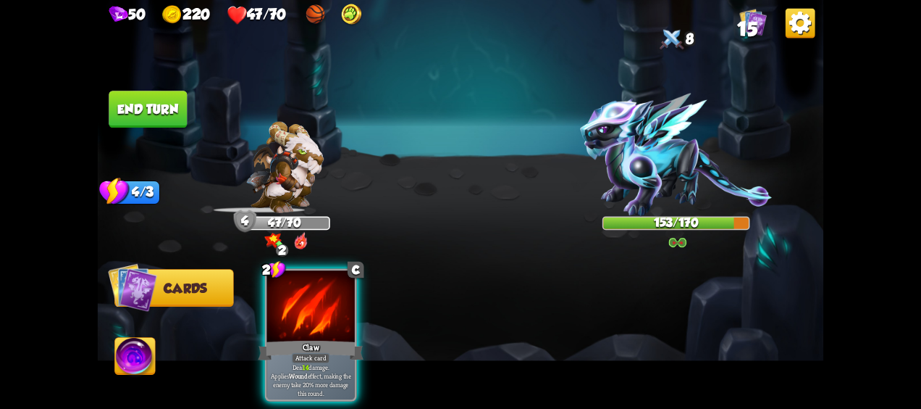
click at [309, 338] on div "Claw" at bounding box center [311, 349] width 106 height 23
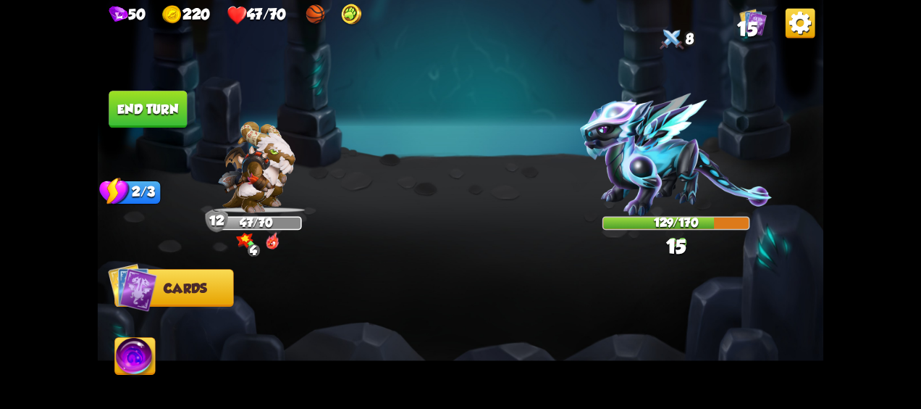
click at [156, 106] on button "End turn" at bounding box center [148, 109] width 78 height 37
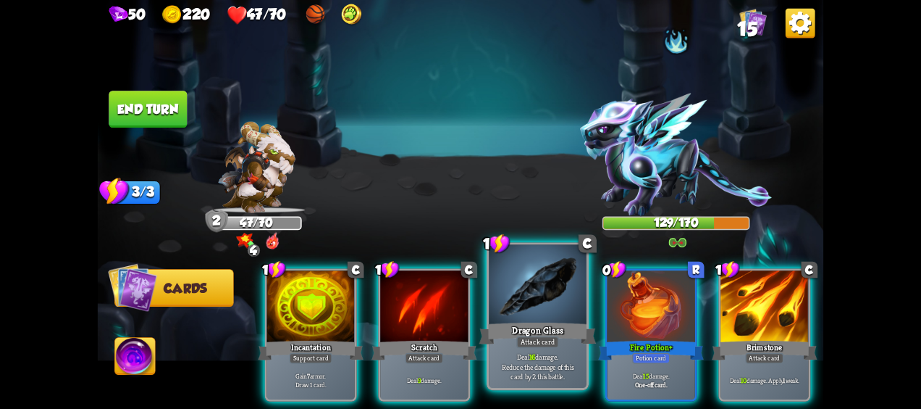
click at [535, 333] on div "Dragon Glass" at bounding box center [538, 333] width 117 height 26
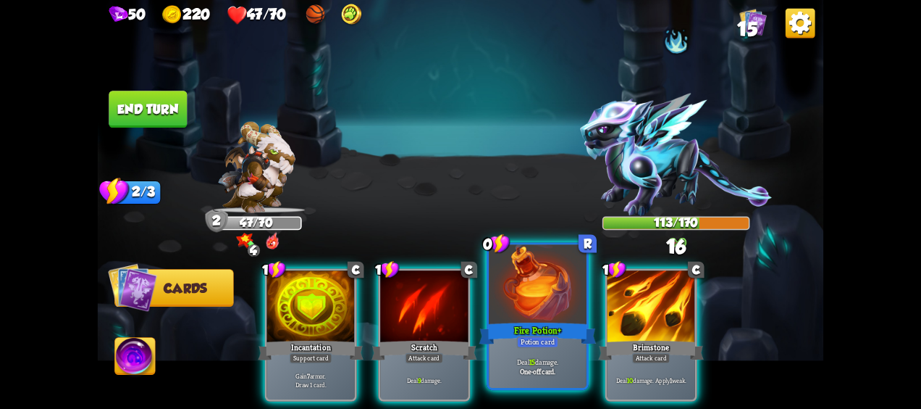
drag, startPoint x: 691, startPoint y: 325, endPoint x: 577, endPoint y: 319, distance: 114.6
click at [690, 338] on div "Brimstone" at bounding box center [651, 349] width 106 height 23
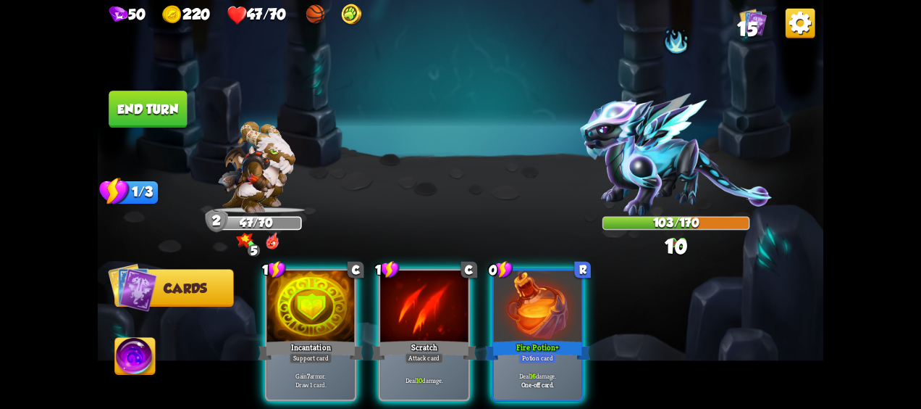
click at [553, 317] on div at bounding box center [538, 307] width 88 height 74
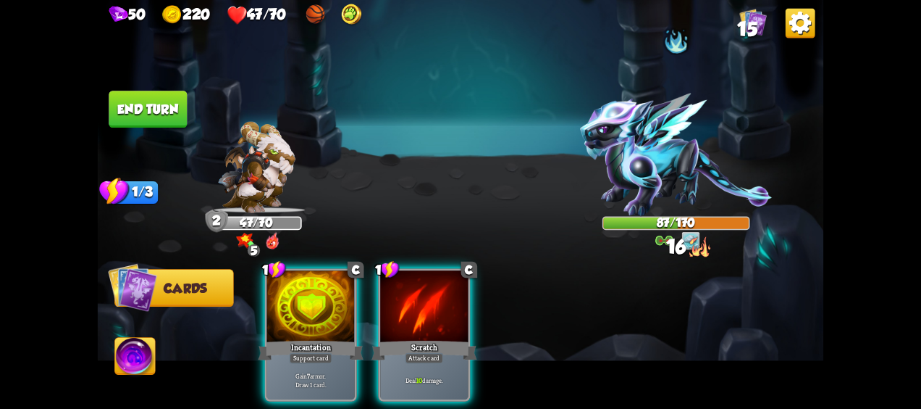
drag, startPoint x: 425, startPoint y: 296, endPoint x: 429, endPoint y: 281, distance: 15.1
click at [423, 280] on div at bounding box center [424, 307] width 88 height 74
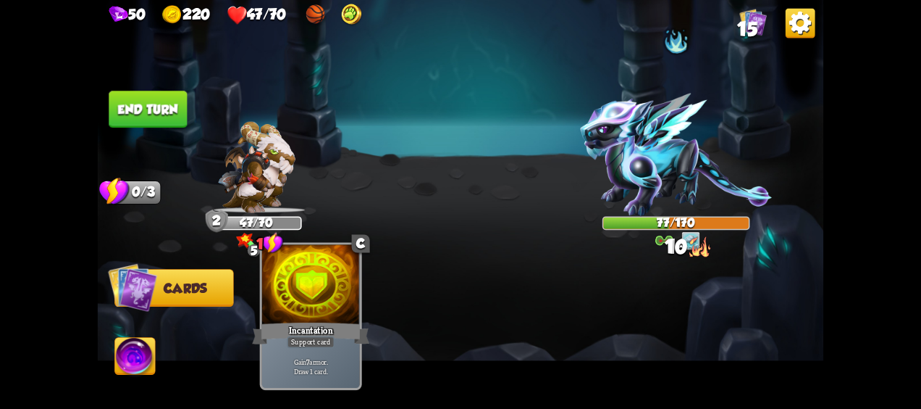
click at [297, 317] on div at bounding box center [311, 286] width 98 height 83
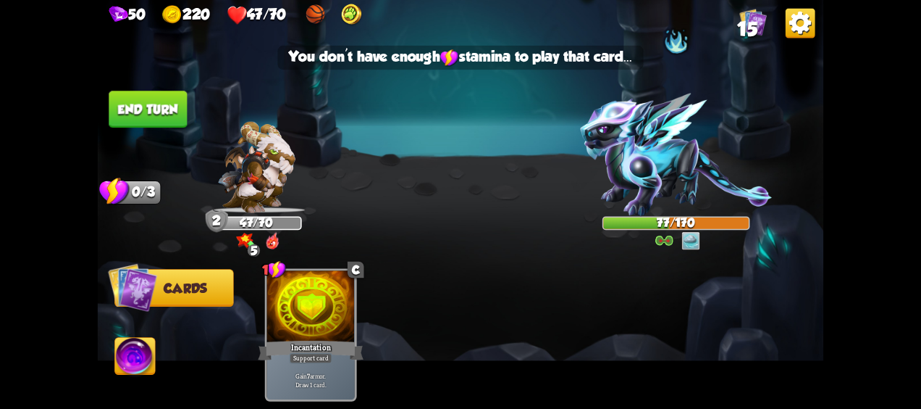
click at [138, 112] on button "End turn" at bounding box center [148, 109] width 78 height 37
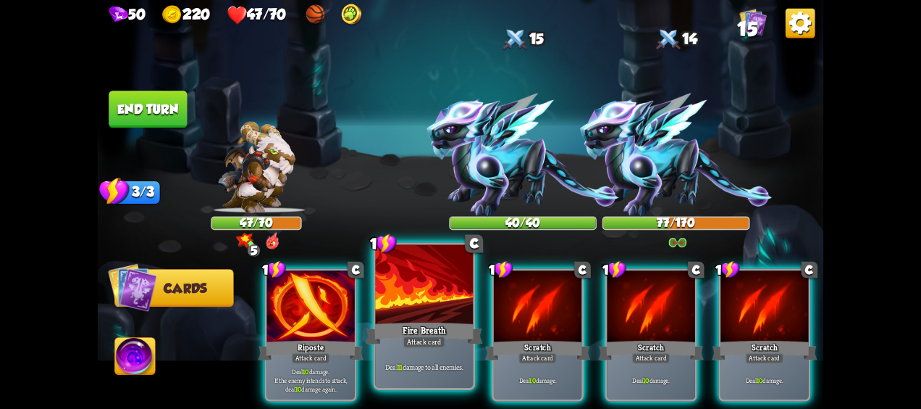
click at [419, 312] on div at bounding box center [425, 286] width 98 height 83
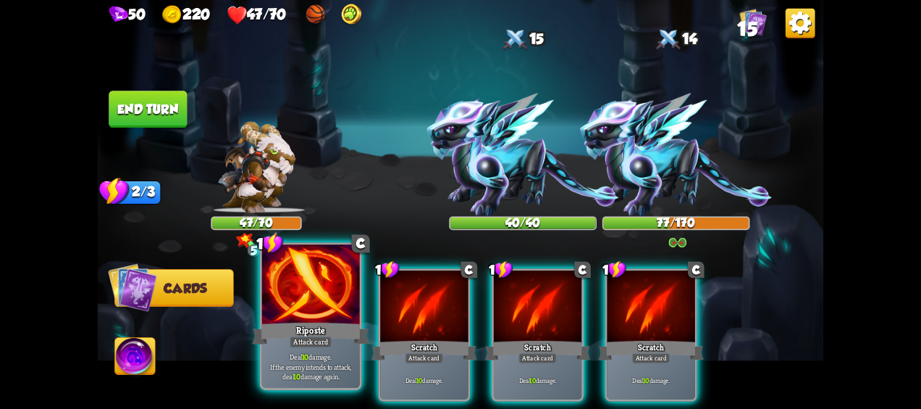
click at [278, 322] on div "Riposte" at bounding box center [310, 333] width 117 height 26
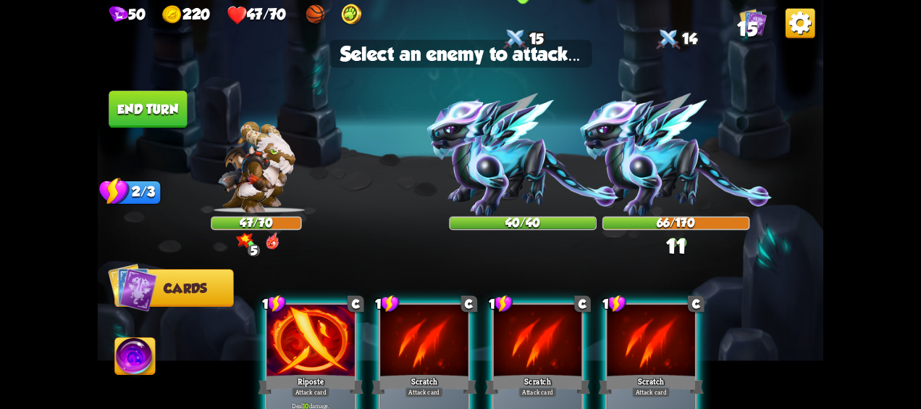
click at [510, 143] on img at bounding box center [523, 154] width 192 height 123
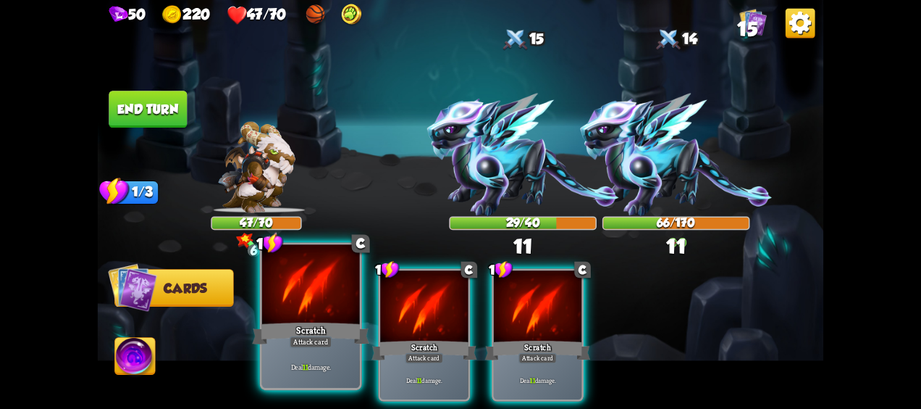
click at [309, 313] on div at bounding box center [311, 286] width 98 height 83
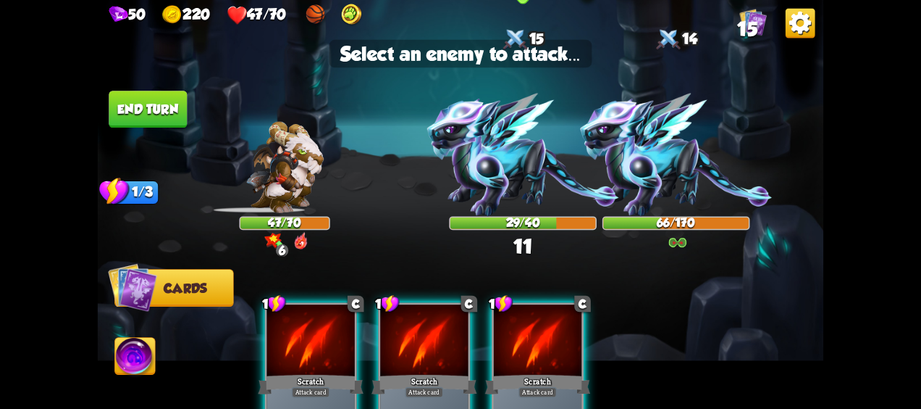
click at [503, 158] on img at bounding box center [523, 154] width 192 height 123
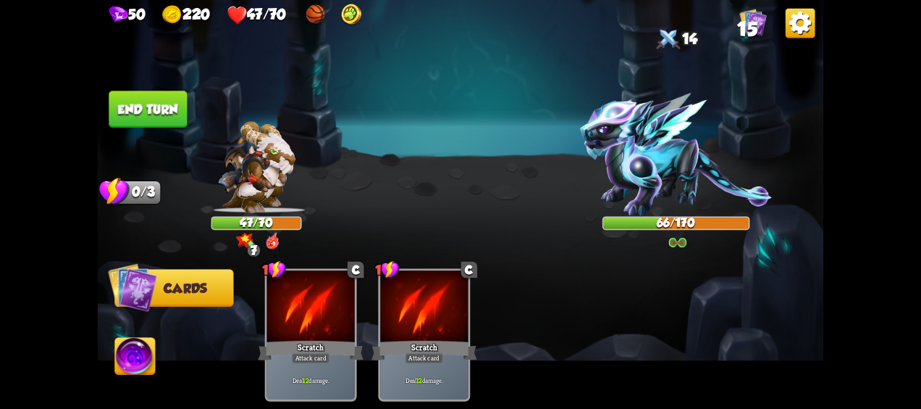
click at [146, 112] on button "End turn" at bounding box center [148, 109] width 78 height 37
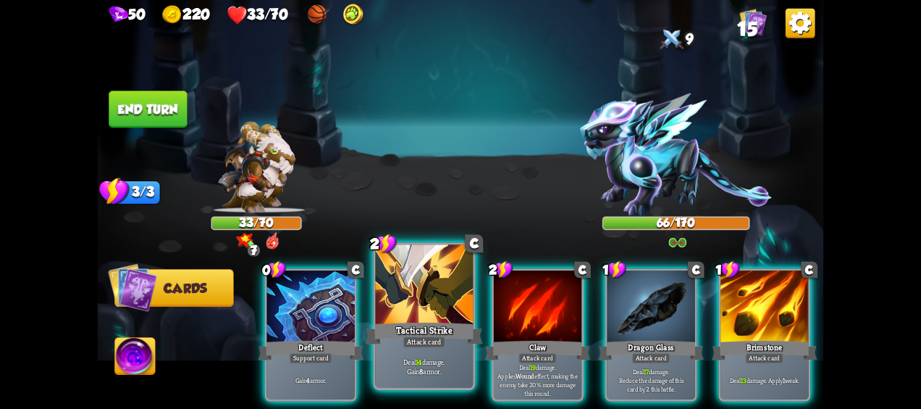
click at [414, 311] on div at bounding box center [425, 286] width 98 height 83
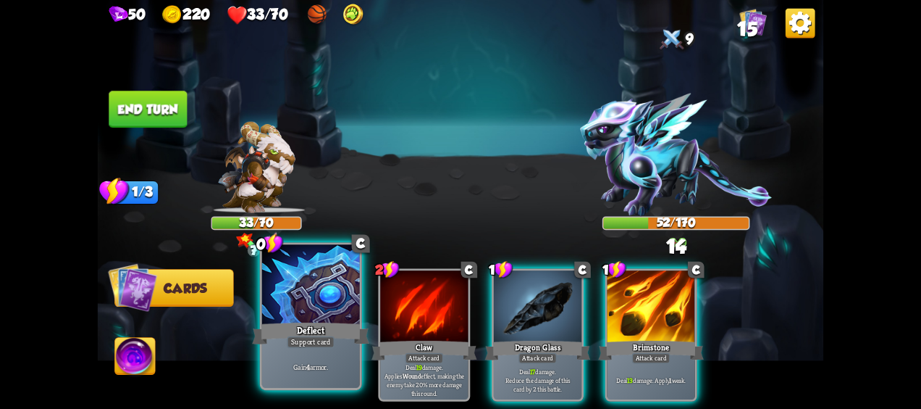
click at [320, 320] on div "Deflect" at bounding box center [310, 333] width 117 height 26
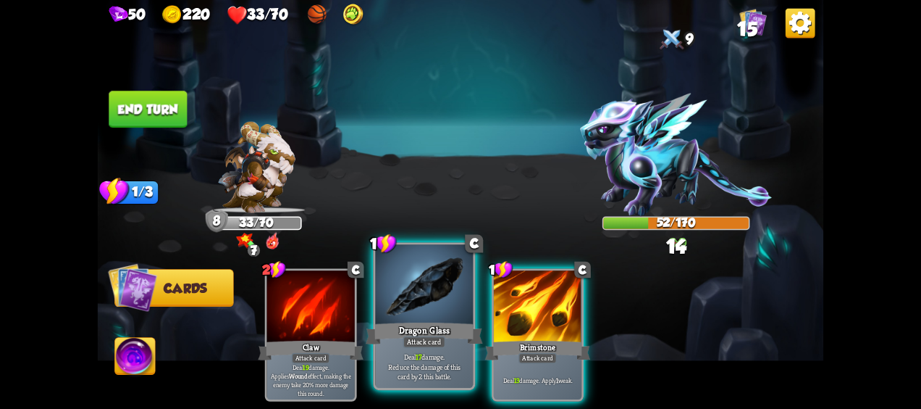
click at [435, 322] on div "Dragon Glass" at bounding box center [424, 333] width 117 height 26
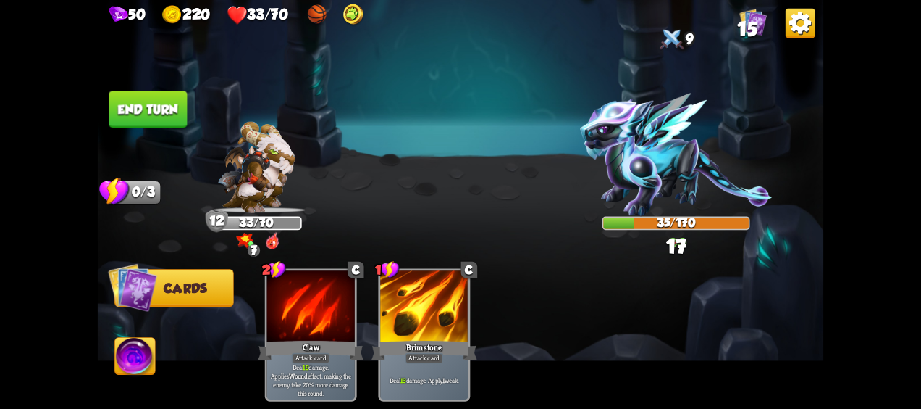
click at [135, 112] on button "End turn" at bounding box center [148, 109] width 78 height 37
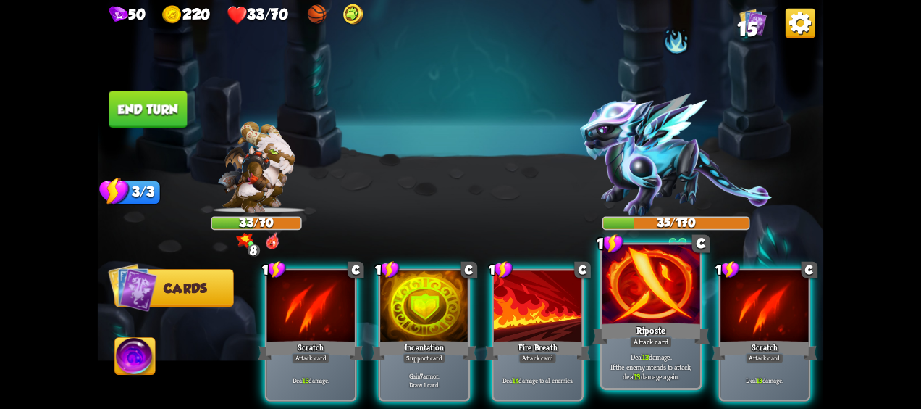
drag, startPoint x: 625, startPoint y: 327, endPoint x: 618, endPoint y: 332, distance: 8.4
click at [618, 332] on div "Riposte" at bounding box center [651, 333] width 117 height 26
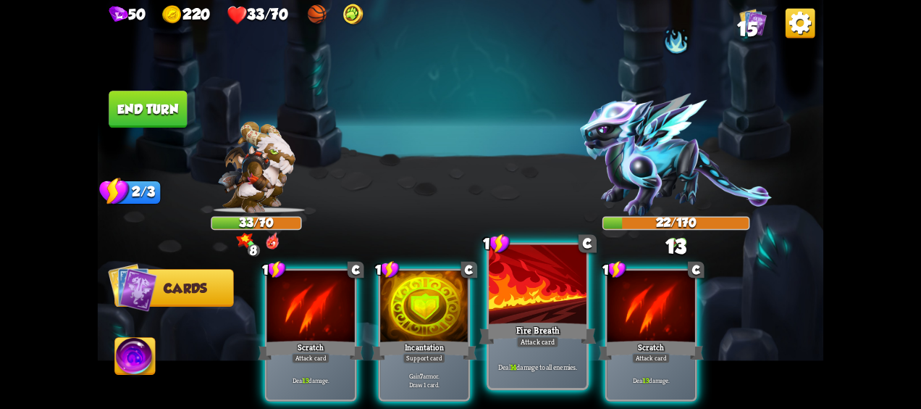
click at [553, 330] on div "Fire Breath" at bounding box center [538, 333] width 117 height 26
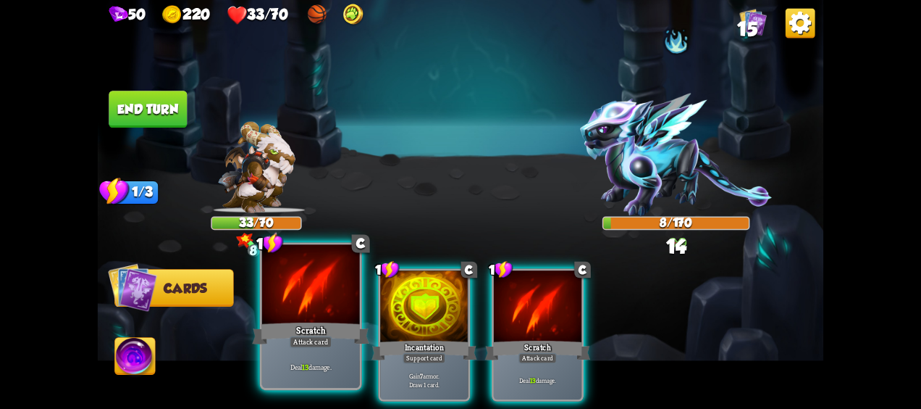
click at [306, 306] on div at bounding box center [311, 286] width 98 height 83
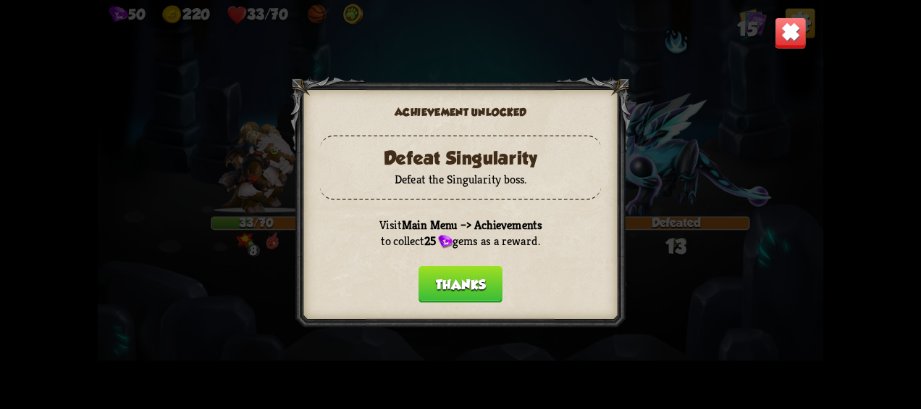
click at [453, 286] on button "Thanks" at bounding box center [461, 284] width 84 height 37
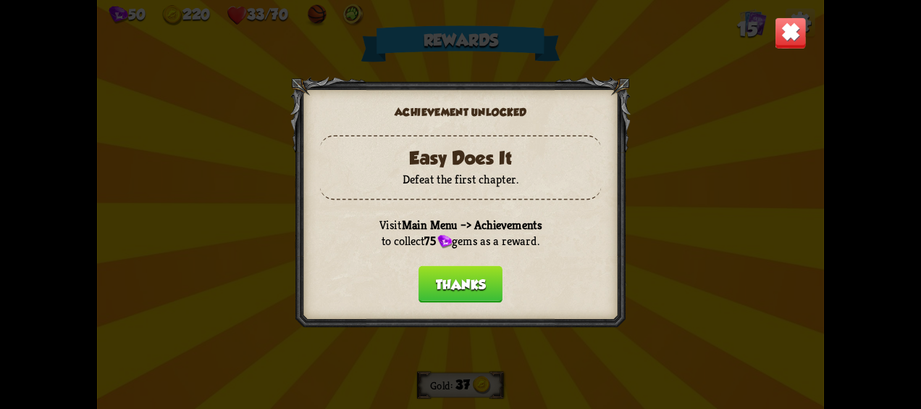
click at [459, 286] on button "Thanks" at bounding box center [461, 284] width 84 height 37
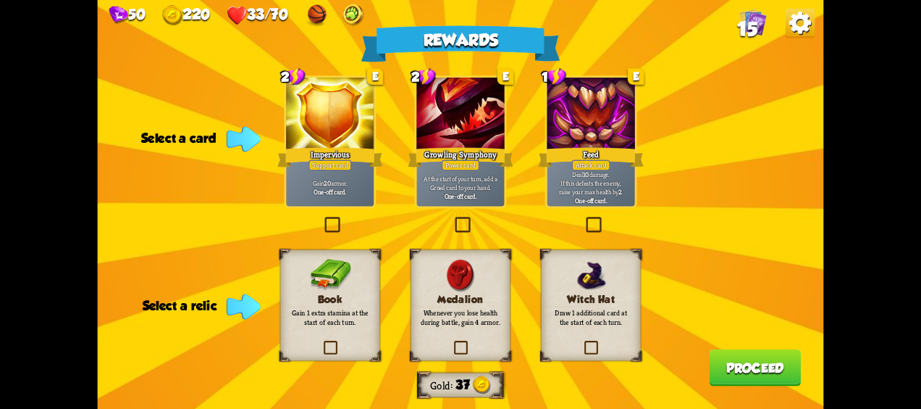
click at [326, 317] on p "Gain 1 extra stamina at the start of each turn." at bounding box center [330, 316] width 81 height 19
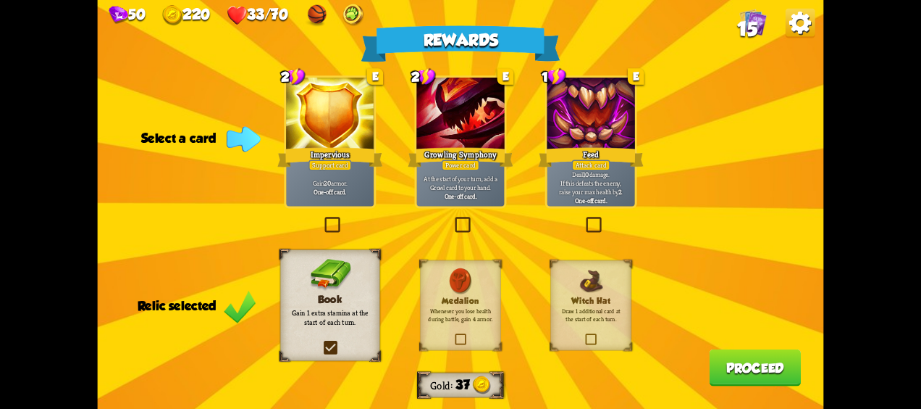
click at [593, 153] on div "Feed" at bounding box center [591, 157] width 106 height 23
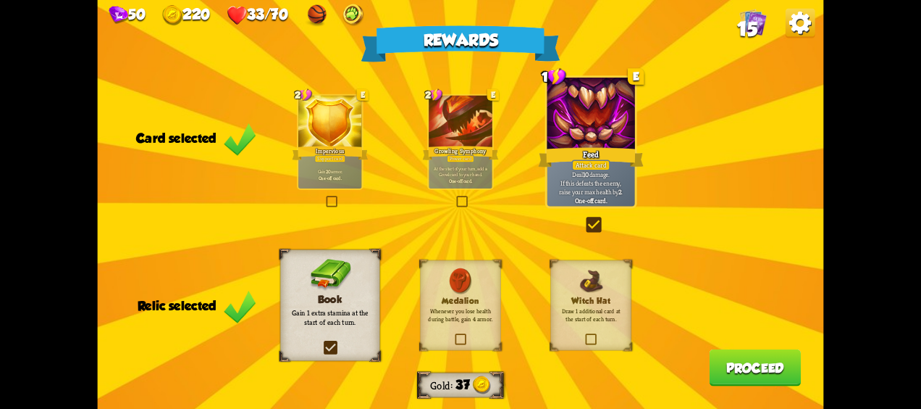
click at [774, 363] on button "Proceed" at bounding box center [755, 367] width 92 height 37
